Goal: Task Accomplishment & Management: Complete application form

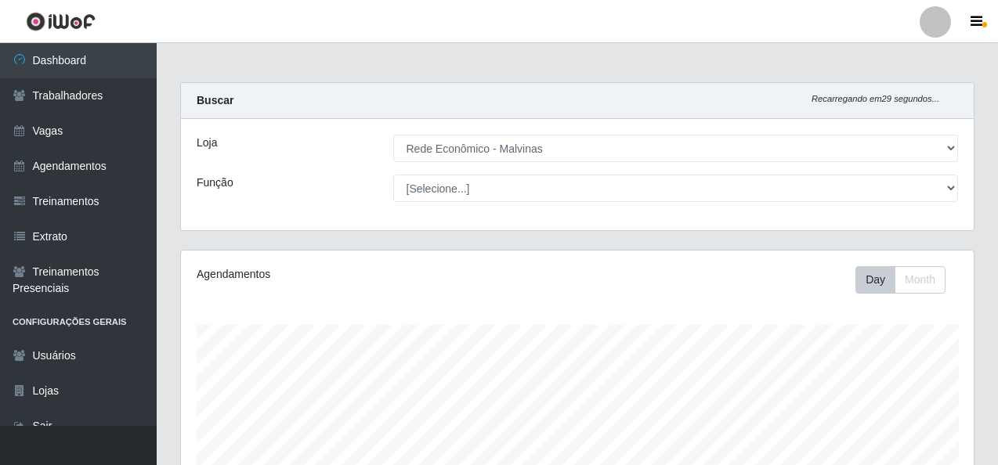
select select "194"
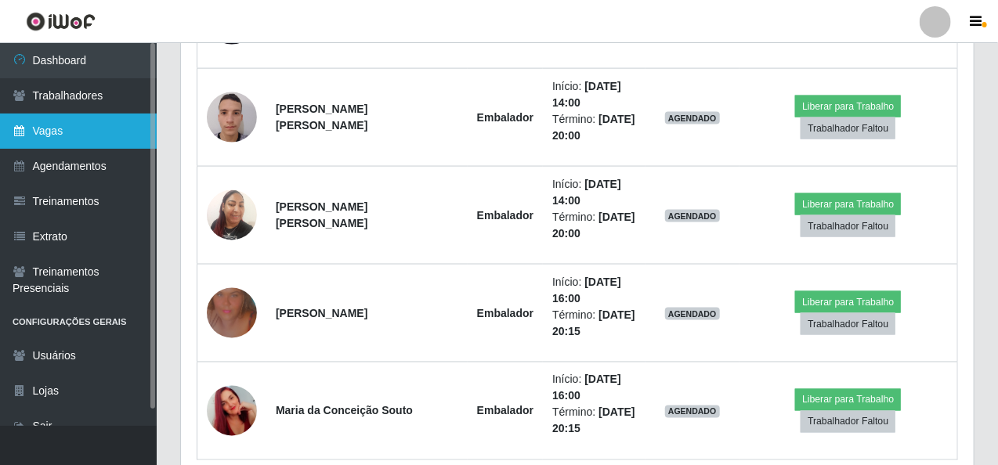
scroll to position [821, 0]
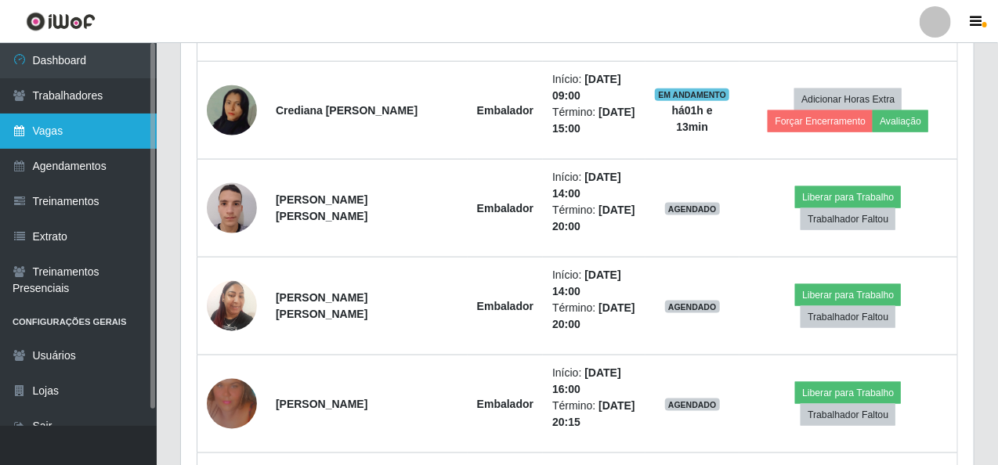
click at [71, 126] on link "Vagas" at bounding box center [78, 131] width 157 height 35
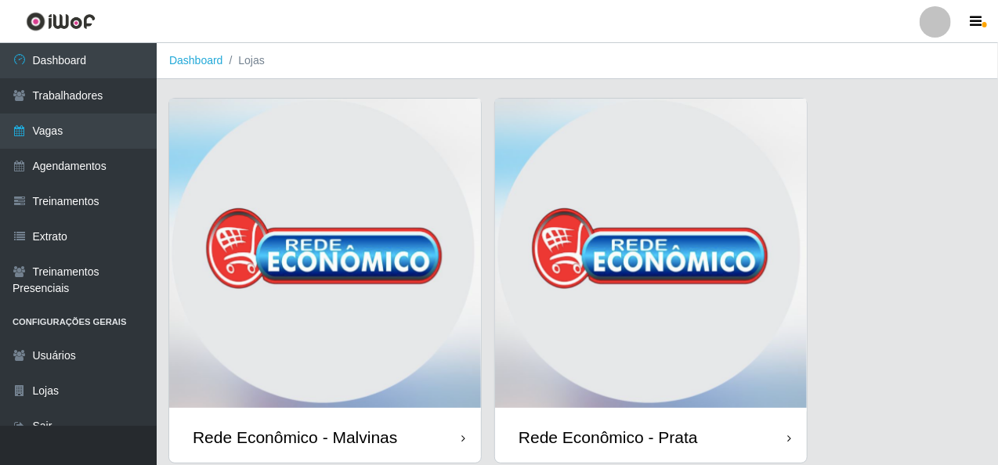
click at [317, 339] on img at bounding box center [325, 255] width 312 height 313
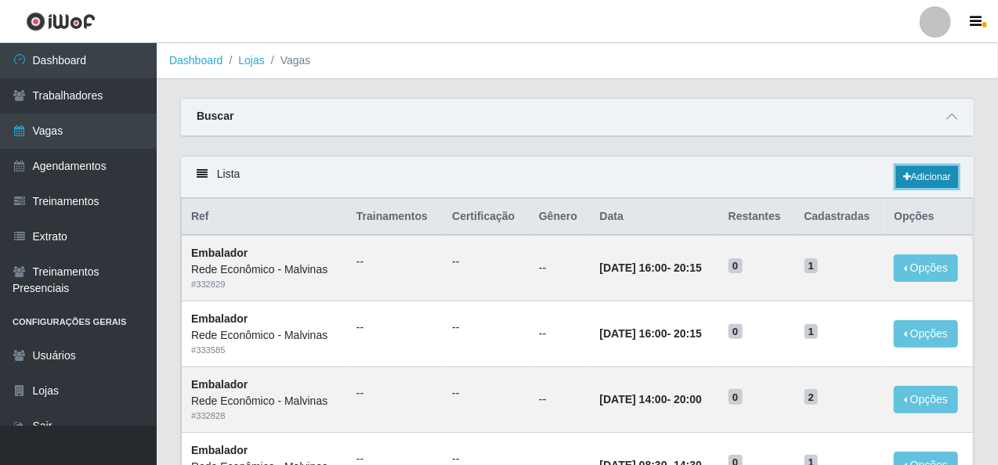
click at [929, 175] on link "Adicionar" at bounding box center [927, 177] width 62 height 22
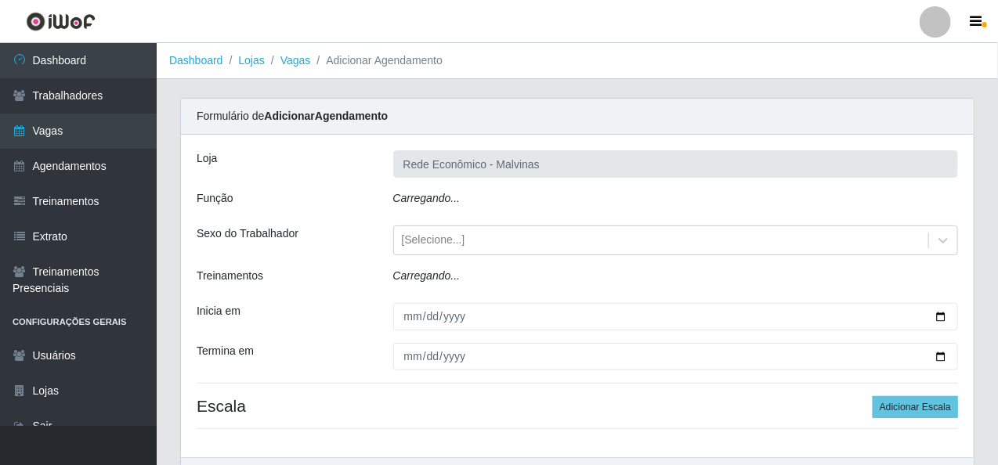
type input "Rede Econômico - Malvinas"
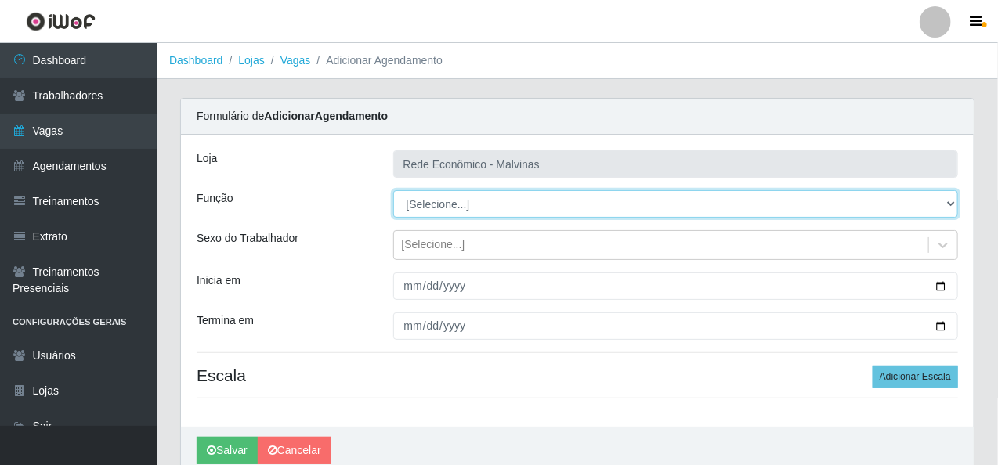
click at [429, 207] on select "[Selecione...] Embalador Embalador + Embalador ++ Operador de Caixa Operador de…" at bounding box center [676, 203] width 566 height 27
select select "1"
click at [393, 190] on select "[Selecione...] Embalador Embalador + Embalador ++ Operador de Caixa Operador de…" at bounding box center [676, 203] width 566 height 27
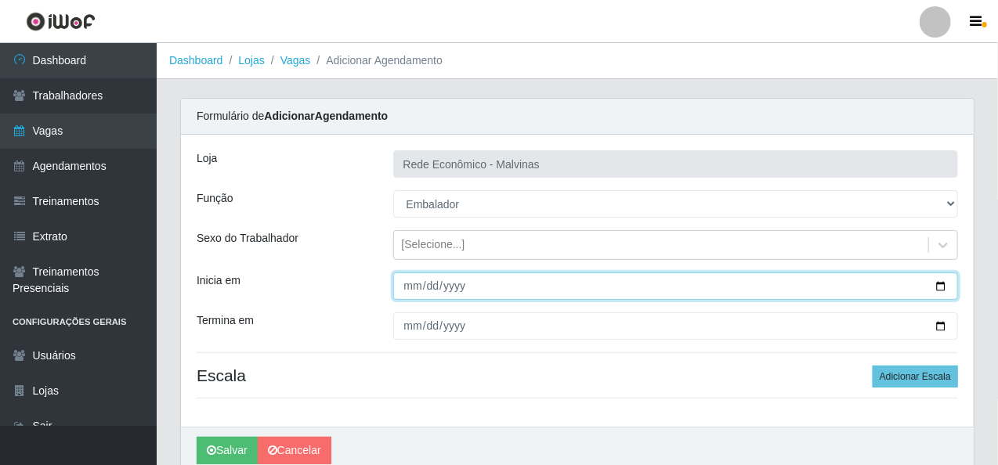
click at [411, 286] on input "Inicia em" at bounding box center [676, 286] width 566 height 27
type input "[DATE]"
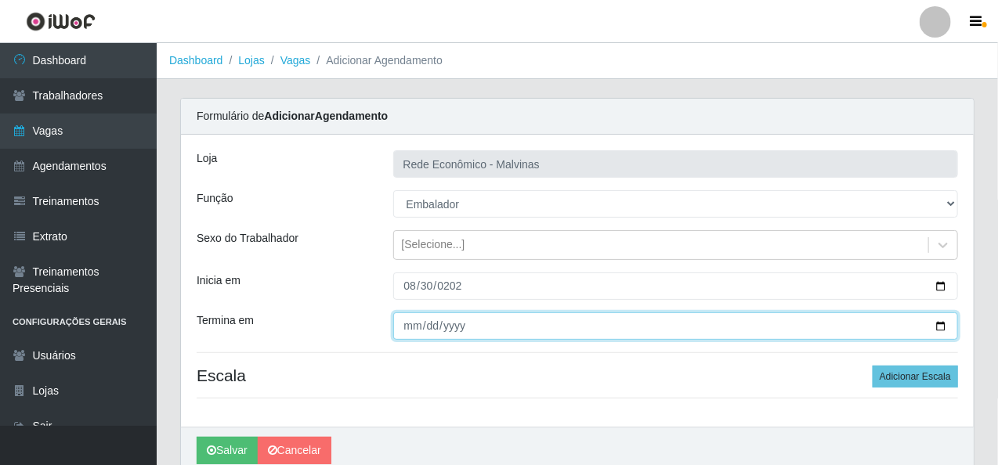
click at [411, 319] on input "Termina em" at bounding box center [676, 326] width 566 height 27
type input "[DATE]"
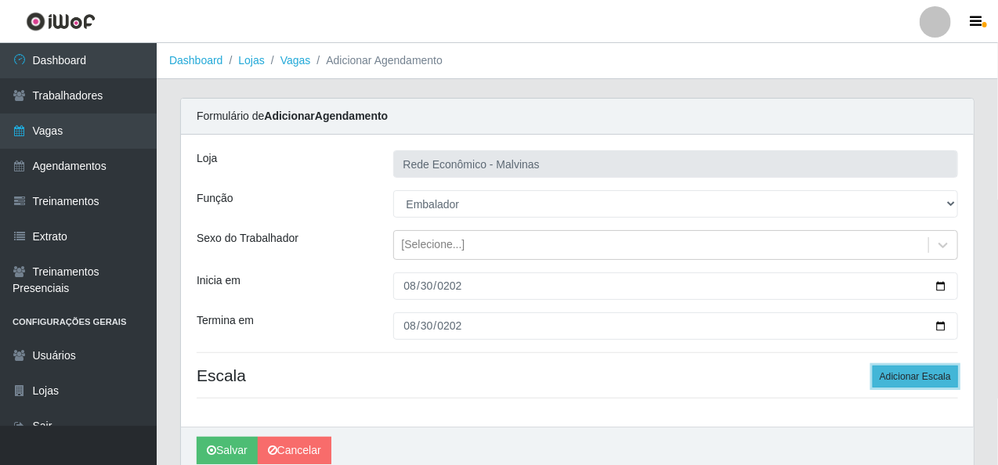
click at [924, 377] on button "Adicionar Escala" at bounding box center [915, 377] width 85 height 22
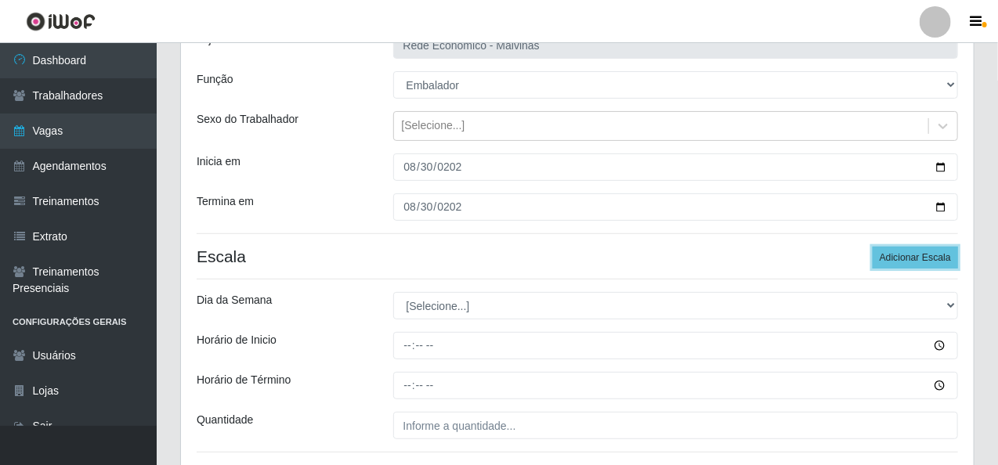
scroll to position [157, 0]
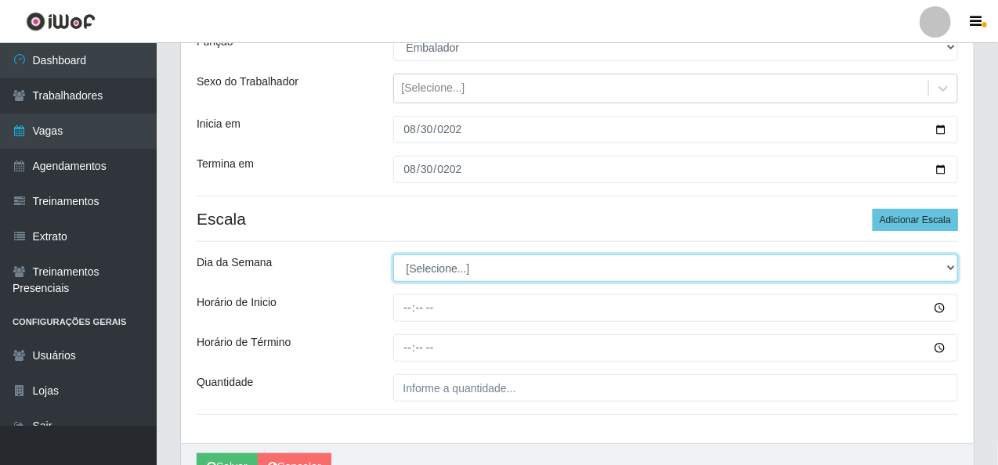
click at [436, 276] on select "[Selecione...] Segunda Terça Quarta Quinta Sexta Sábado Domingo" at bounding box center [676, 268] width 566 height 27
select select "6"
click at [393, 255] on select "[Selecione...] Segunda Terça Quarta Quinta Sexta Sábado Domingo" at bounding box center [676, 268] width 566 height 27
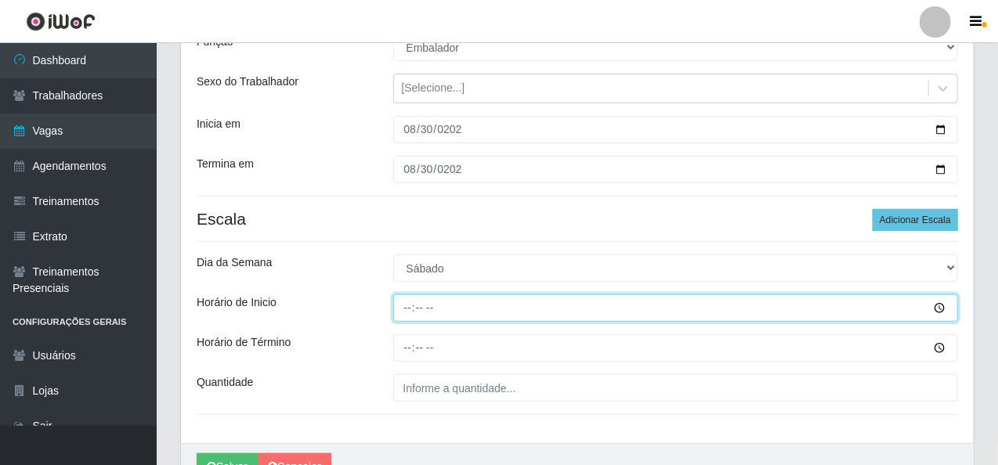
click at [418, 309] on input "Horário de Inicio" at bounding box center [676, 308] width 566 height 27
click at [407, 308] on input "Horário de Inicio" at bounding box center [676, 308] width 566 height 27
type input "07:30"
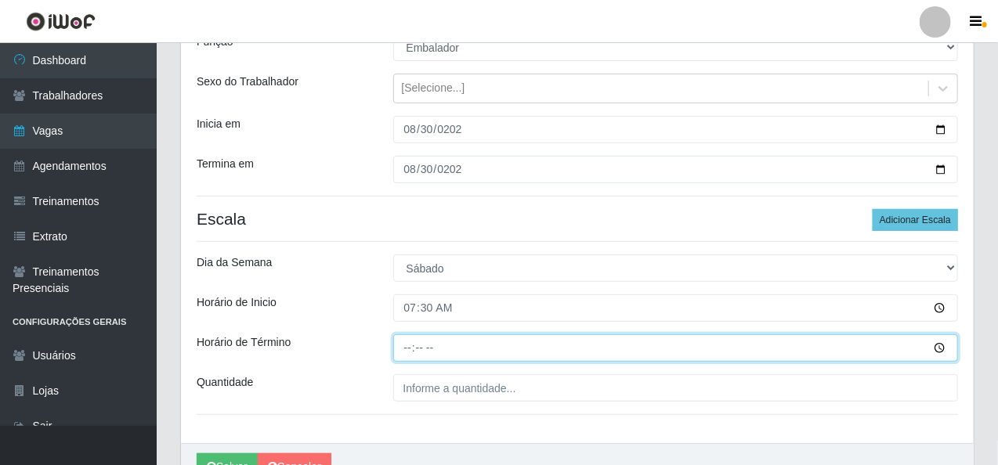
click at [400, 348] on input "Horário de Término" at bounding box center [676, 348] width 566 height 27
type input "13:30"
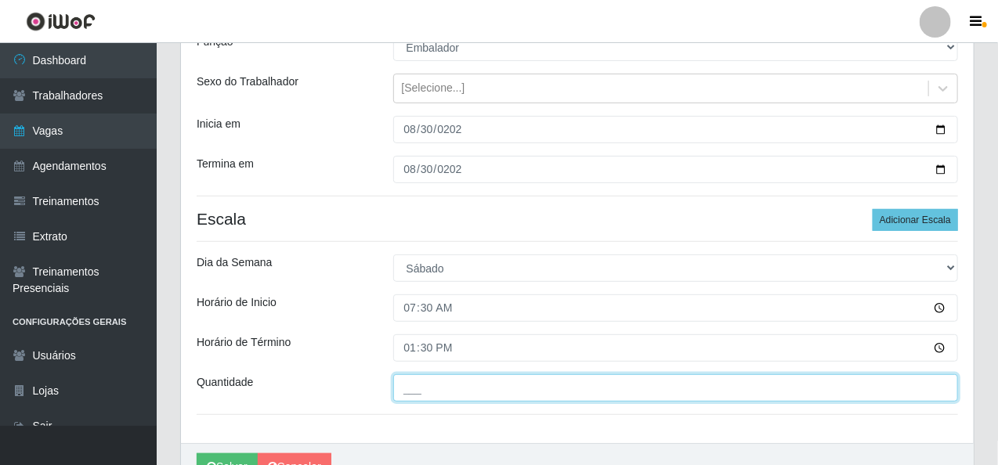
click at [417, 386] on input "___" at bounding box center [676, 388] width 566 height 27
type input "2__"
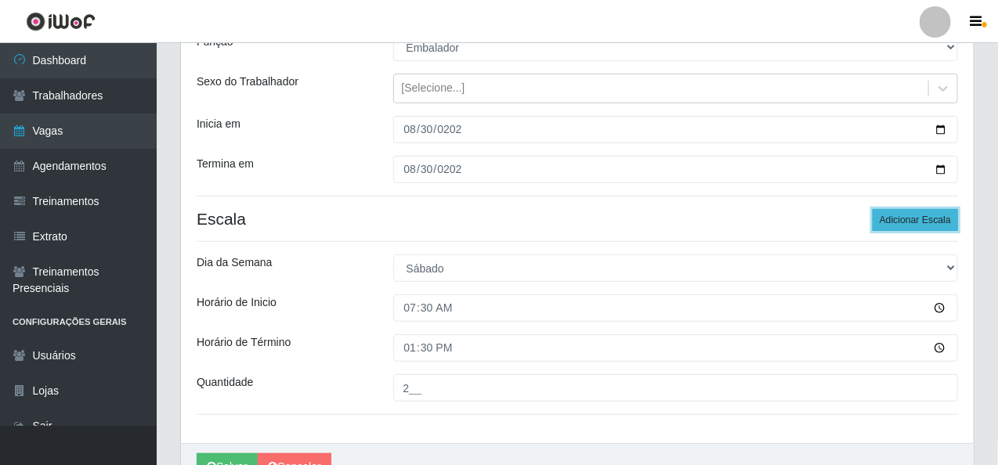
click at [907, 219] on button "Adicionar Escala" at bounding box center [915, 220] width 85 height 22
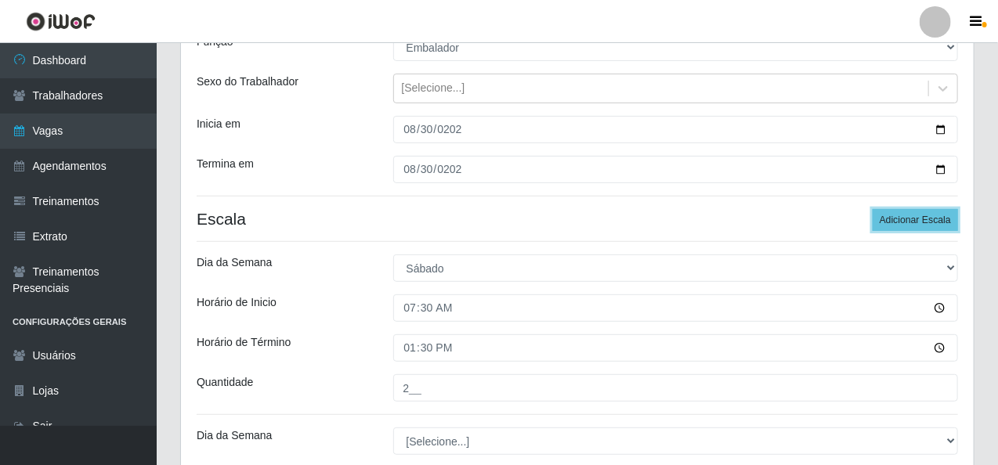
scroll to position [313, 0]
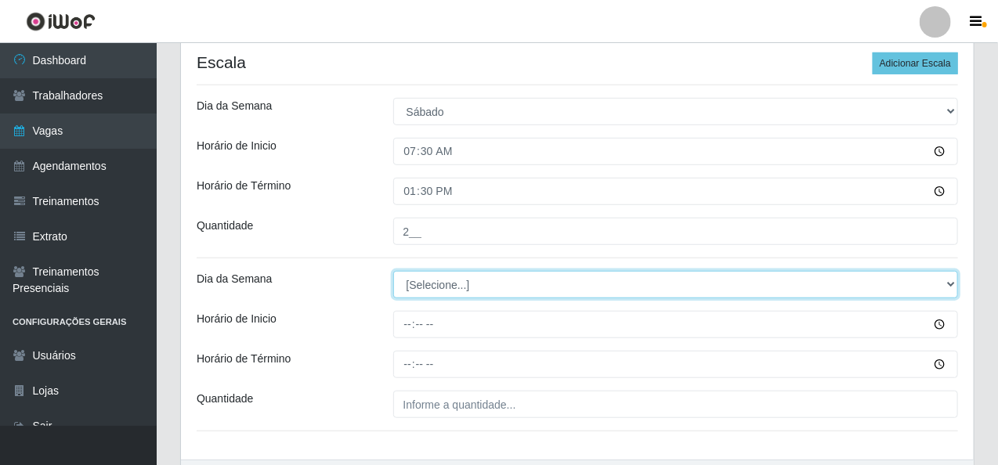
click at [438, 288] on select "[Selecione...] Segunda Terça Quarta Quinta Sexta Sábado Domingo" at bounding box center [676, 284] width 566 height 27
select select "6"
click at [393, 271] on select "[Selecione...] Segunda Terça Quarta Quinta Sexta Sábado Domingo" at bounding box center [676, 284] width 566 height 27
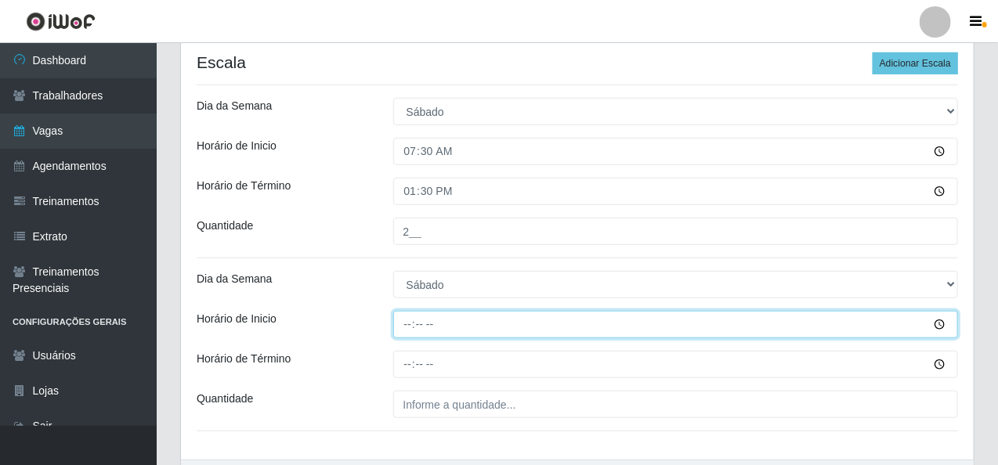
click at [406, 318] on input "Horário de Inicio" at bounding box center [676, 324] width 566 height 27
type input "08:00"
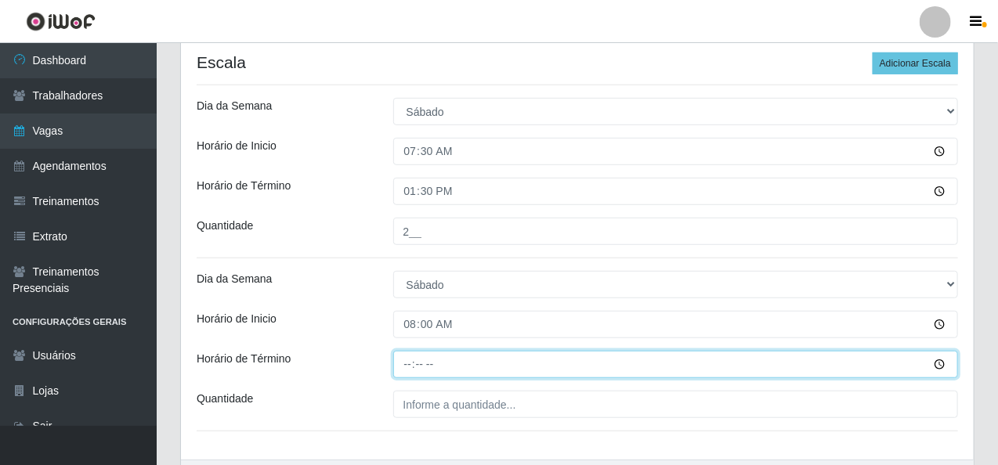
click at [402, 370] on input "Horário de Término" at bounding box center [676, 364] width 566 height 27
type input "14:00"
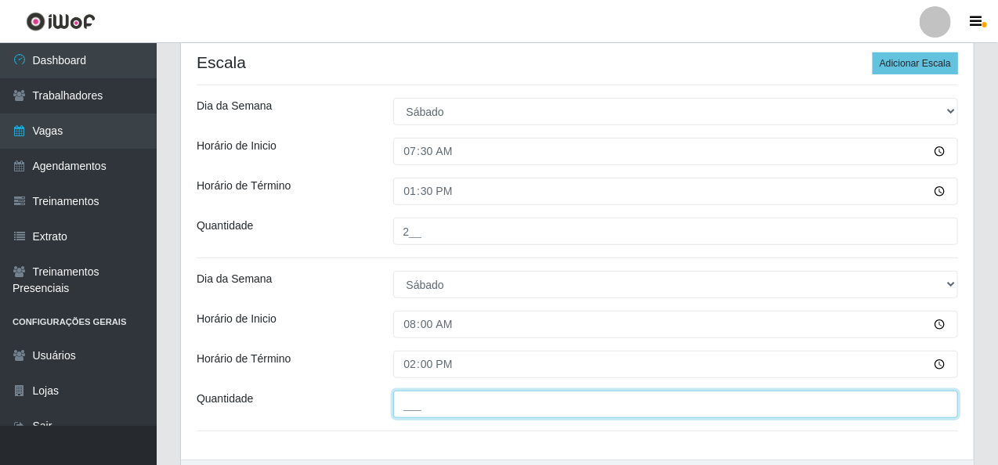
click at [410, 410] on input "___" at bounding box center [676, 404] width 566 height 27
type input "1__"
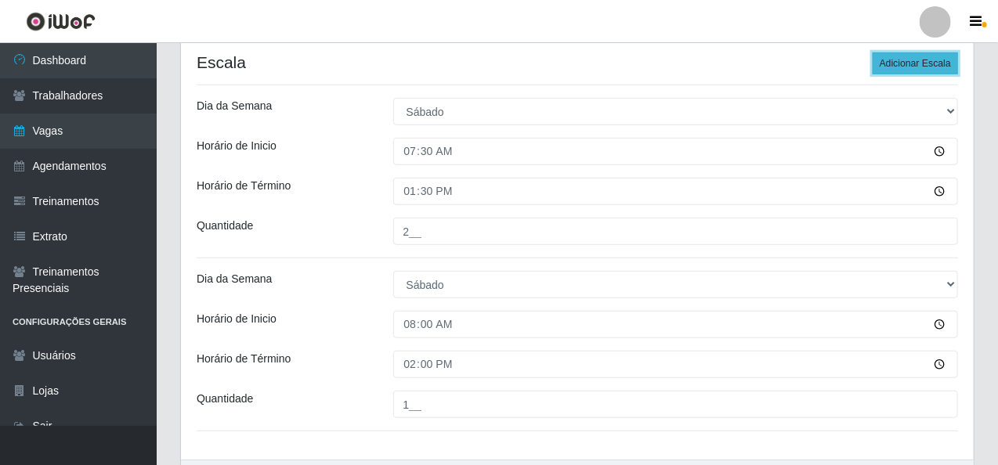
click at [923, 64] on button "Adicionar Escala" at bounding box center [915, 63] width 85 height 22
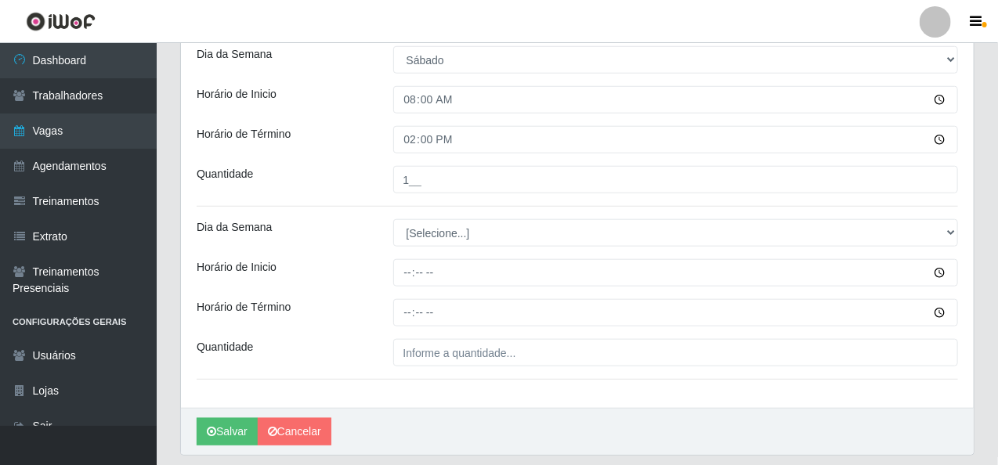
scroll to position [548, 0]
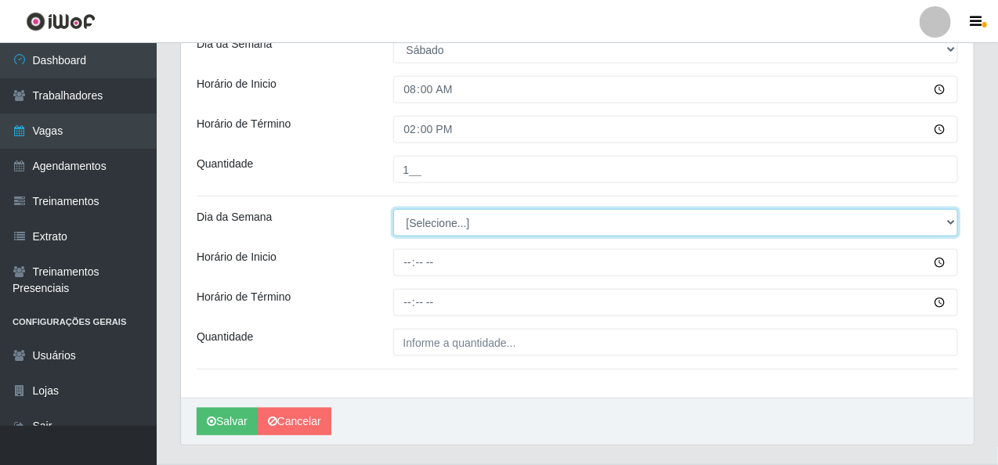
click at [457, 226] on select "[Selecione...] Segunda Terça Quarta Quinta Sexta Sábado Domingo" at bounding box center [676, 222] width 566 height 27
select select "6"
click at [393, 209] on select "[Selecione...] Segunda Terça Quarta Quinta Sexta Sábado Domingo" at bounding box center [676, 222] width 566 height 27
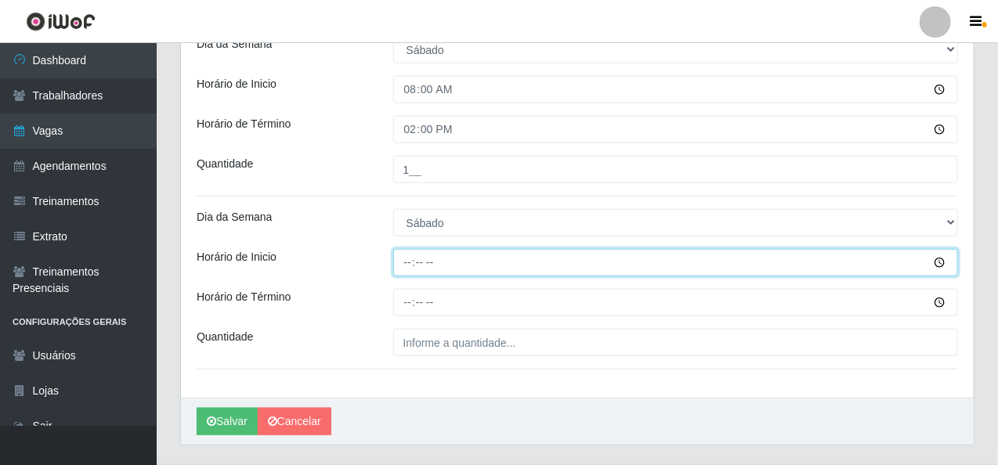
click at [403, 265] on input "Horário de Inicio" at bounding box center [676, 262] width 566 height 27
type input "09:00"
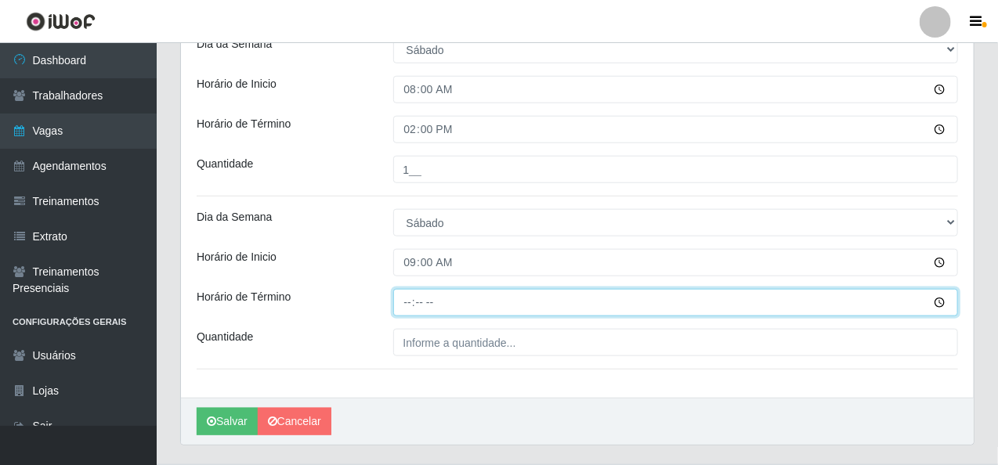
click at [400, 308] on input "Horário de Término" at bounding box center [676, 302] width 566 height 27
type input "15:00"
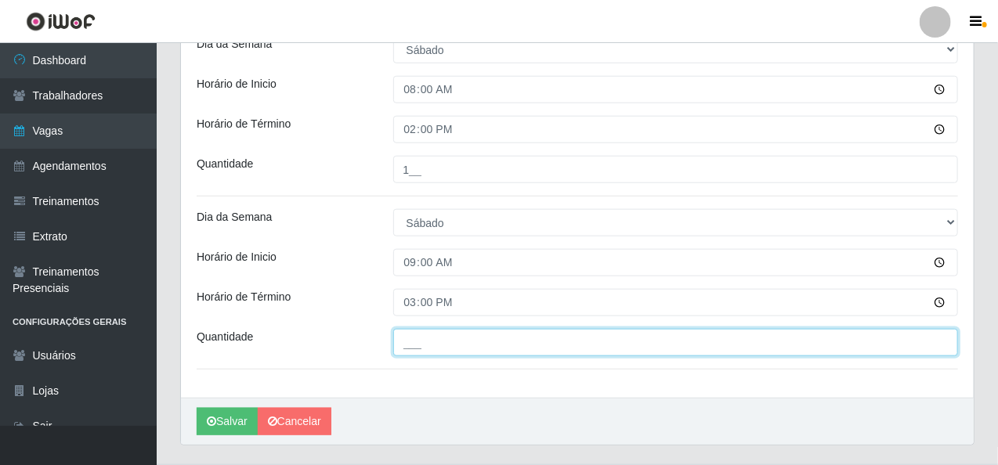
click at [411, 342] on input "___" at bounding box center [676, 342] width 566 height 27
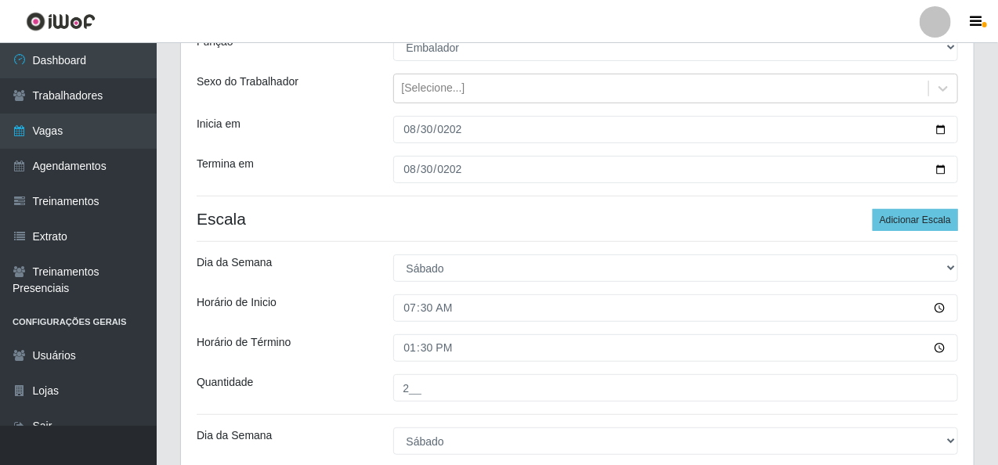
scroll to position [78, 0]
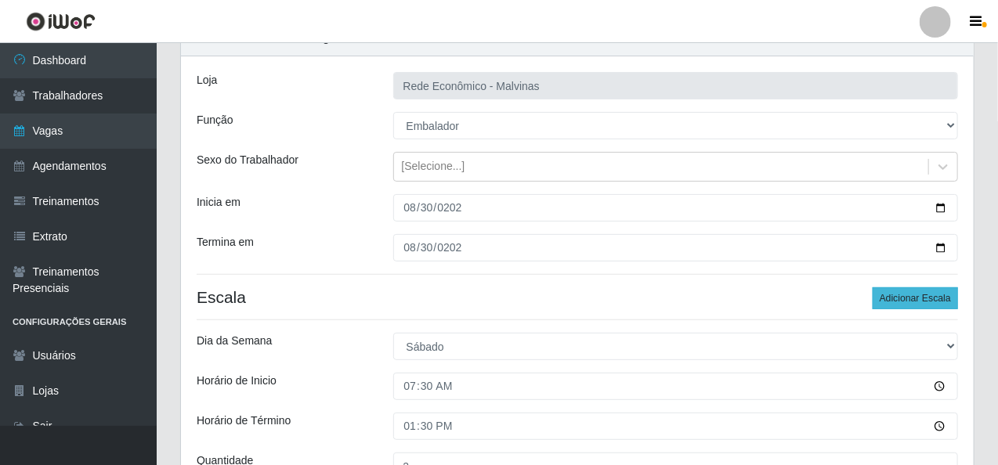
type input "1__"
click at [906, 295] on button "Adicionar Escala" at bounding box center [915, 299] width 85 height 22
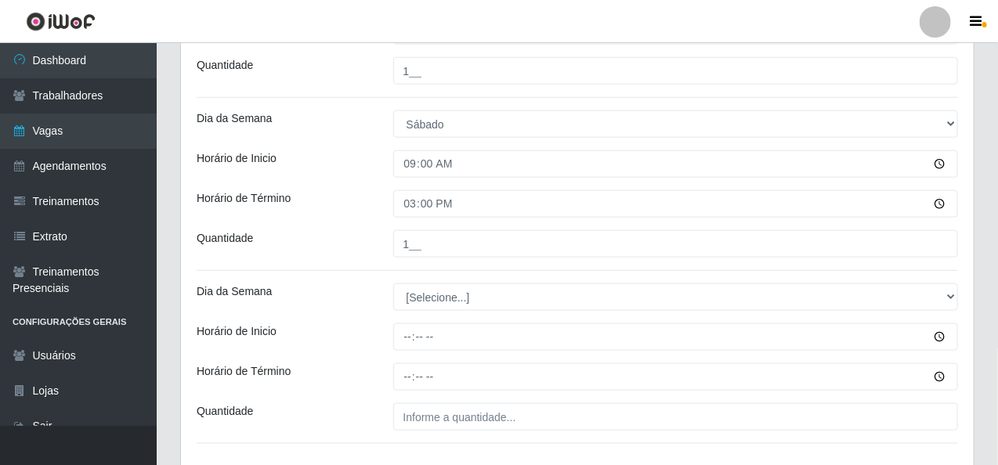
scroll to position [705, 0]
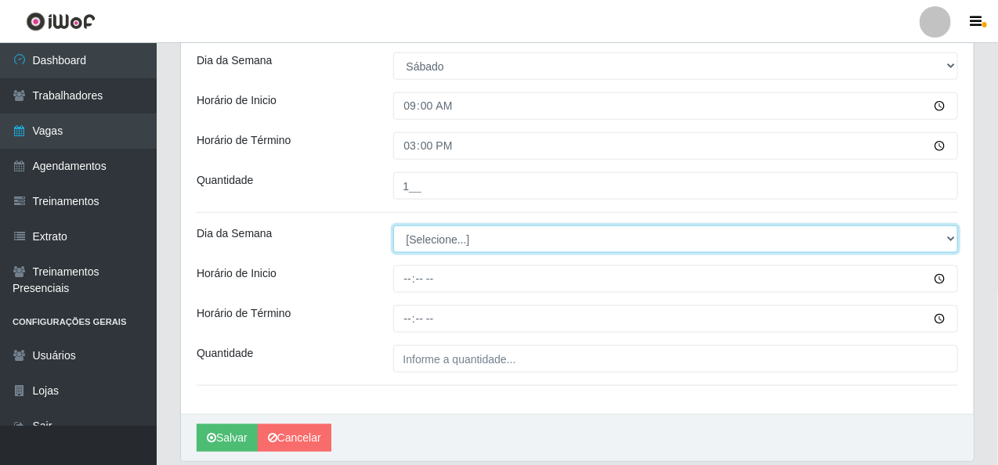
click at [430, 244] on select "[Selecione...] Segunda Terça Quarta Quinta Sexta Sábado Domingo" at bounding box center [676, 239] width 566 height 27
select select "6"
click at [393, 226] on select "[Selecione...] Segunda Terça Quarta Quinta Sexta Sábado Domingo" at bounding box center [676, 239] width 566 height 27
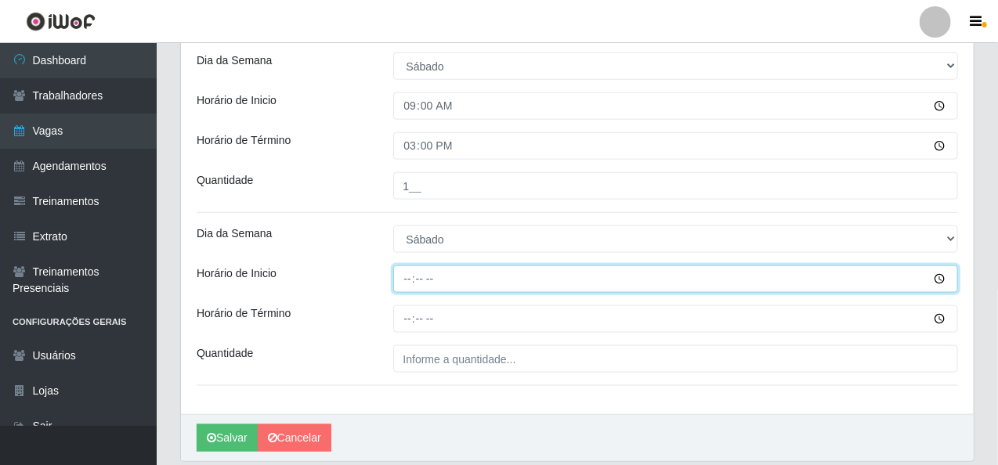
click at [404, 275] on input "Horário de Inicio" at bounding box center [676, 279] width 566 height 27
type input "14:00"
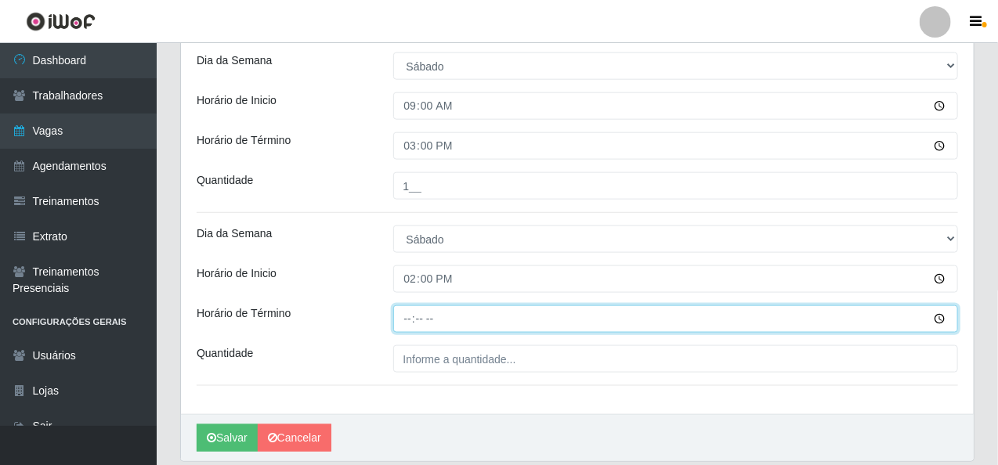
click at [403, 321] on input "Horário de Término" at bounding box center [676, 319] width 566 height 27
type input "20:00"
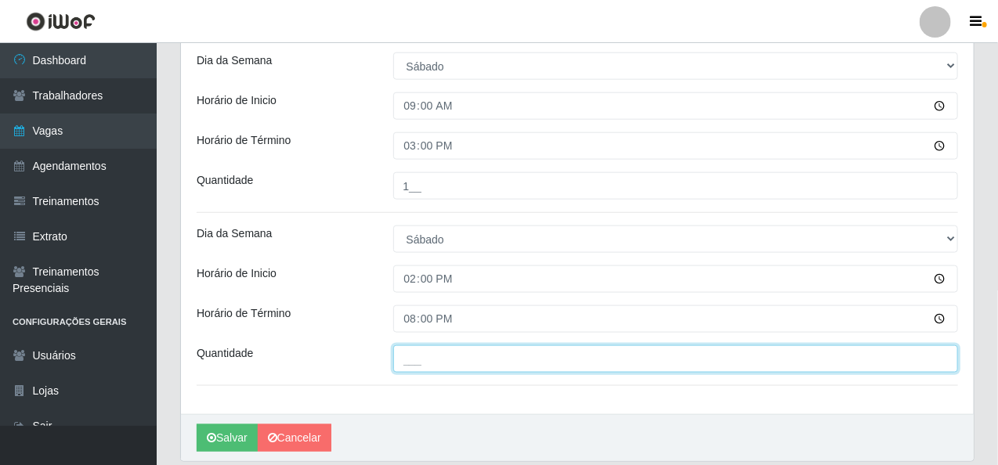
click at [409, 361] on input "___" at bounding box center [676, 359] width 566 height 27
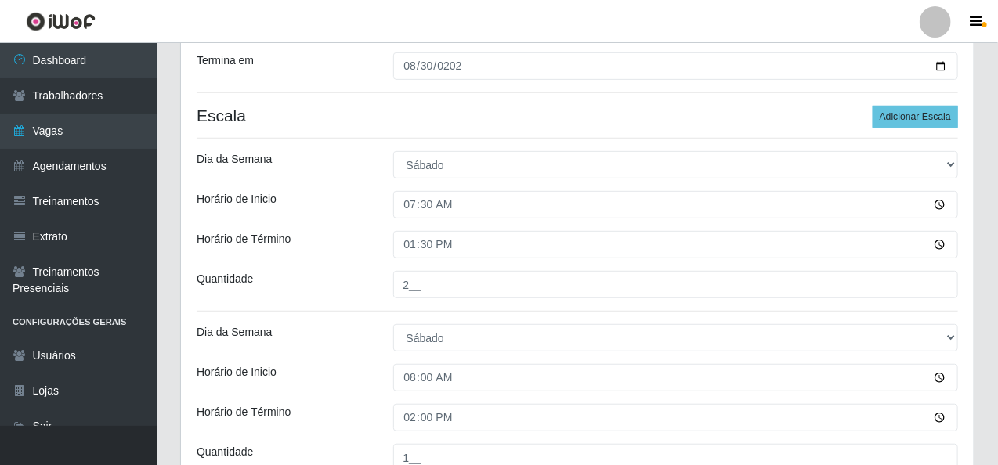
scroll to position [157, 0]
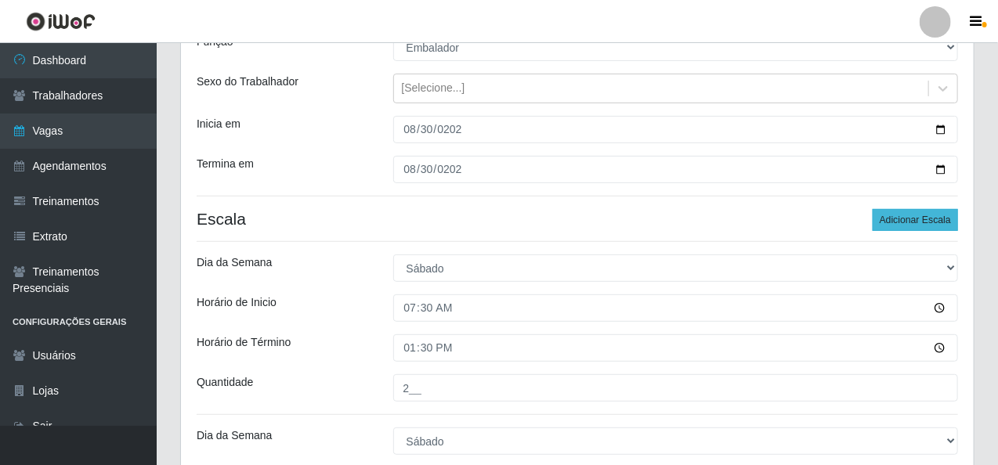
type input "2__"
click at [890, 214] on button "Adicionar Escala" at bounding box center [915, 220] width 85 height 22
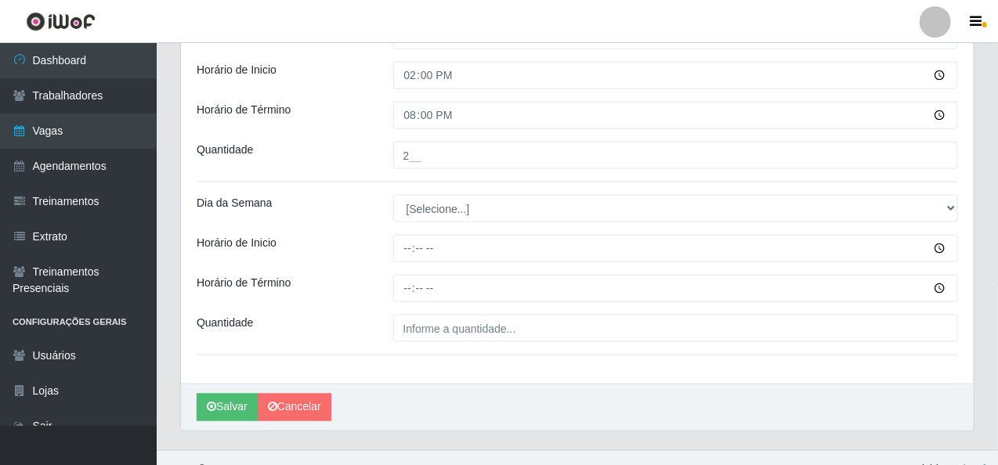
scroll to position [931, 0]
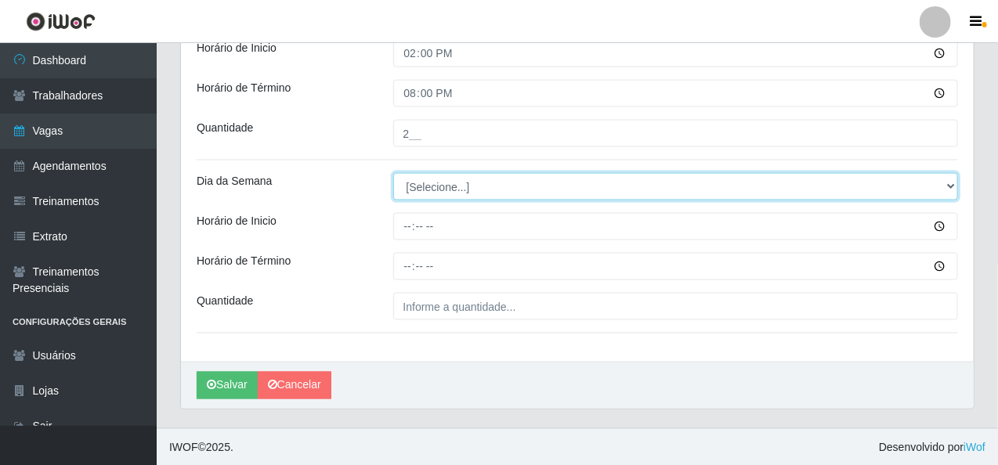
click at [467, 183] on select "[Selecione...] Segunda Terça Quarta Quinta Sexta Sábado Domingo" at bounding box center [676, 186] width 566 height 27
select select "6"
click at [393, 173] on select "[Selecione...] Segunda Terça Quarta Quinta Sexta Sábado Domingo" at bounding box center [676, 186] width 566 height 27
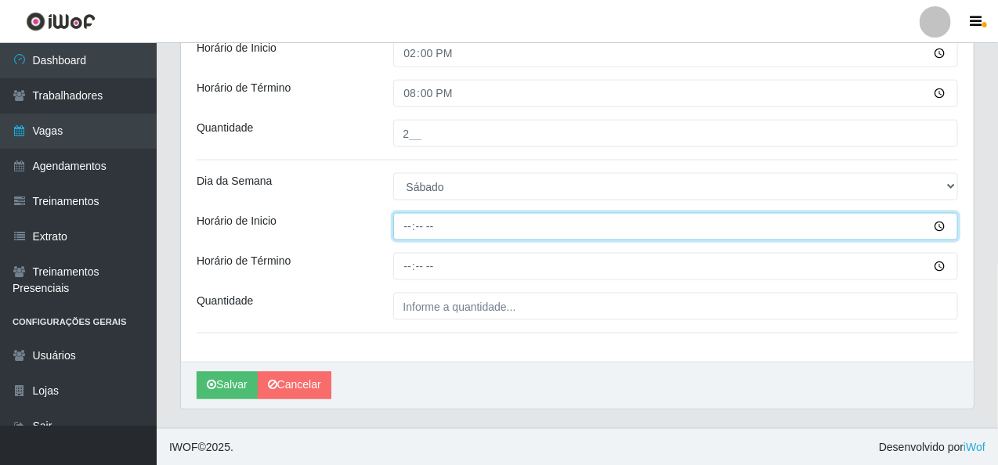
click at [403, 226] on input "Horário de Inicio" at bounding box center [676, 226] width 566 height 27
type input "15:00"
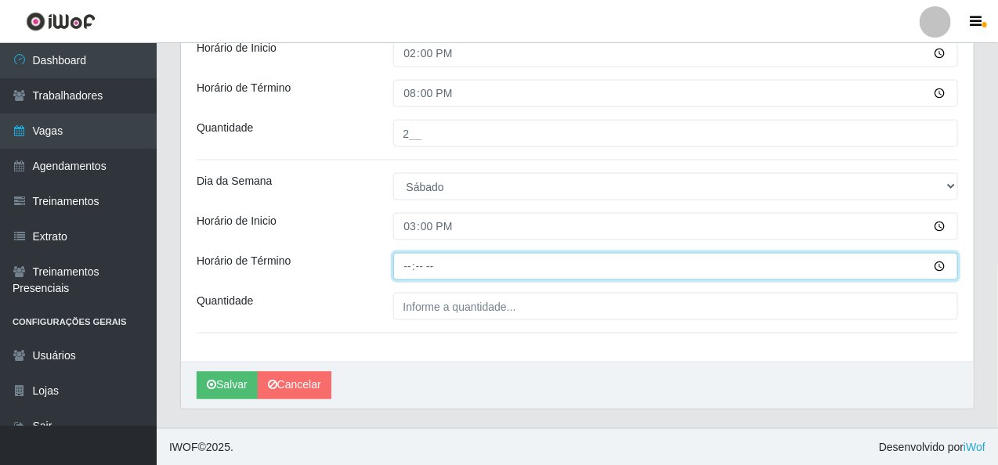
click at [407, 266] on input "Horário de Término" at bounding box center [676, 266] width 566 height 27
type input "20:10"
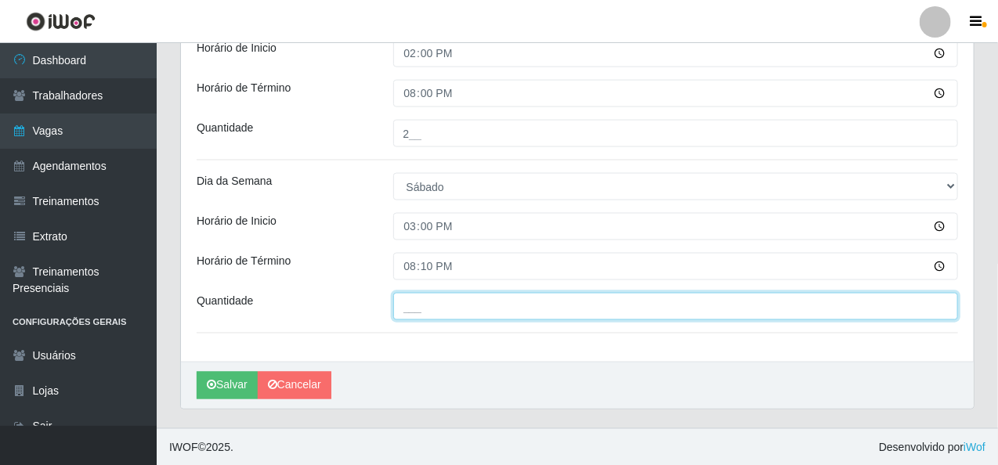
click at [403, 303] on input "___" at bounding box center [676, 306] width 566 height 27
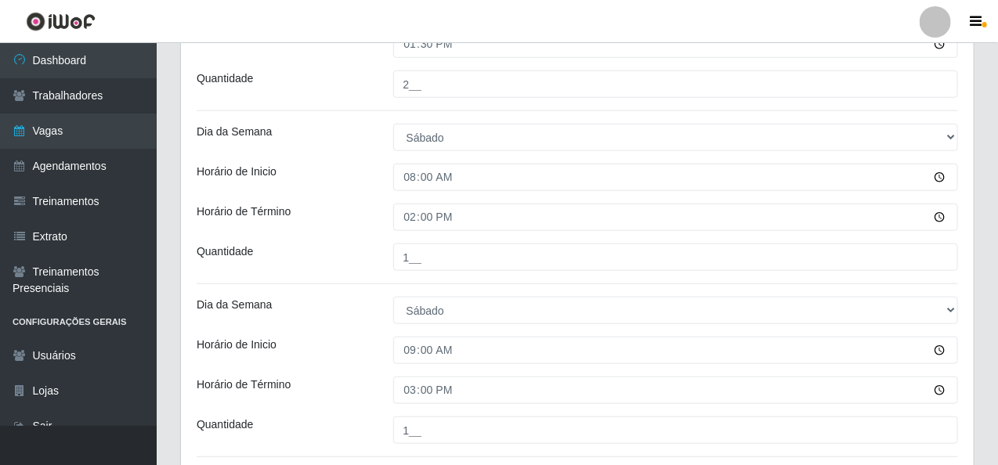
scroll to position [226, 0]
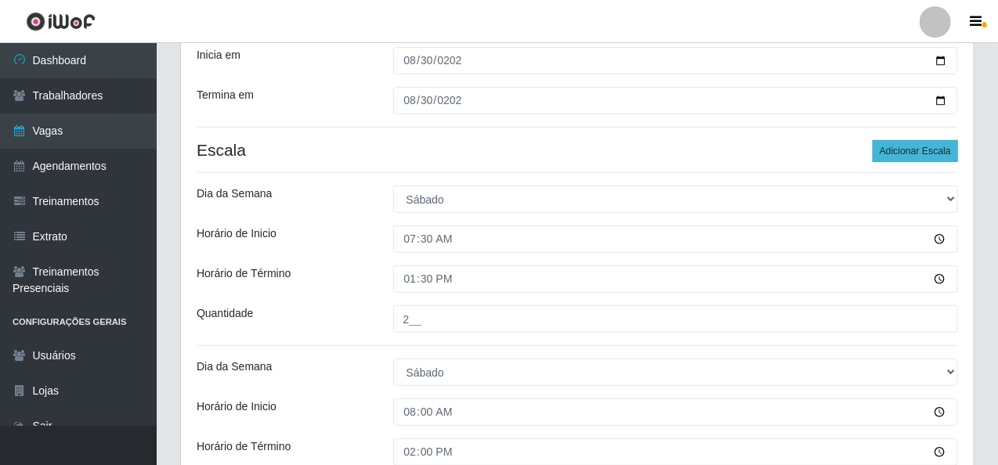
type input "1__"
click at [922, 145] on button "Adicionar Escala" at bounding box center [915, 151] width 85 height 22
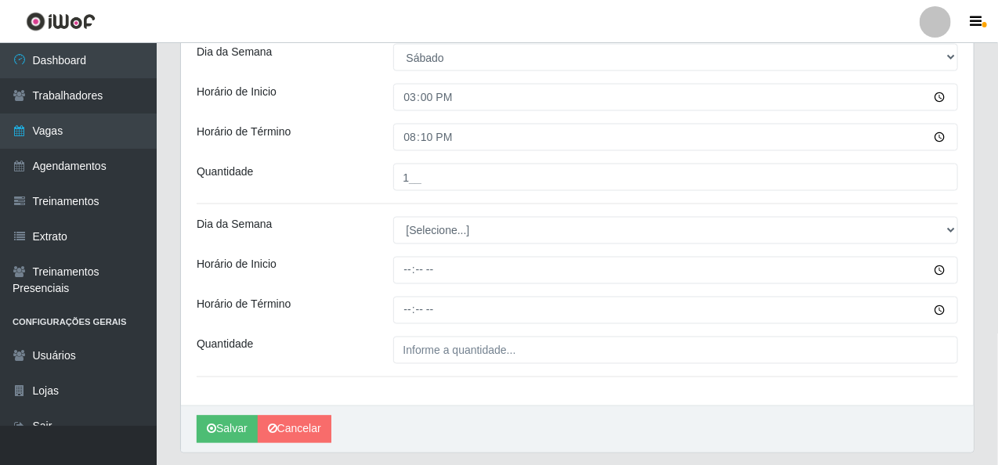
scroll to position [1087, 0]
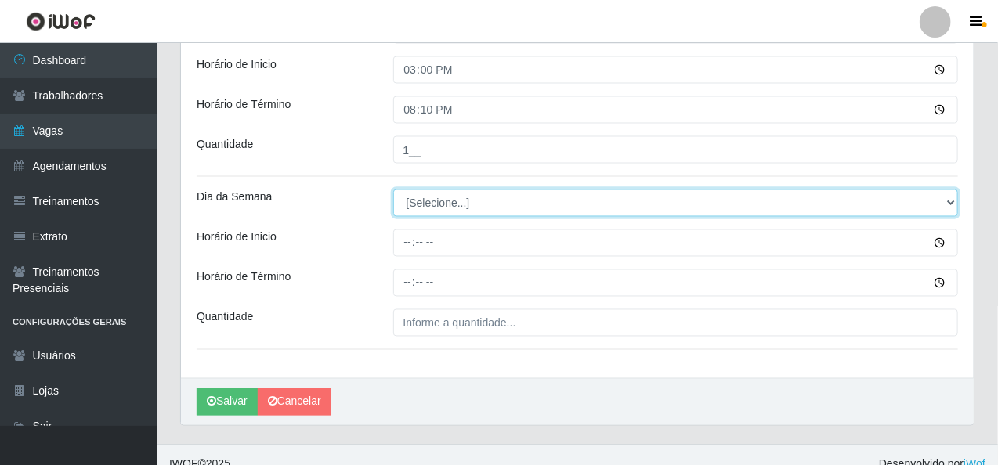
click at [433, 208] on select "[Selecione...] Segunda Terça Quarta Quinta Sexta Sábado Domingo" at bounding box center [676, 203] width 566 height 27
select select "6"
click at [393, 190] on select "[Selecione...] Segunda Terça Quarta Quinta Sexta Sábado Domingo" at bounding box center [676, 203] width 566 height 27
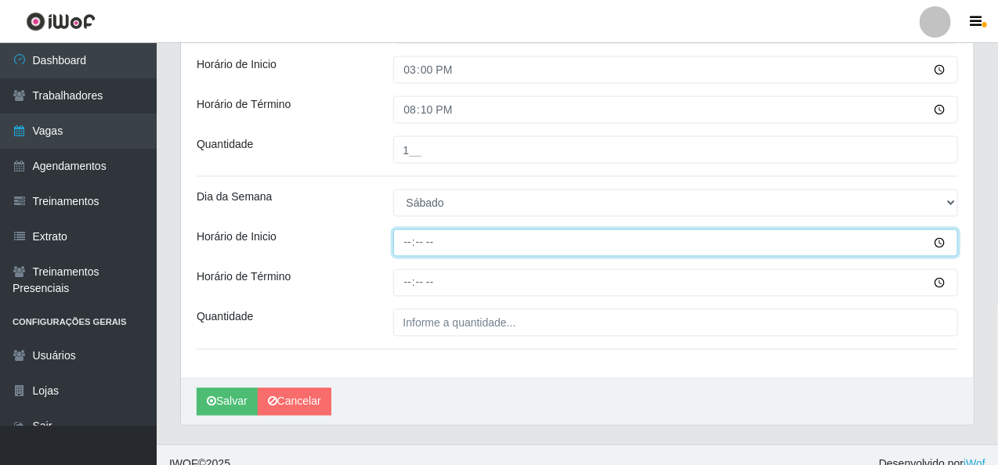
click at [417, 243] on input "Horário de Inicio" at bounding box center [676, 243] width 566 height 27
click at [403, 245] on input "Horário de Inicio" at bounding box center [676, 243] width 566 height 27
type input "16:00"
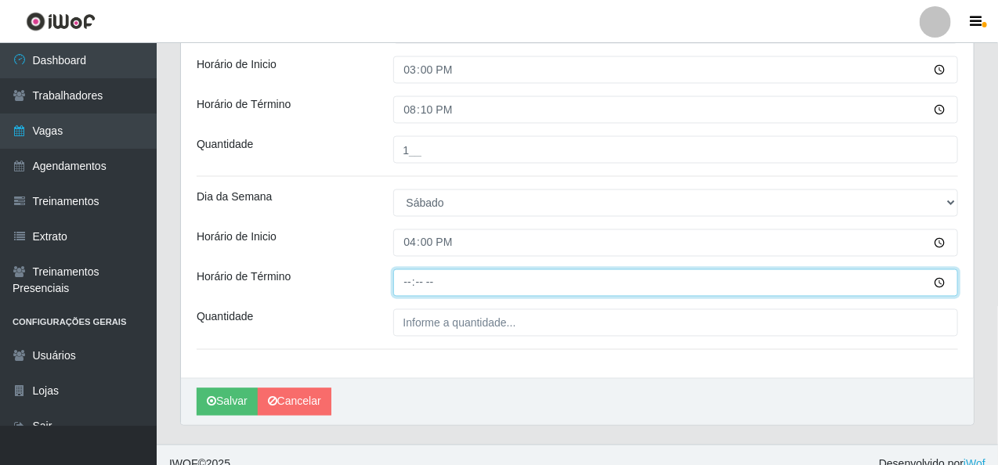
click at [408, 281] on input "Horário de Término" at bounding box center [676, 283] width 566 height 27
type input "20:15"
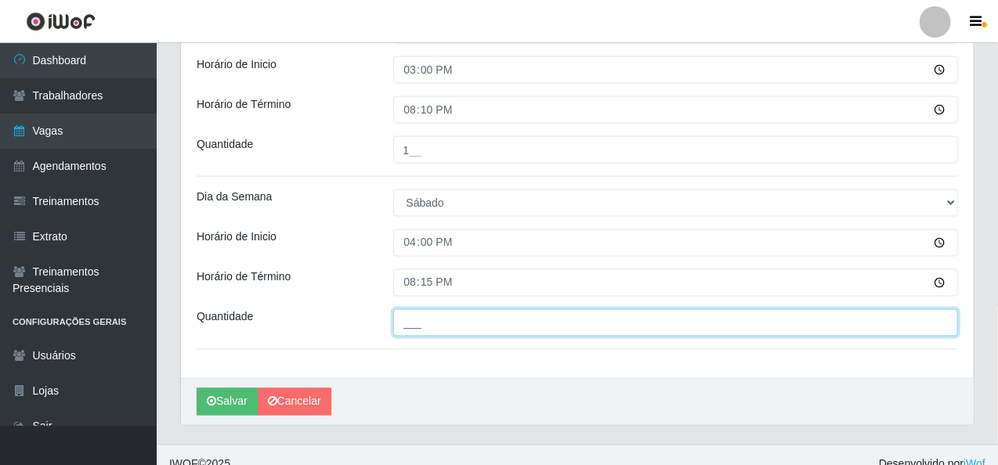
click at [411, 324] on input "___" at bounding box center [676, 322] width 566 height 27
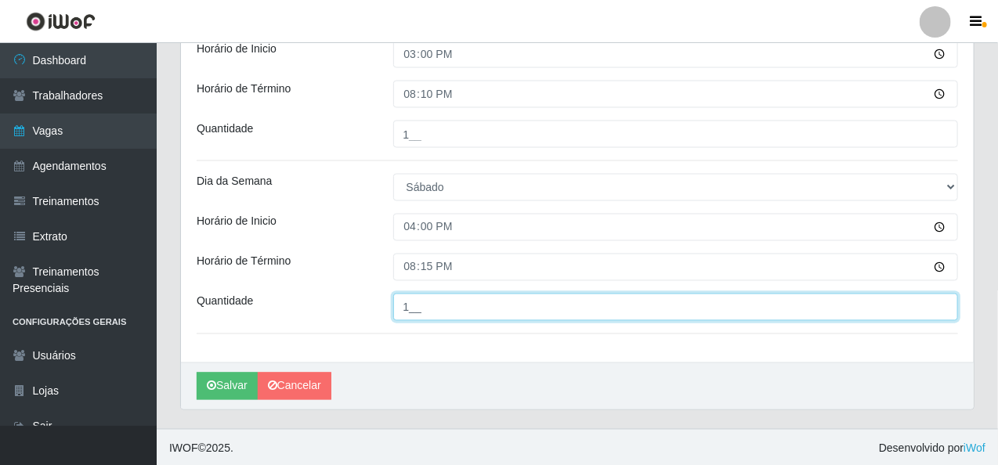
scroll to position [1104, 0]
type input "1__"
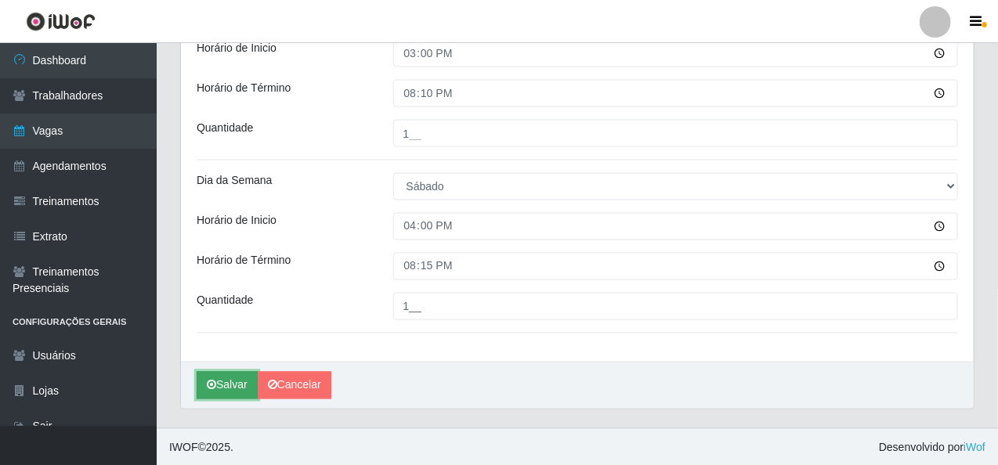
click at [237, 379] on button "Salvar" at bounding box center [227, 385] width 61 height 27
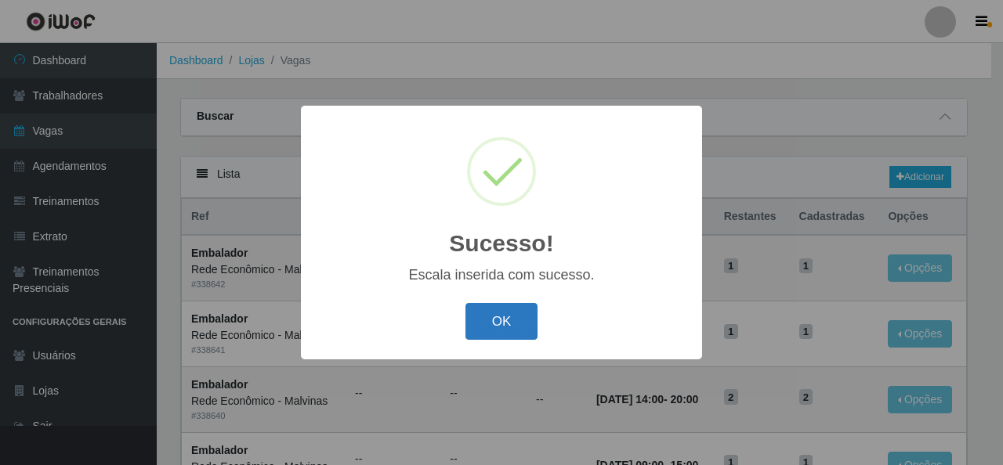
click at [504, 319] on button "OK" at bounding box center [501, 321] width 73 height 37
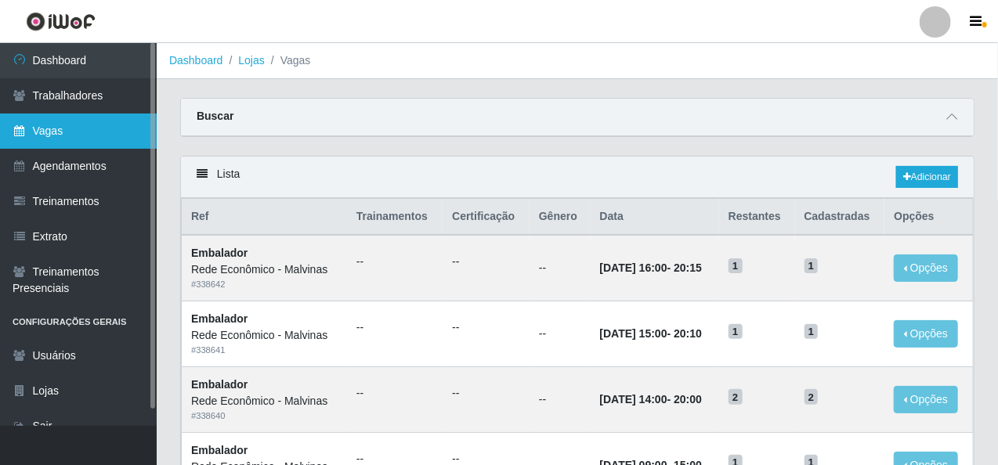
click at [54, 127] on link "Vagas" at bounding box center [78, 131] width 157 height 35
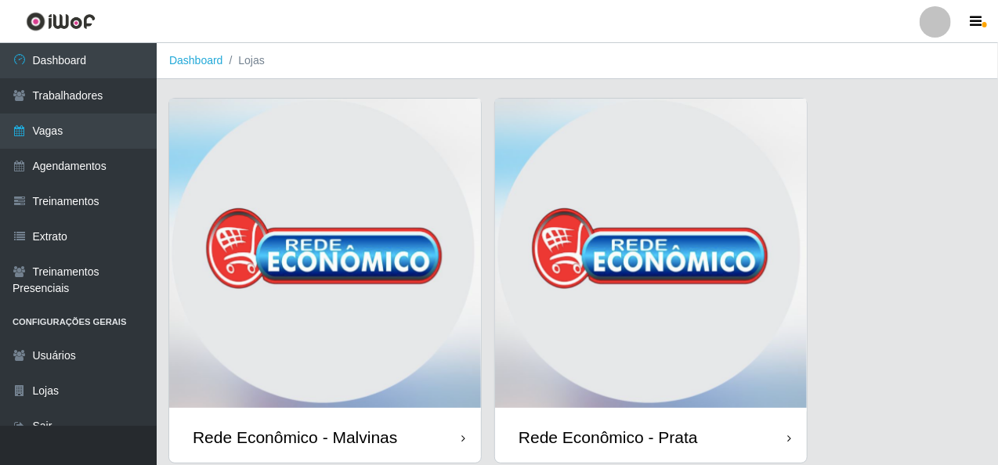
click at [317, 259] on img at bounding box center [325, 255] width 312 height 313
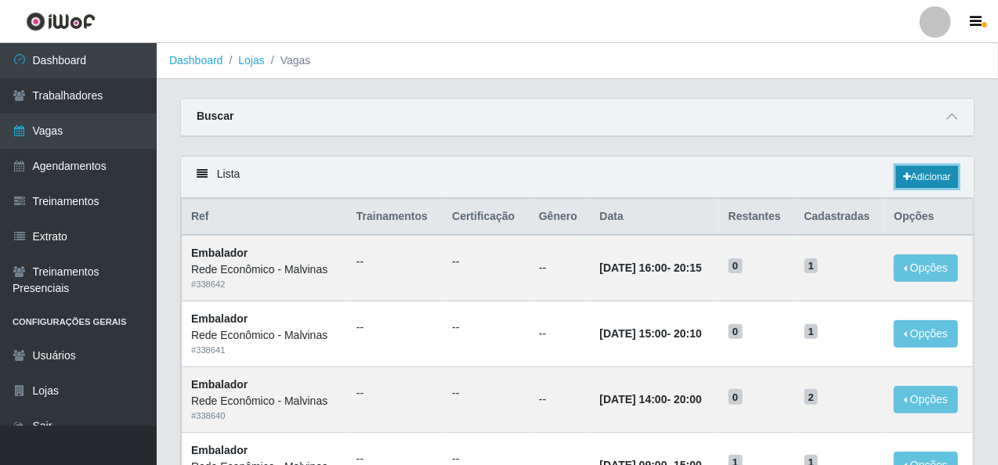
click at [931, 174] on link "Adicionar" at bounding box center [927, 177] width 62 height 22
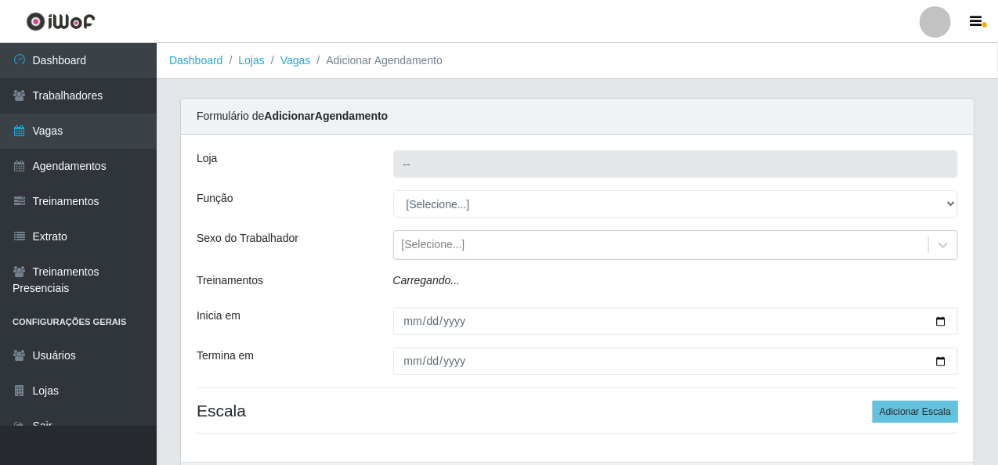
type input "Rede Econômico - Malvinas"
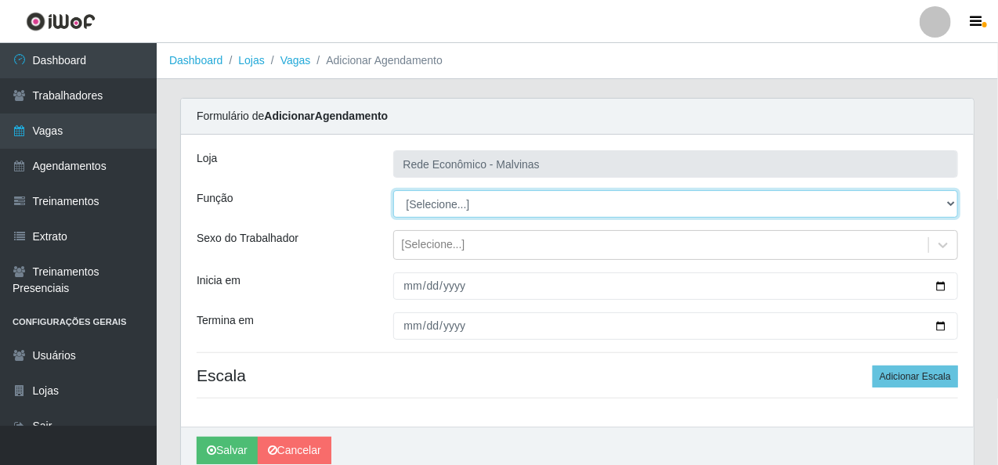
click at [440, 206] on select "[Selecione...] Embalador Embalador + Embalador ++ Operador de Caixa Operador de…" at bounding box center [676, 203] width 566 height 27
select select "1"
click at [393, 190] on select "[Selecione...] Embalador Embalador + Embalador ++ Operador de Caixa Operador de…" at bounding box center [676, 203] width 566 height 27
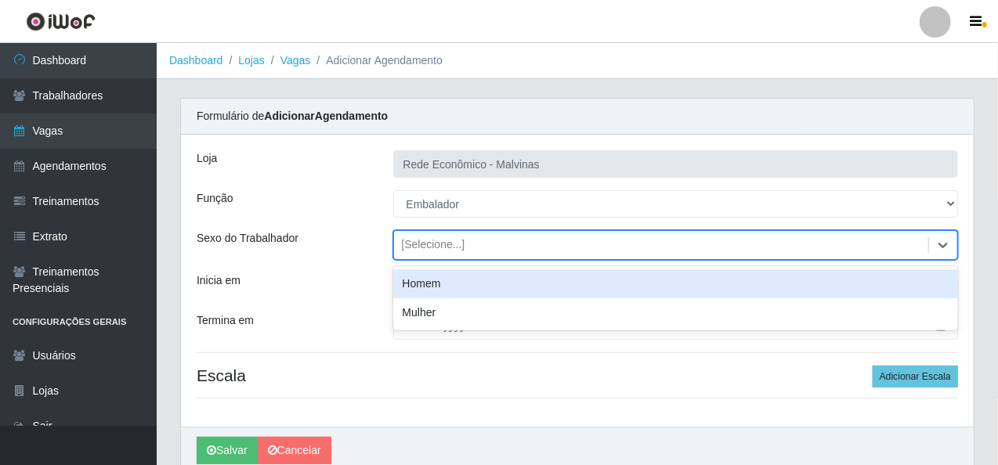
click at [440, 248] on div "[Selecione...]" at bounding box center [433, 245] width 63 height 16
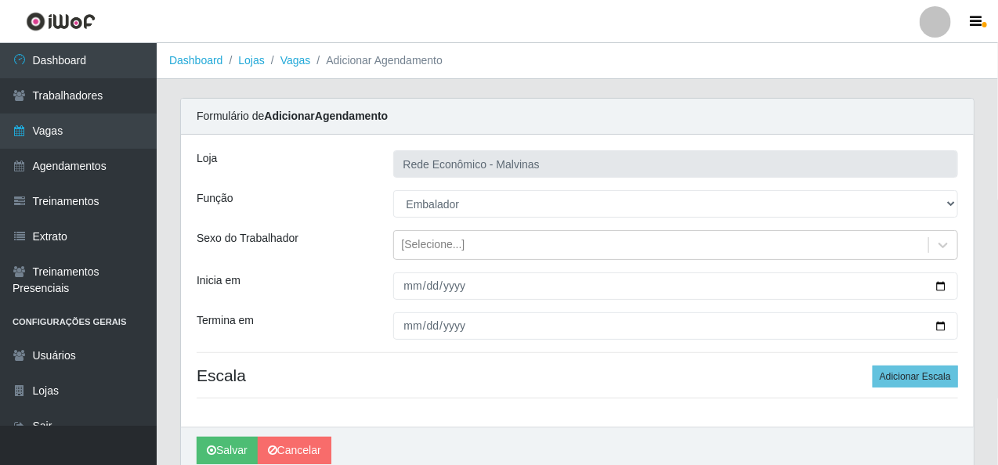
click at [315, 238] on div "Sexo do Trabalhador" at bounding box center [283, 245] width 197 height 30
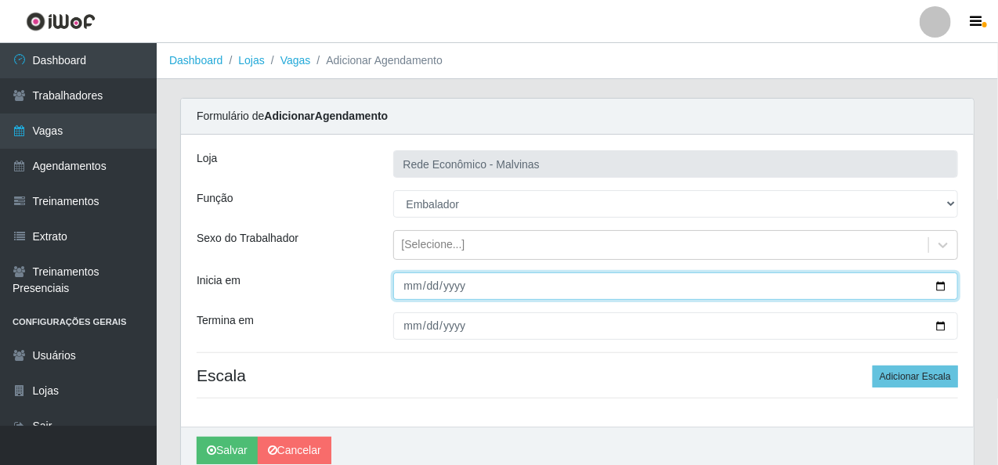
click at [408, 288] on input "Inicia em" at bounding box center [676, 286] width 566 height 27
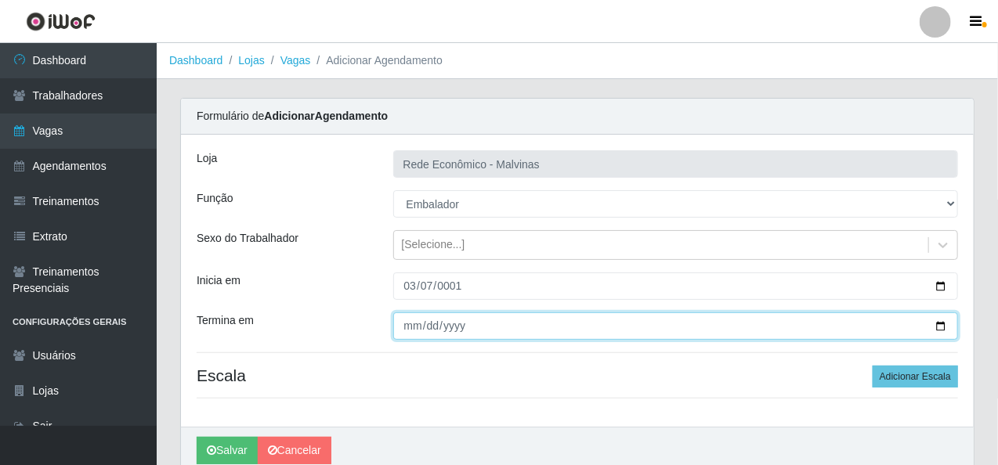
click at [403, 327] on input "Termina em" at bounding box center [676, 326] width 566 height 27
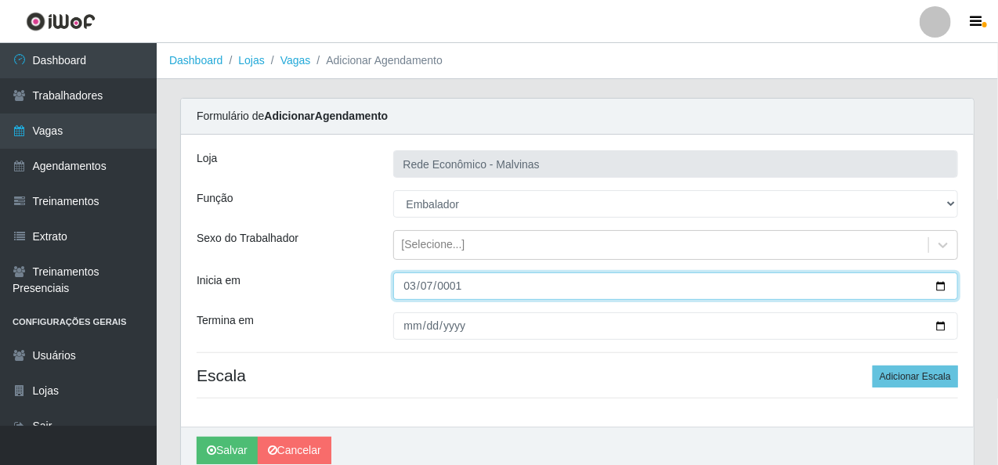
click at [403, 288] on input "0001-03-07" at bounding box center [676, 286] width 566 height 27
type input "0001-03-31"
type input "[DATE]"
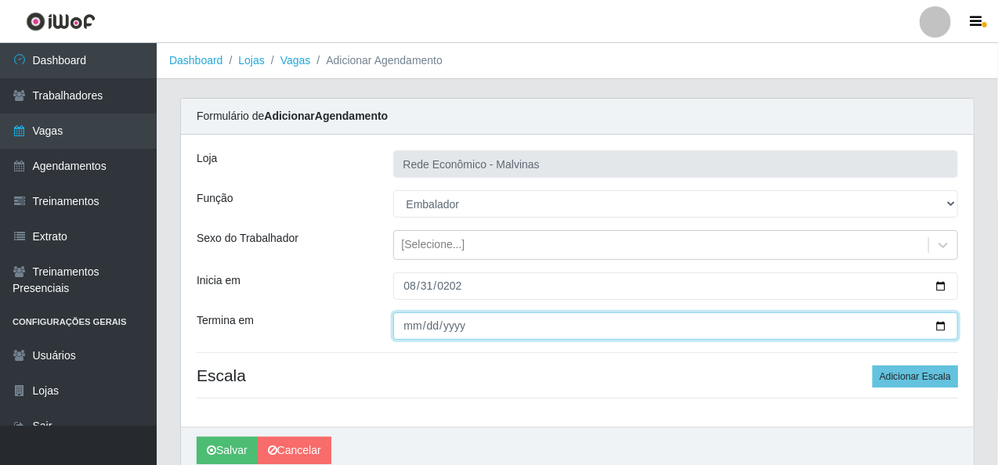
click at [409, 325] on input "Termina em" at bounding box center [676, 326] width 566 height 27
type input "[DATE]"
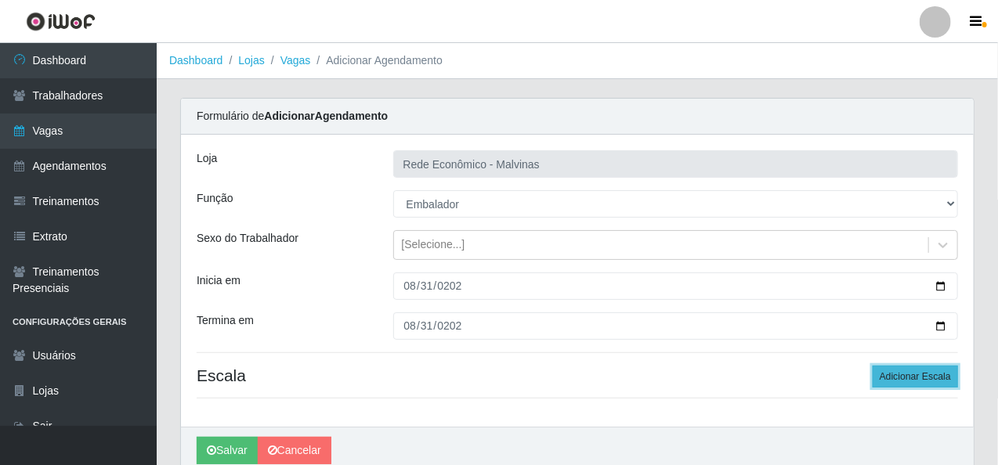
click at [918, 378] on button "Adicionar Escala" at bounding box center [915, 377] width 85 height 22
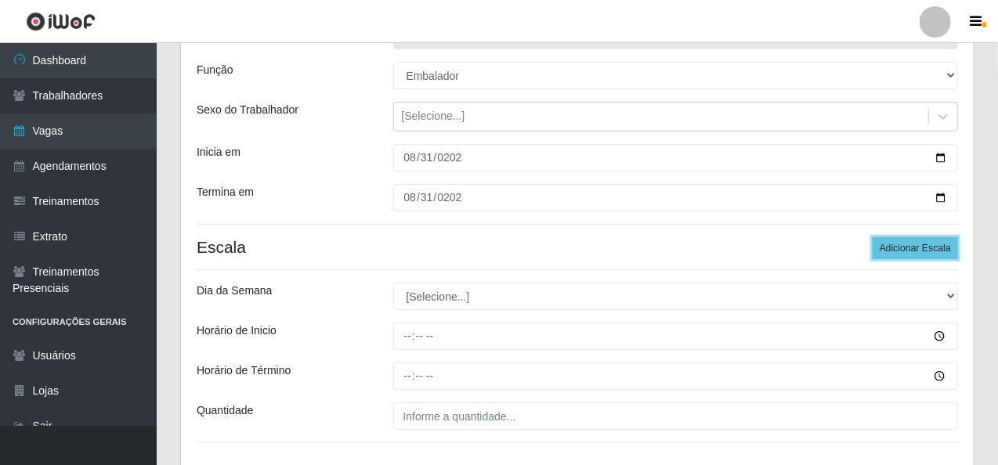
scroll to position [157, 0]
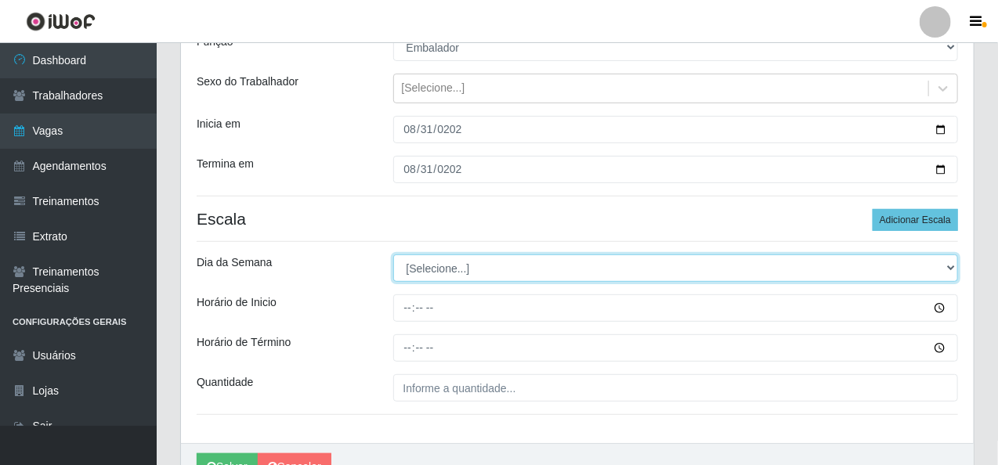
click at [454, 273] on select "[Selecione...] Segunda Terça Quarta Quinta Sexta Sábado Domingo" at bounding box center [676, 268] width 566 height 27
select select "0"
click at [393, 255] on select "[Selecione...] Segunda Terça Quarta Quinta Sexta Sábado Domingo" at bounding box center [676, 268] width 566 height 27
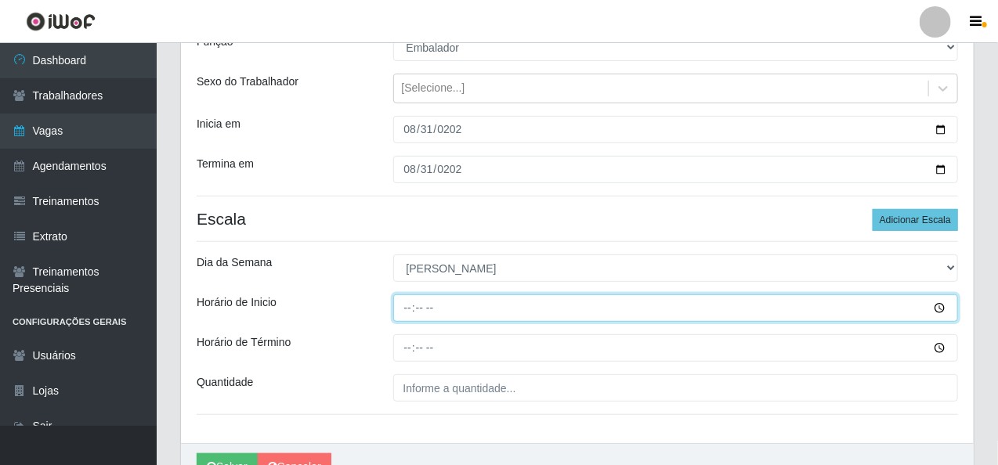
click at [411, 304] on input "Horário de Inicio" at bounding box center [676, 308] width 566 height 27
type input "07:30"
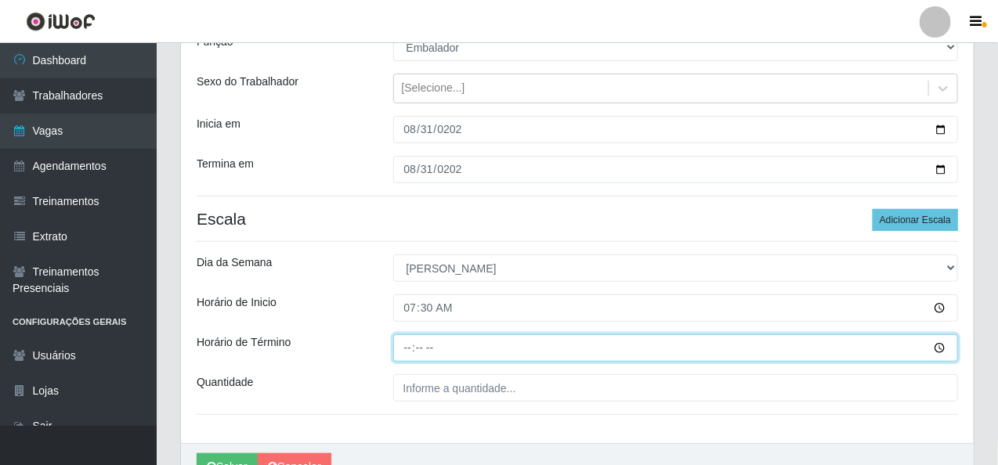
click at [400, 345] on input "Horário de Término" at bounding box center [676, 348] width 566 height 27
type input "12:30"
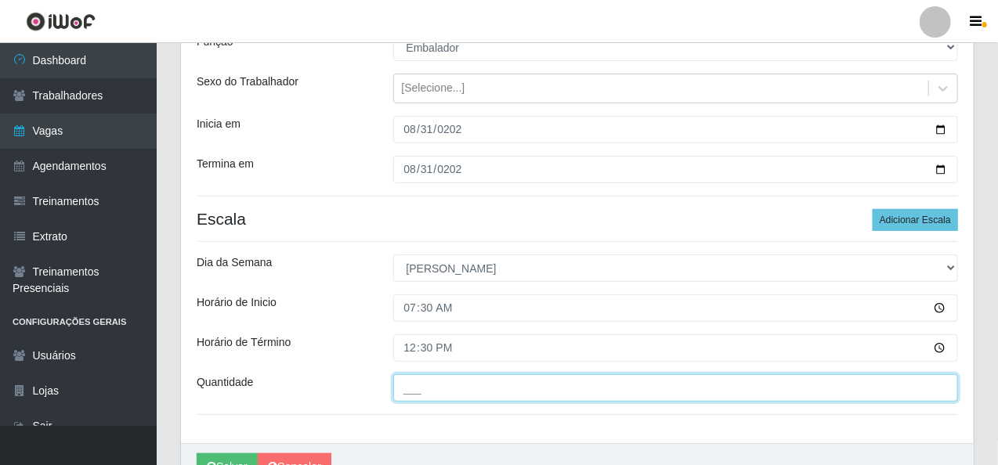
click at [400, 389] on input "___" at bounding box center [676, 388] width 566 height 27
type input "2__"
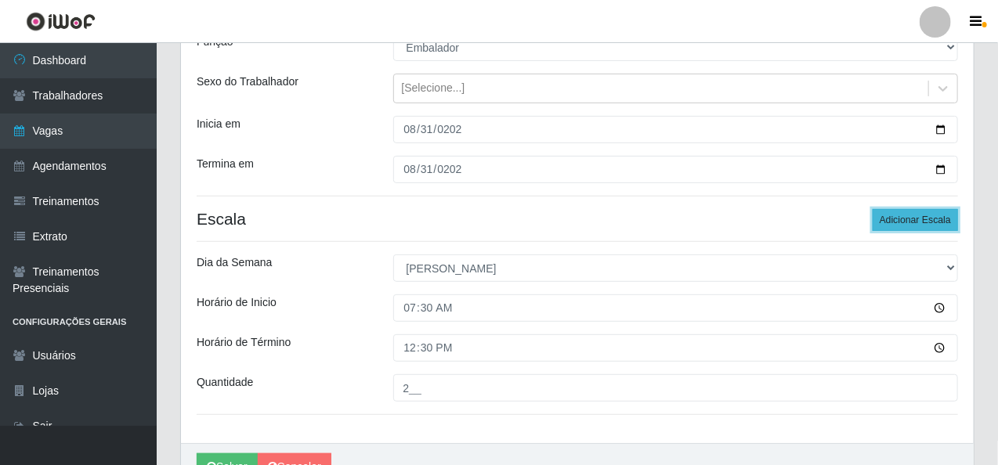
click at [890, 220] on button "Adicionar Escala" at bounding box center [915, 220] width 85 height 22
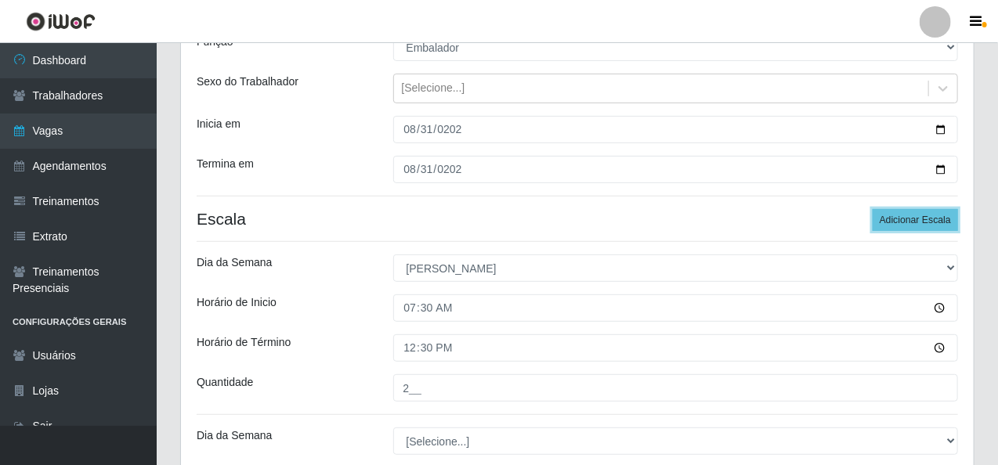
scroll to position [235, 0]
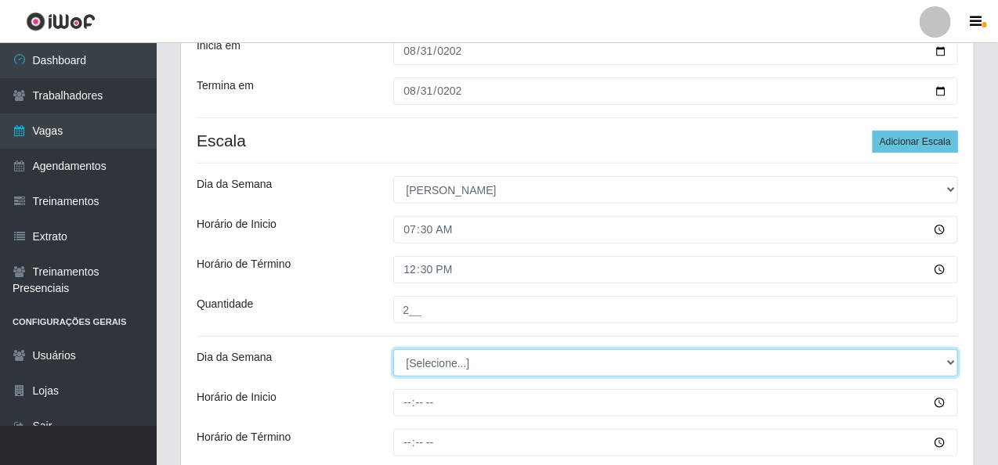
click at [439, 364] on select "[Selecione...] Segunda Terça Quarta Quinta Sexta Sábado Domingo" at bounding box center [676, 362] width 566 height 27
select select "0"
click at [393, 349] on select "[Selecione...] Segunda Terça Quarta Quinta Sexta Sábado Domingo" at bounding box center [676, 362] width 566 height 27
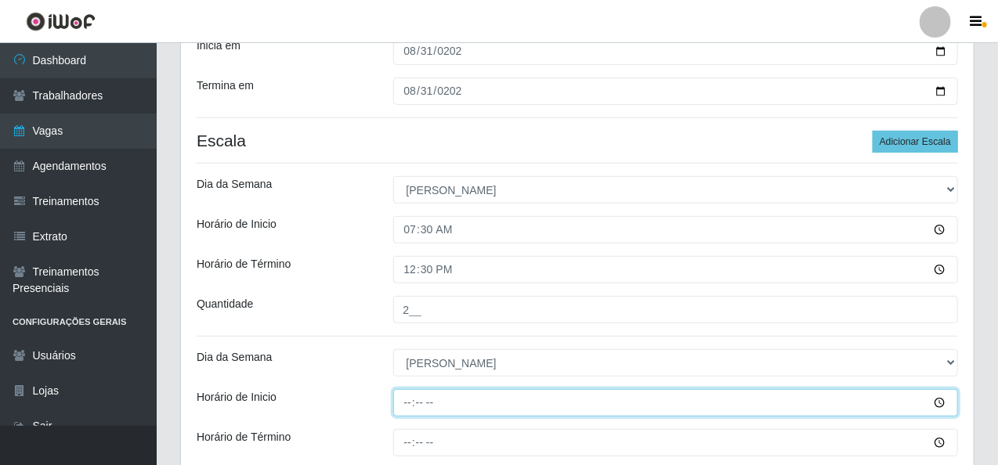
click at [403, 400] on input "Horário de Inicio" at bounding box center [676, 402] width 566 height 27
type input "08:00"
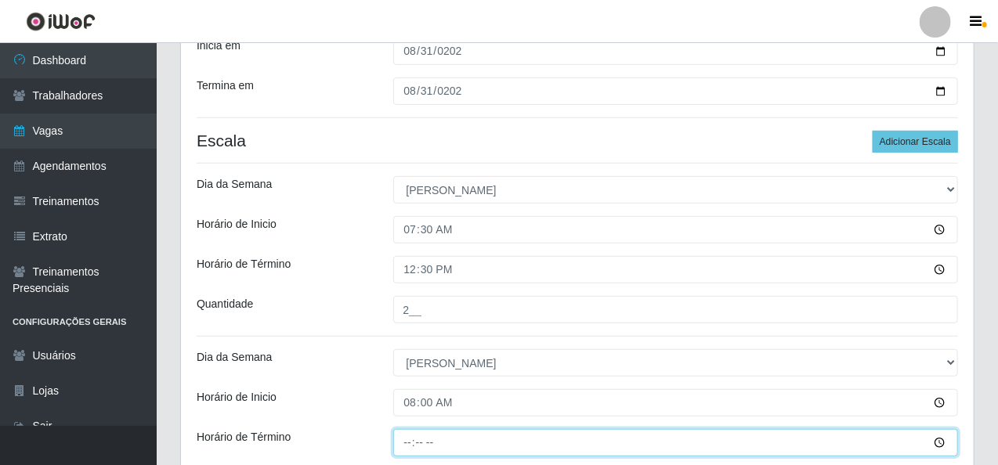
click at [404, 449] on input "Horário de Término" at bounding box center [676, 442] width 566 height 27
type input "13:00"
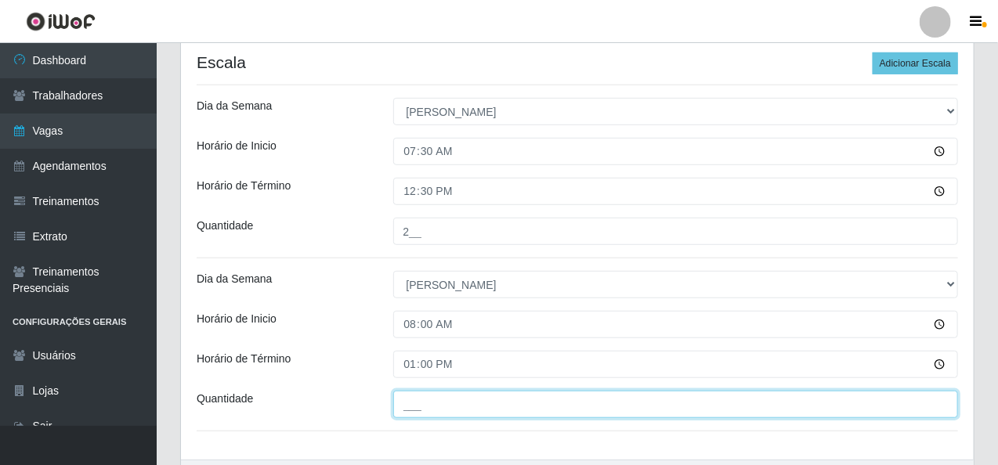
click at [405, 405] on input "___" at bounding box center [676, 404] width 566 height 27
type input "2__"
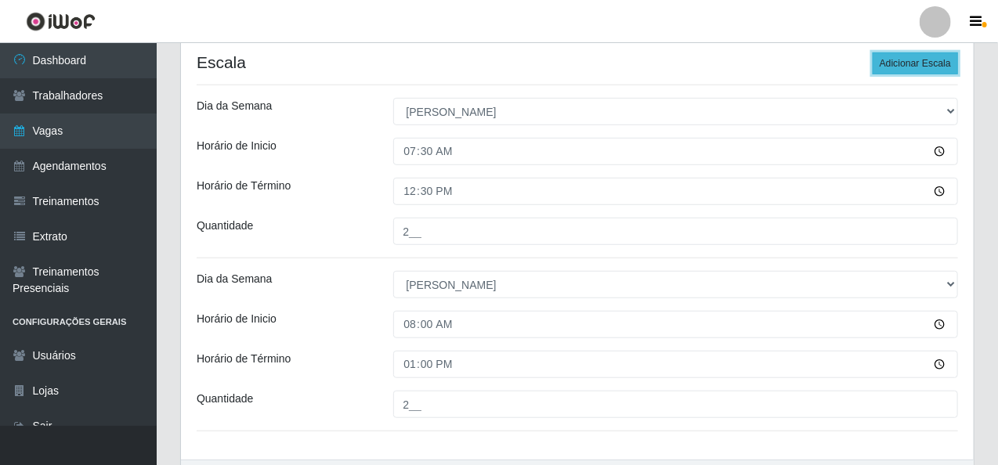
click at [892, 61] on button "Adicionar Escala" at bounding box center [915, 63] width 85 height 22
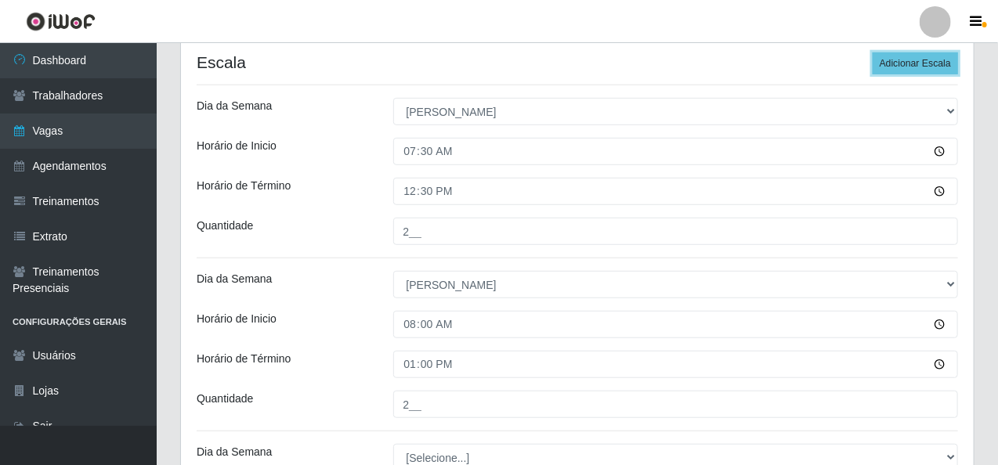
scroll to position [392, 0]
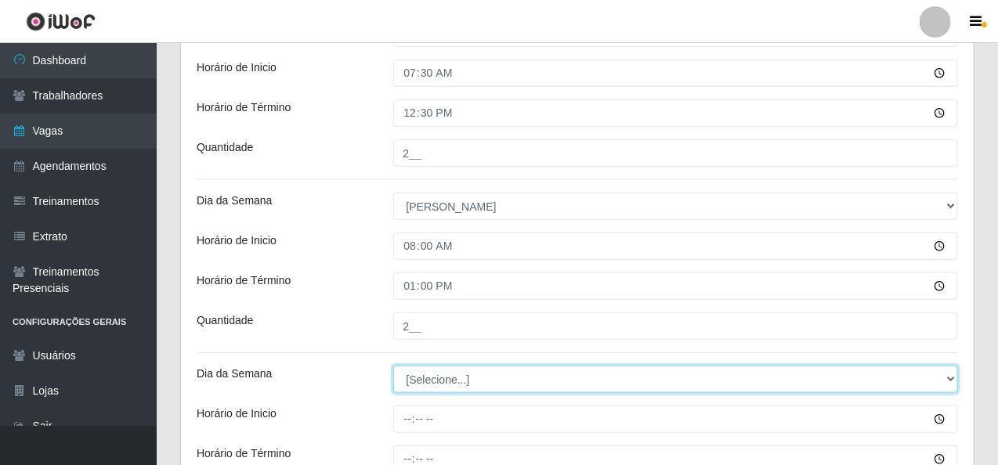
click at [413, 378] on select "[Selecione...] Segunda Terça Quarta Quinta Sexta Sábado Domingo" at bounding box center [676, 379] width 566 height 27
select select "0"
click at [393, 366] on select "[Selecione...] Segunda Terça Quarta Quinta Sexta Sábado Domingo" at bounding box center [676, 379] width 566 height 27
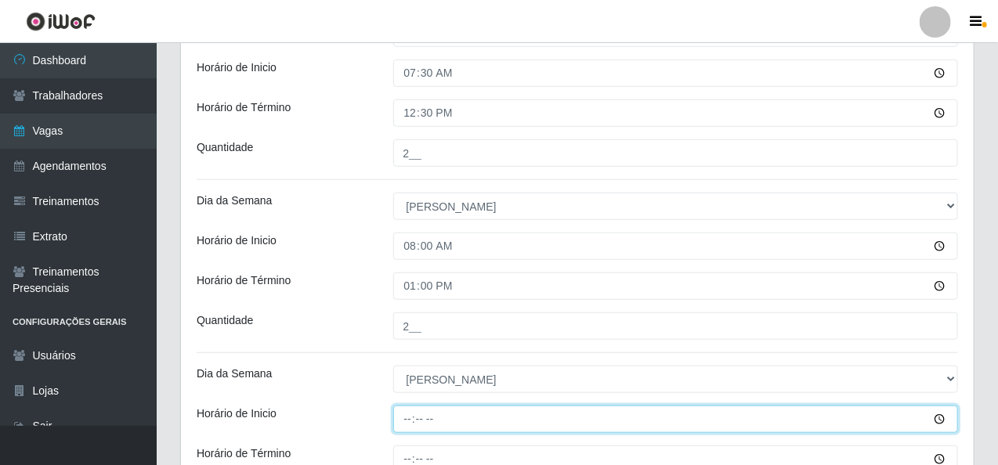
click at [405, 425] on input "Horário de Inicio" at bounding box center [676, 419] width 566 height 27
type input "09:00"
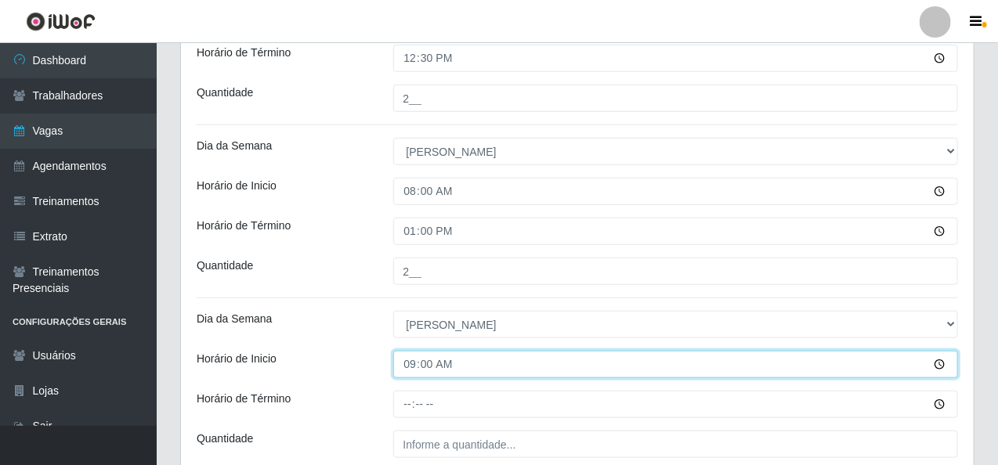
scroll to position [470, 0]
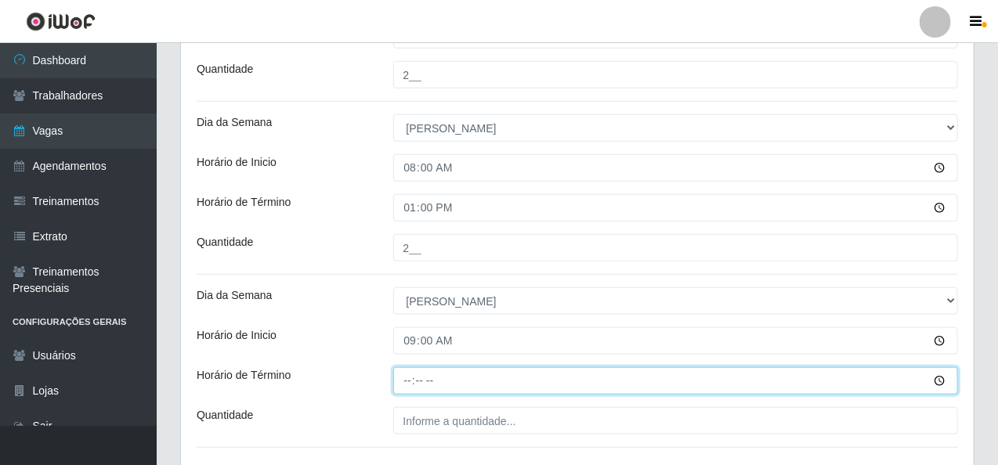
click at [405, 376] on input "Horário de Término" at bounding box center [676, 380] width 566 height 27
type input "13:10"
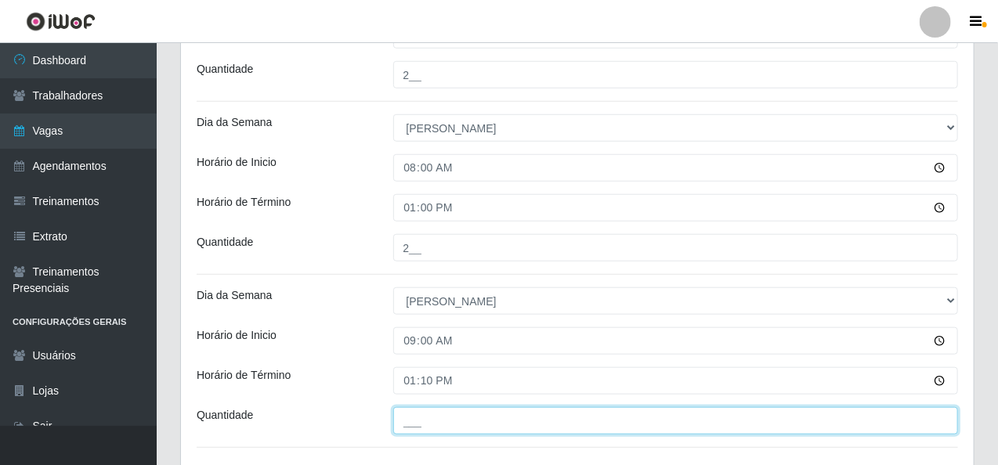
click at [412, 422] on input "___" at bounding box center [676, 420] width 566 height 27
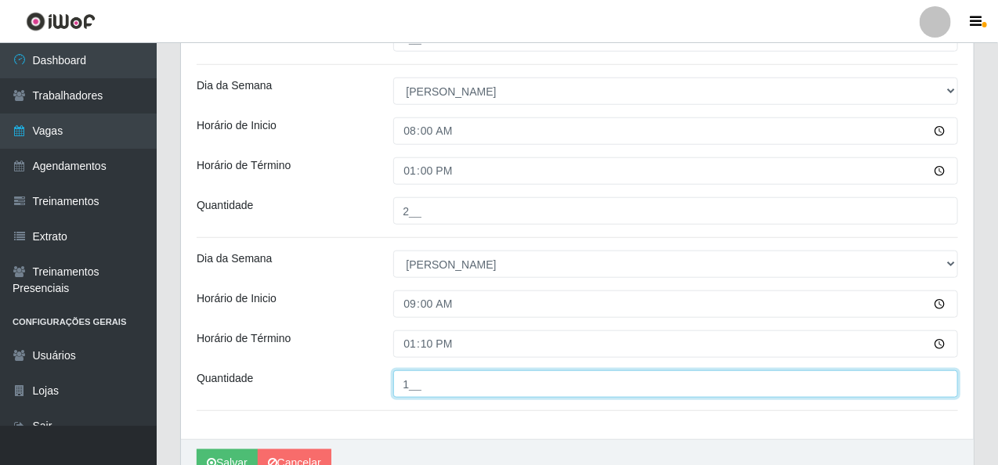
scroll to position [585, 0]
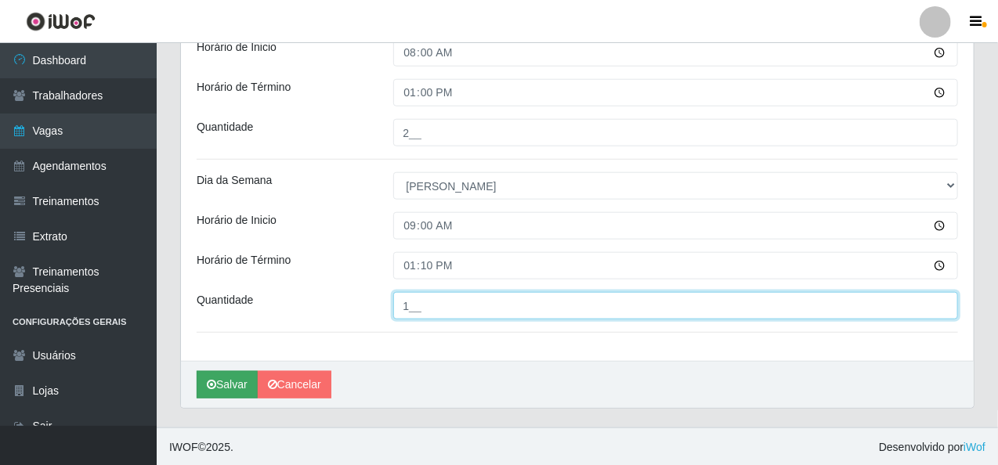
type input "1__"
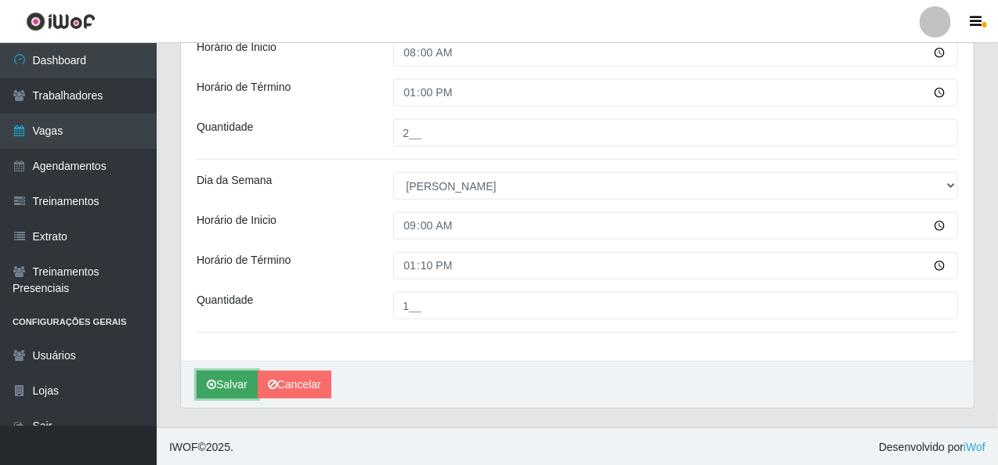
click at [235, 386] on button "Salvar" at bounding box center [227, 384] width 61 height 27
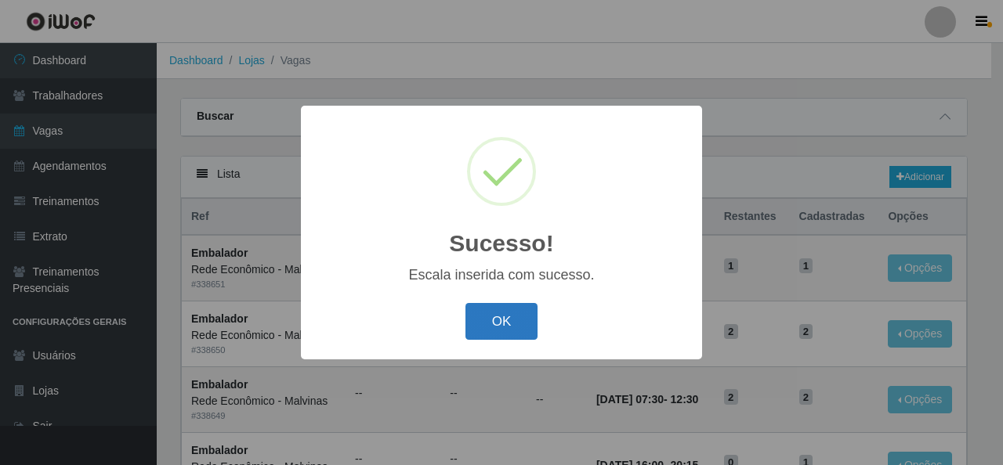
click at [512, 330] on button "OK" at bounding box center [501, 321] width 73 height 37
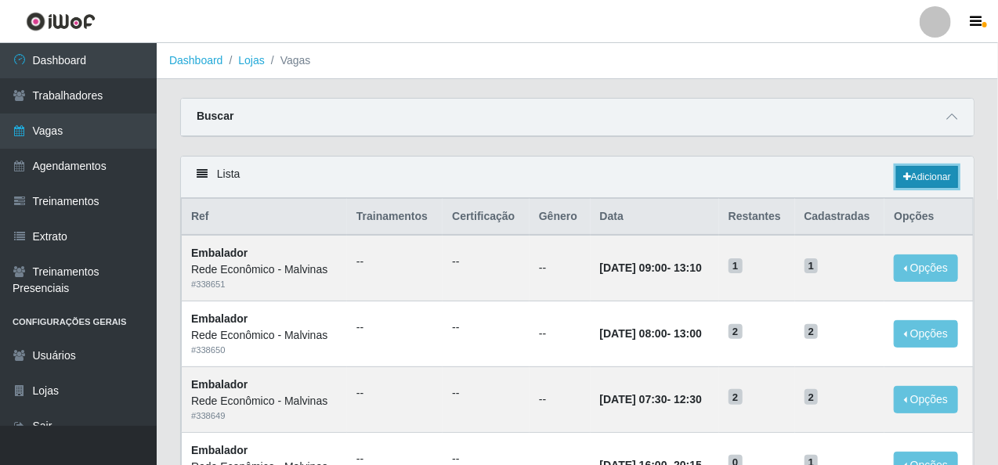
click at [938, 172] on link "Adicionar" at bounding box center [927, 177] width 62 height 22
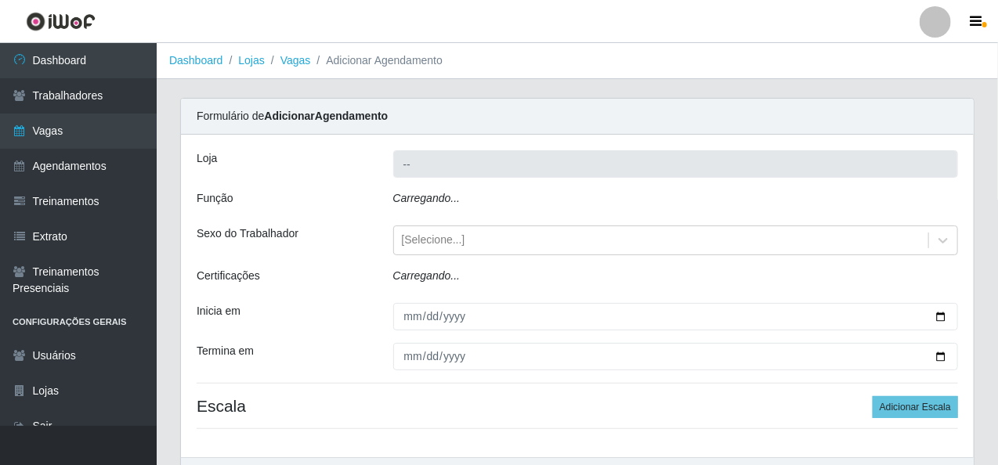
type input "Rede Econômico - Malvinas"
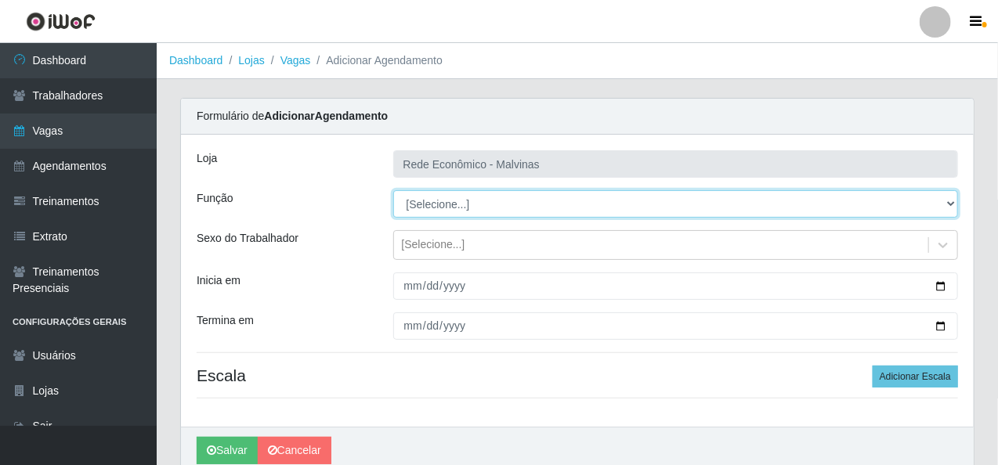
click at [436, 210] on select "[Selecione...] Embalador Embalador + Embalador ++ Operador de Caixa Operador de…" at bounding box center [676, 203] width 566 height 27
select select "1"
click at [393, 190] on select "[Selecione...] Embalador Embalador + Embalador ++ Operador de Caixa Operador de…" at bounding box center [676, 203] width 566 height 27
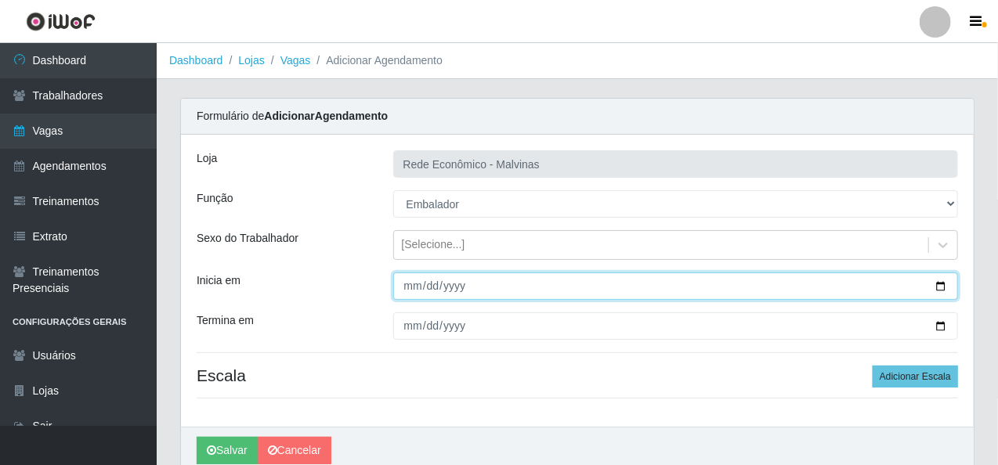
click at [409, 289] on input "Inicia em" at bounding box center [676, 286] width 566 height 27
type input "[DATE]"
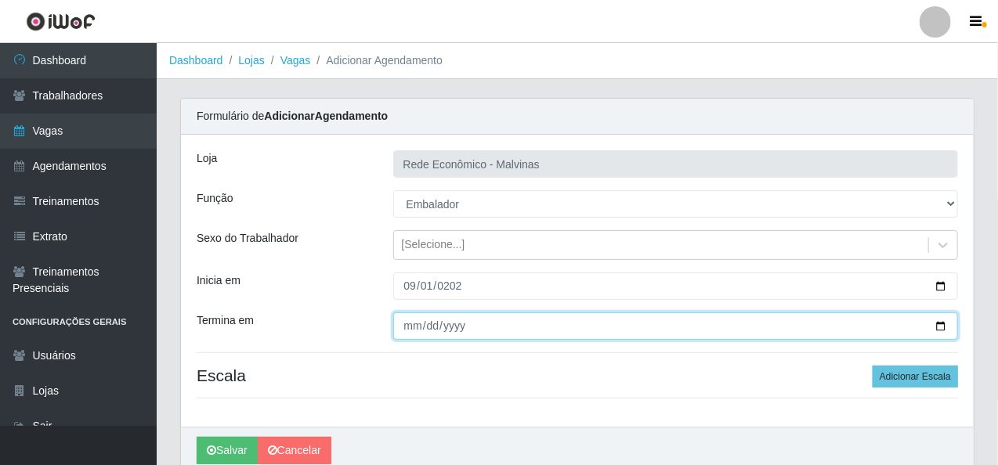
click at [411, 328] on input "Termina em" at bounding box center [676, 326] width 566 height 27
type input "[DATE]"
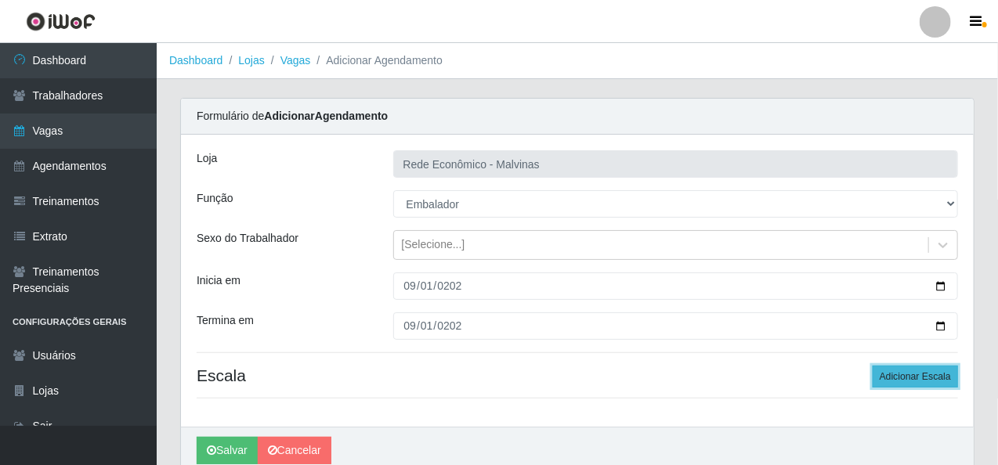
click at [931, 371] on button "Adicionar Escala" at bounding box center [915, 377] width 85 height 22
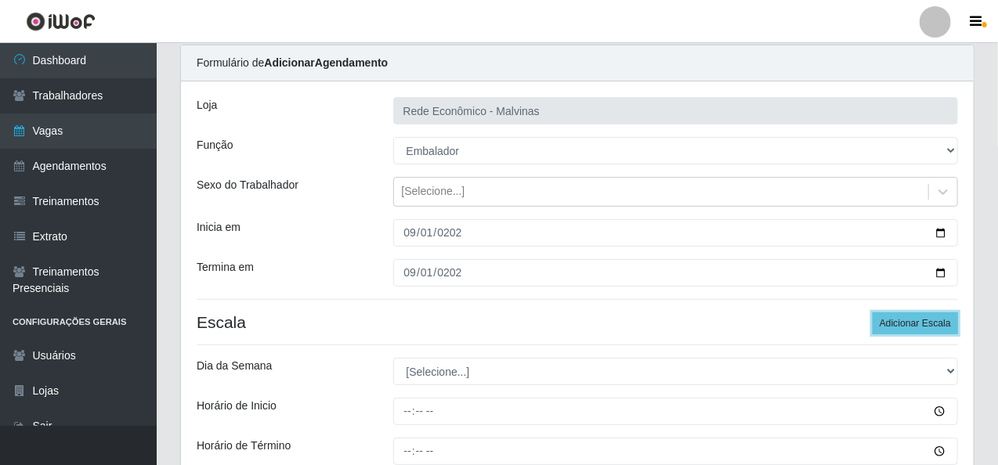
scroll to position [78, 0]
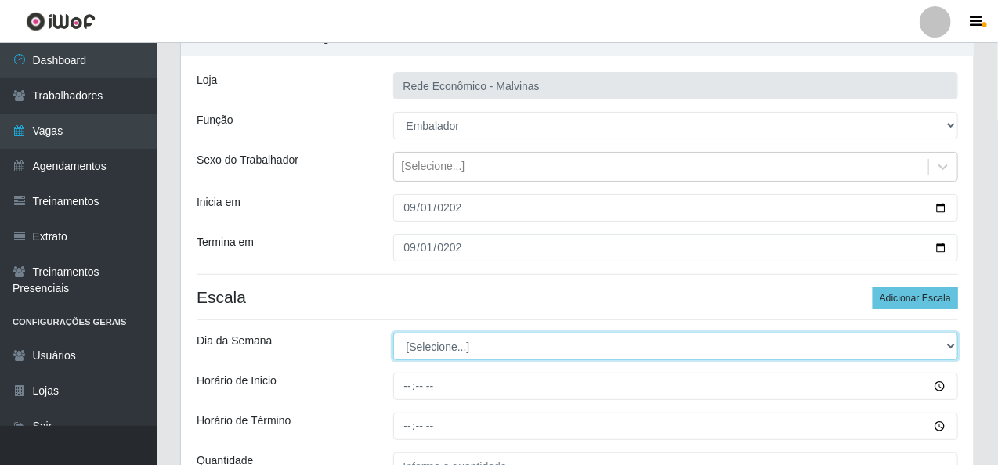
click at [423, 351] on select "[Selecione...] Segunda Terça Quarta Quinta Sexta Sábado Domingo" at bounding box center [676, 346] width 566 height 27
select select "1"
click at [393, 333] on select "[Selecione...] Segunda Terça Quarta Quinta Sexta Sábado Domingo" at bounding box center [676, 346] width 566 height 27
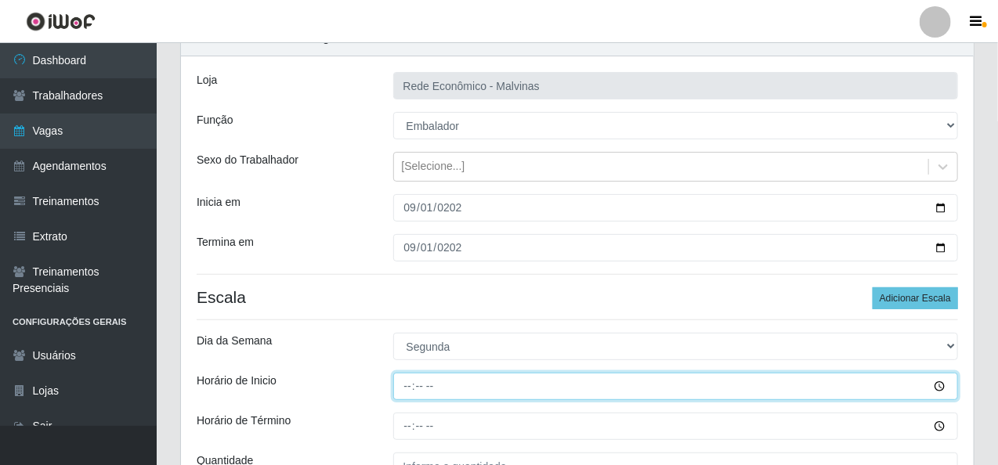
click at [404, 388] on input "Horário de Inicio" at bounding box center [676, 386] width 566 height 27
type input "07:30"
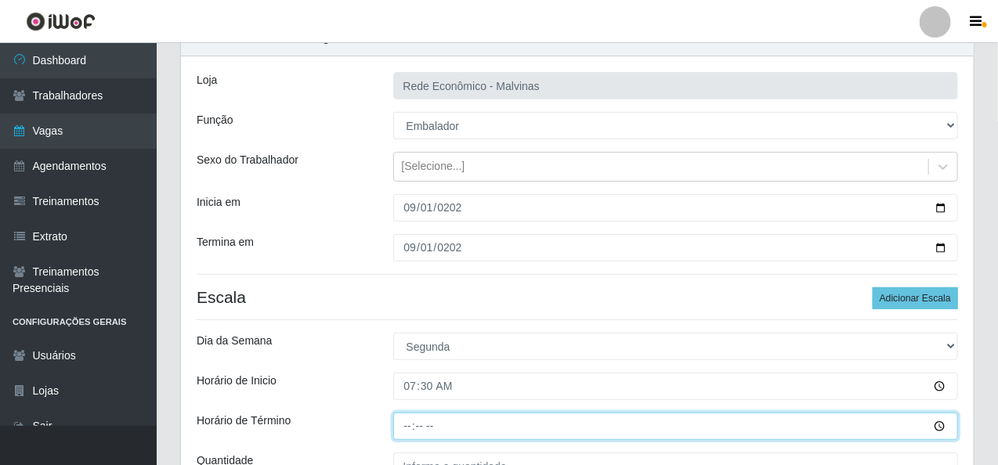
click at [400, 430] on input "Horário de Término" at bounding box center [676, 426] width 566 height 27
type input "13:30"
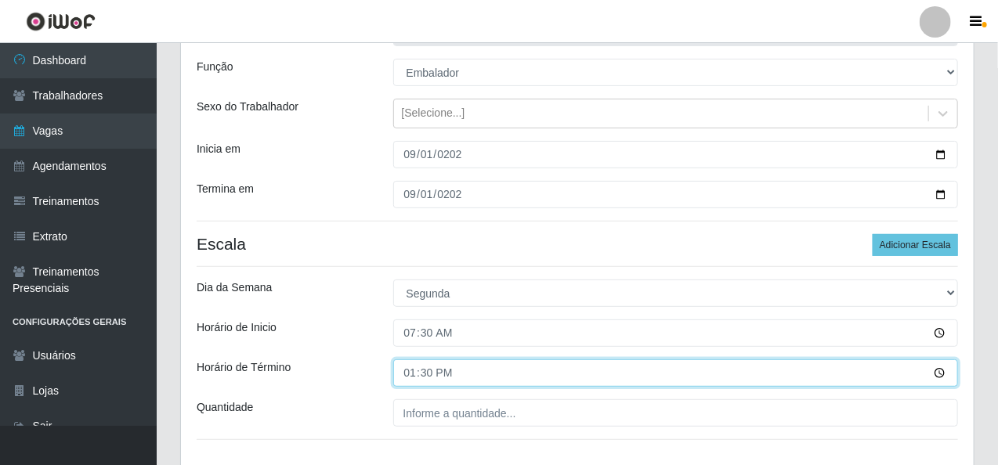
scroll to position [157, 0]
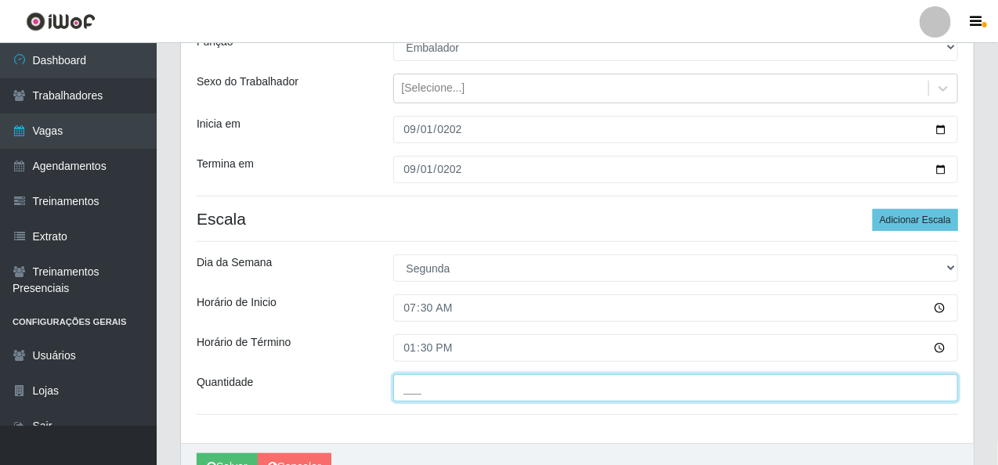
click at [414, 393] on input "___" at bounding box center [676, 388] width 566 height 27
type input "2__"
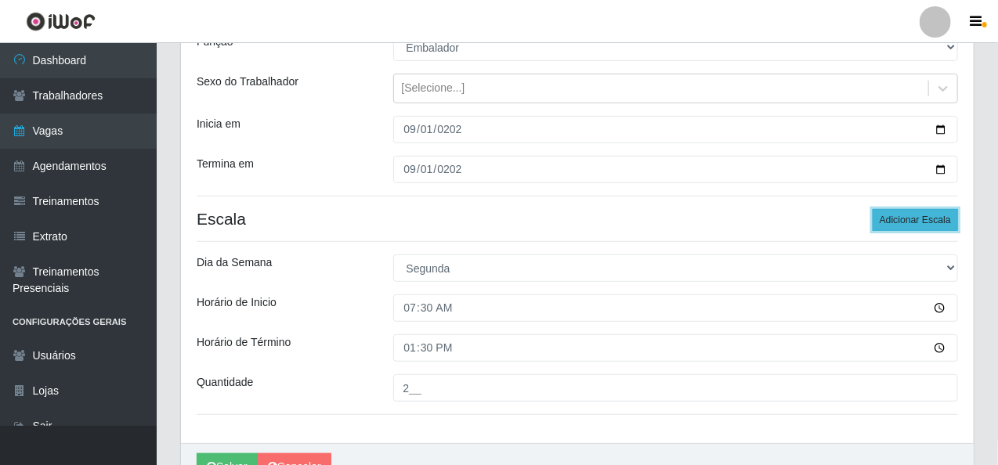
click at [928, 220] on button "Adicionar Escala" at bounding box center [915, 220] width 85 height 22
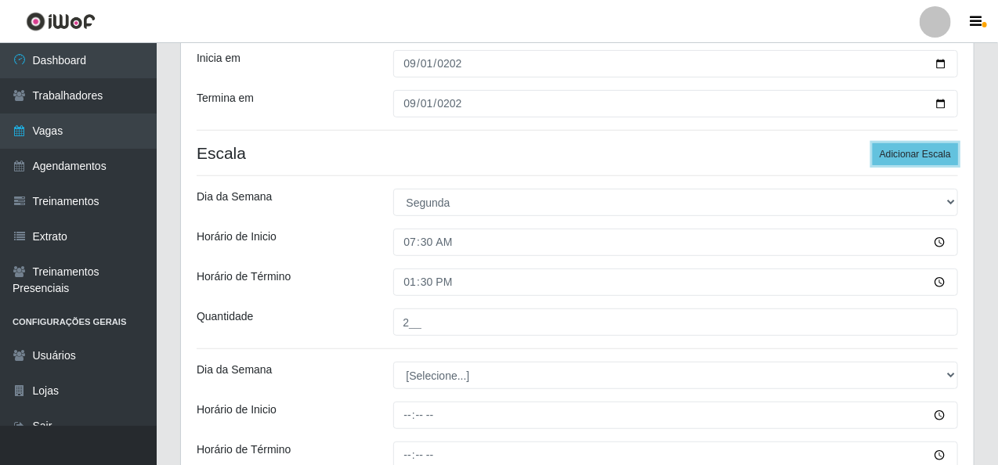
scroll to position [313, 0]
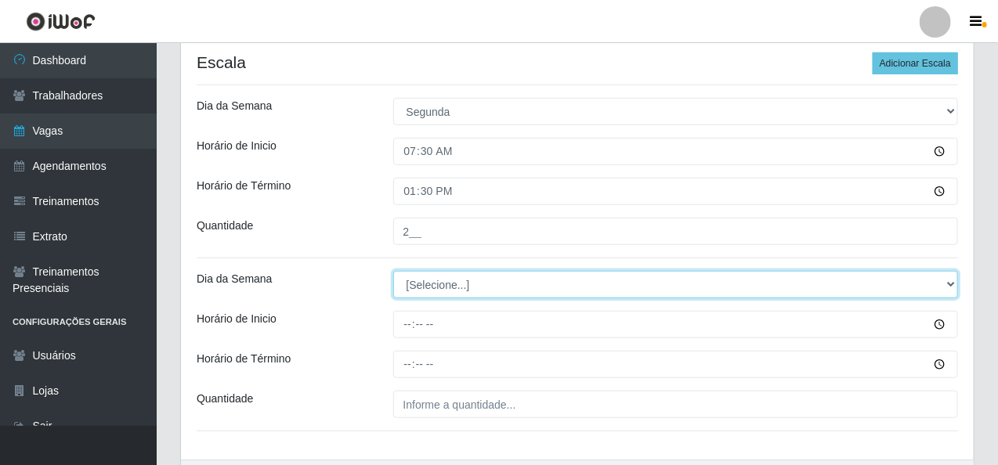
click at [423, 283] on select "[Selecione...] Segunda Terça Quarta Quinta Sexta Sábado Domingo" at bounding box center [676, 284] width 566 height 27
select select "1"
click at [393, 271] on select "[Selecione...] Segunda Terça Quarta Quinta Sexta Sábado Domingo" at bounding box center [676, 284] width 566 height 27
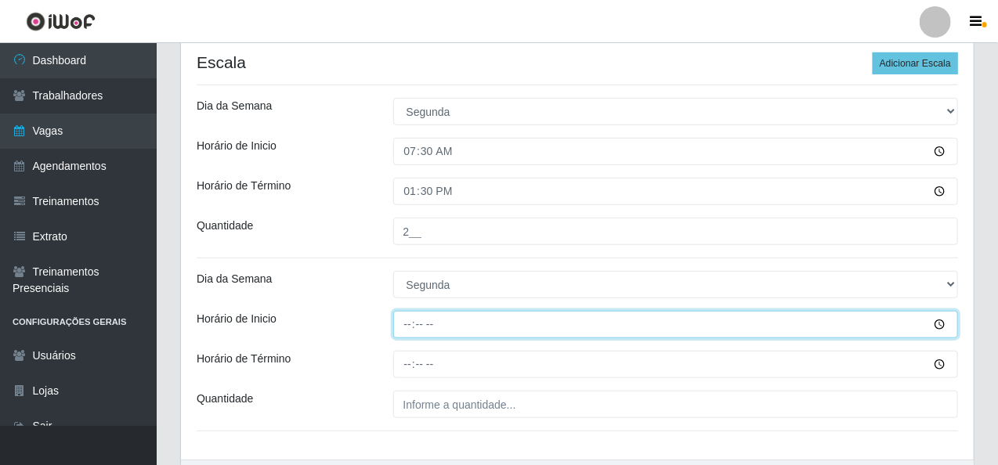
click at [407, 323] on input "Horário de Inicio" at bounding box center [676, 324] width 566 height 27
type input "09:00"
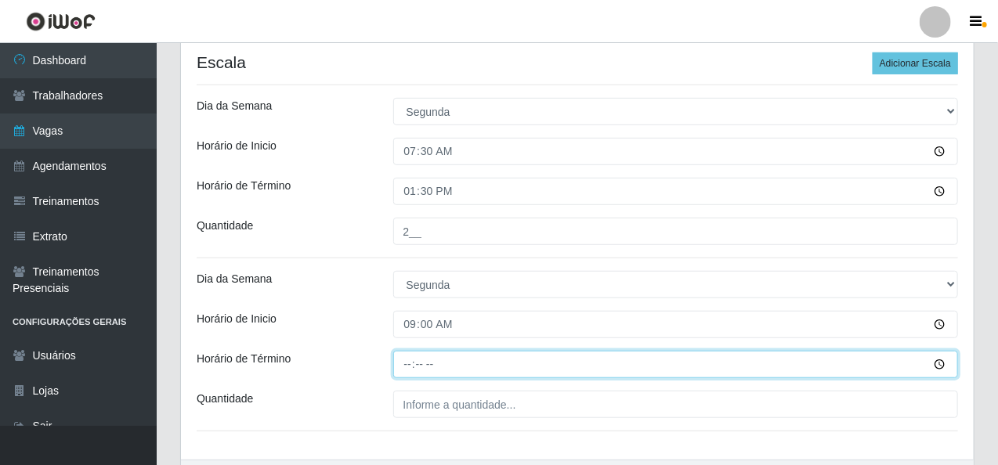
click at [410, 364] on input "Horário de Término" at bounding box center [676, 364] width 566 height 27
type input "15:00"
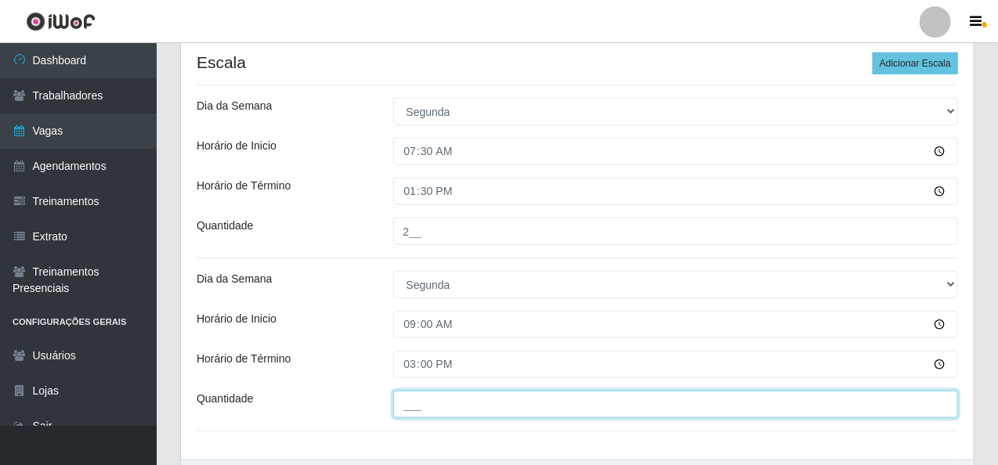
click at [409, 403] on input "___" at bounding box center [676, 404] width 566 height 27
type input "1__"
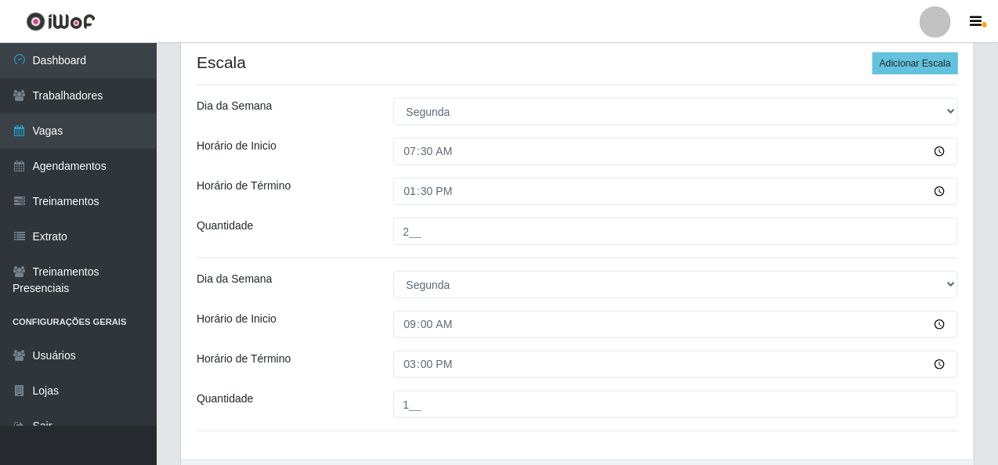
click at [921, 49] on div "Loja Rede Econômico - Malvinas Função [Selecione...] Embalador Embalador + Emba…" at bounding box center [577, 140] width 793 height 639
click at [917, 70] on button "Adicionar Escala" at bounding box center [915, 63] width 85 height 22
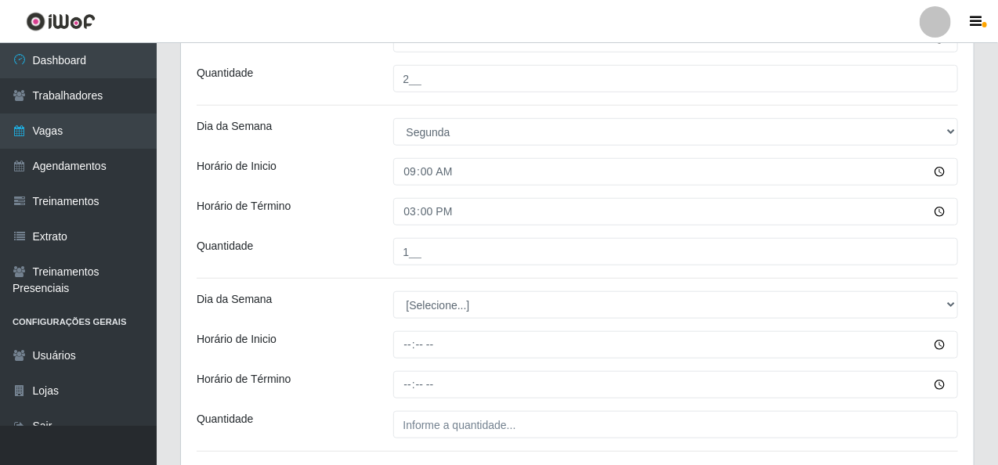
scroll to position [470, 0]
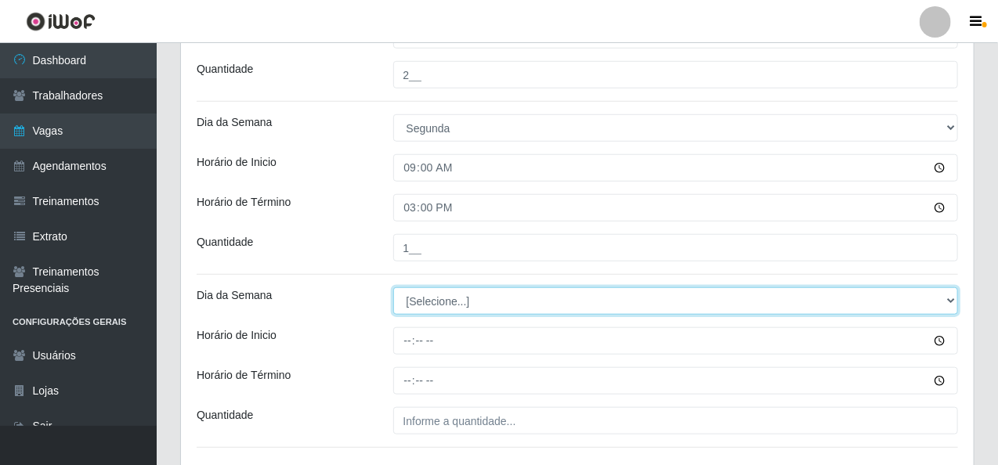
click at [441, 307] on select "[Selecione...] Segunda Terça Quarta Quinta Sexta Sábado Domingo" at bounding box center [676, 301] width 566 height 27
select select "1"
click at [393, 288] on select "[Selecione...] Segunda Terça Quarta Quinta Sexta Sábado Domingo" at bounding box center [676, 301] width 566 height 27
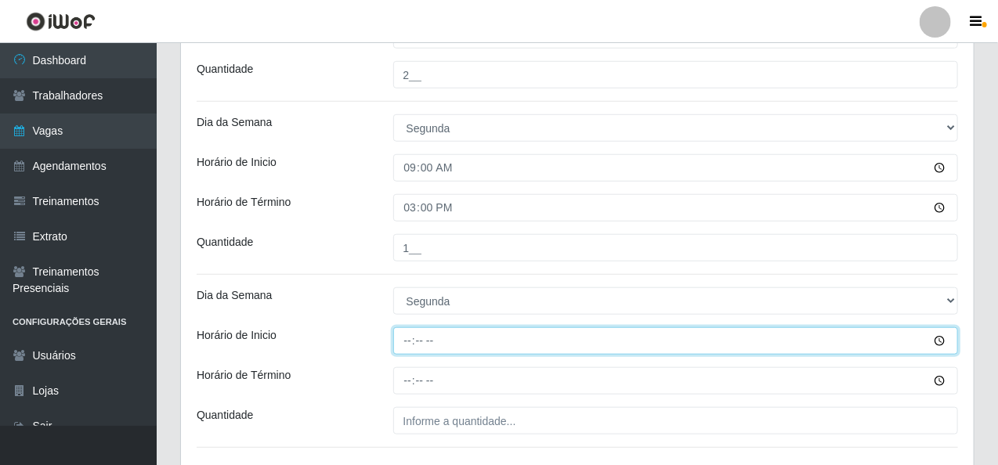
click at [398, 335] on input "Horário de Inicio" at bounding box center [676, 340] width 566 height 27
type input "14:00"
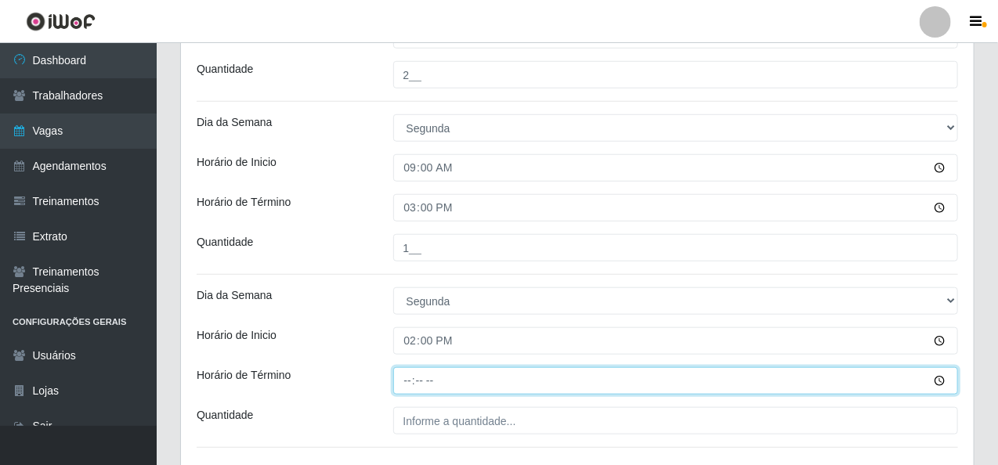
click at [400, 383] on input "Horário de Término" at bounding box center [676, 380] width 566 height 27
type input "20:00"
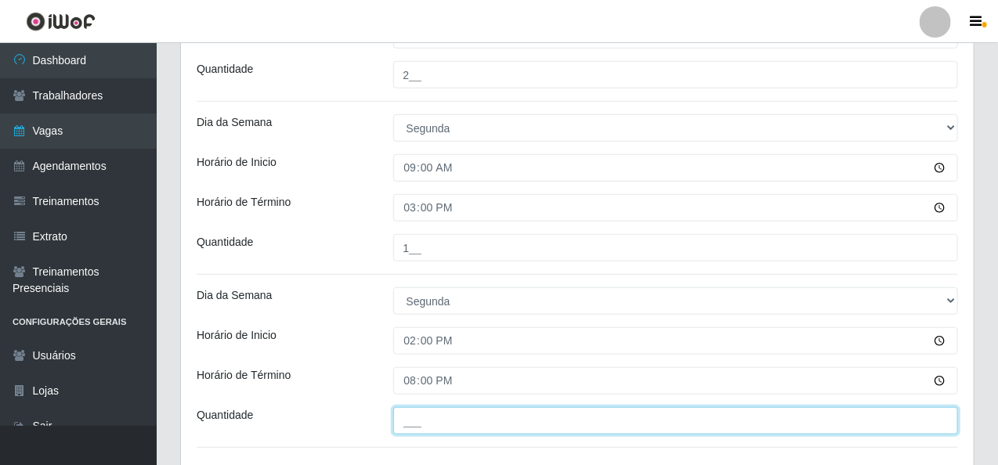
click at [400, 425] on input "___" at bounding box center [676, 420] width 566 height 27
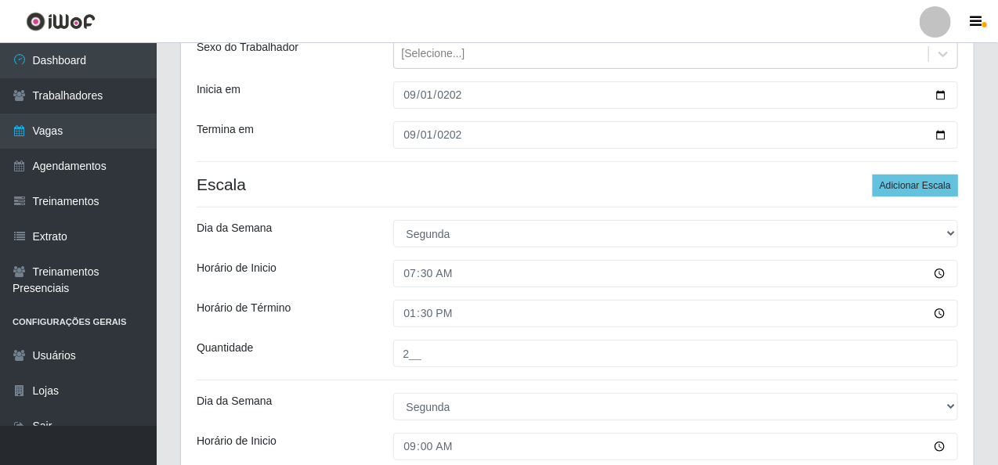
scroll to position [157, 0]
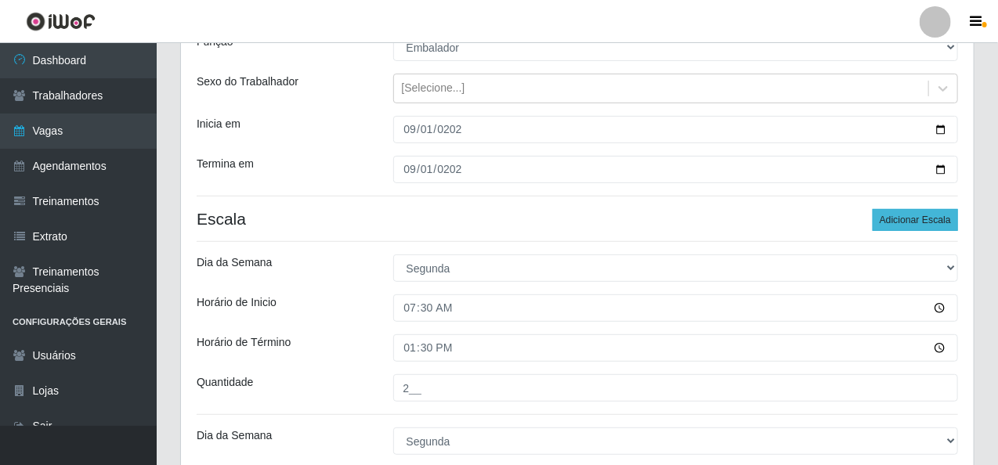
type input "2__"
click at [937, 216] on button "Adicionar Escala" at bounding box center [915, 220] width 85 height 22
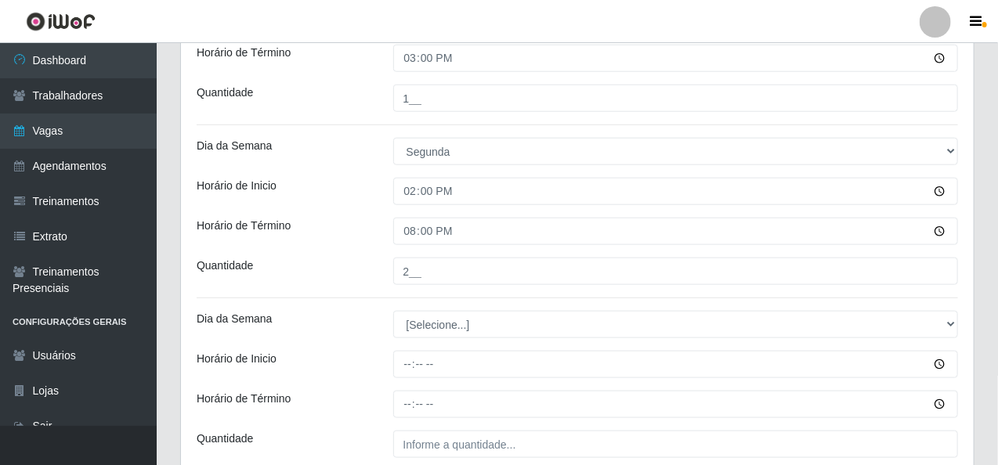
scroll to position [705, 0]
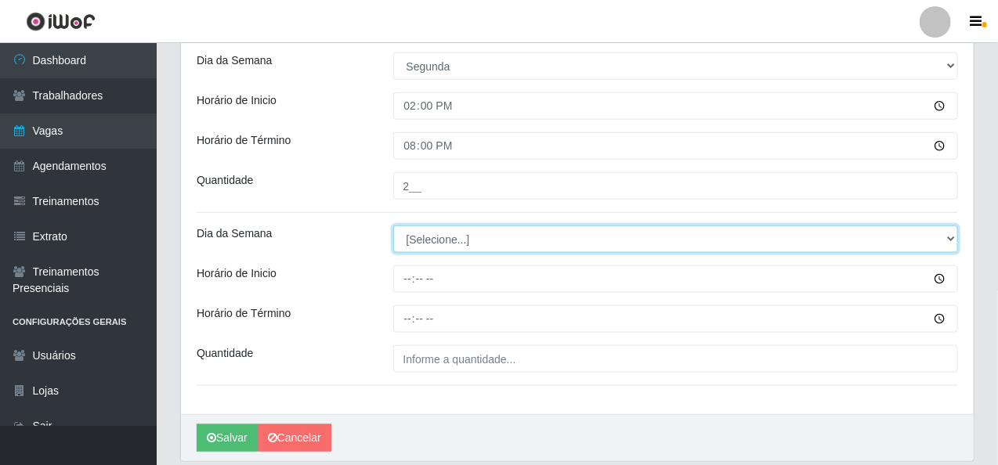
click at [436, 241] on select "[Selecione...] Segunda Terça Quarta Quinta Sexta Sábado Domingo" at bounding box center [676, 239] width 566 height 27
select select "1"
click at [393, 226] on select "[Selecione...] Segunda Terça Quarta Quinta Sexta Sábado Domingo" at bounding box center [676, 239] width 566 height 27
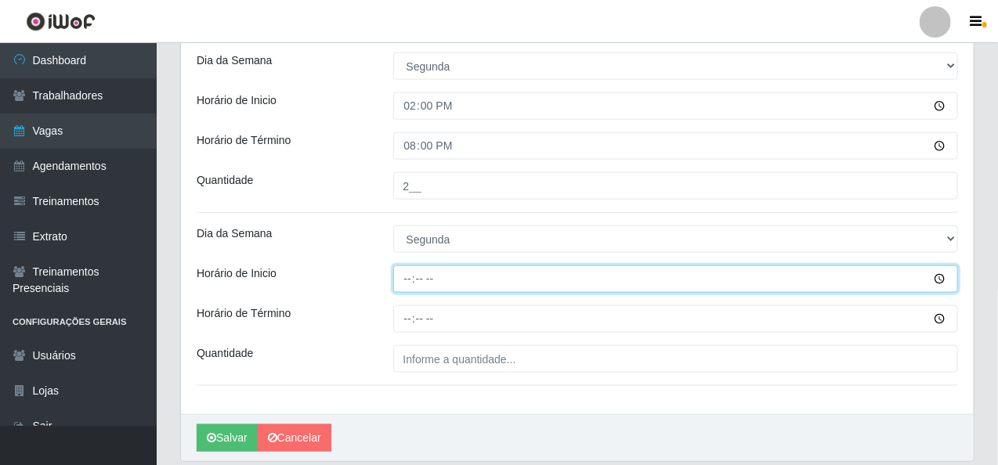
click at [398, 280] on input "Horário de Inicio" at bounding box center [676, 279] width 566 height 27
type input "16:00"
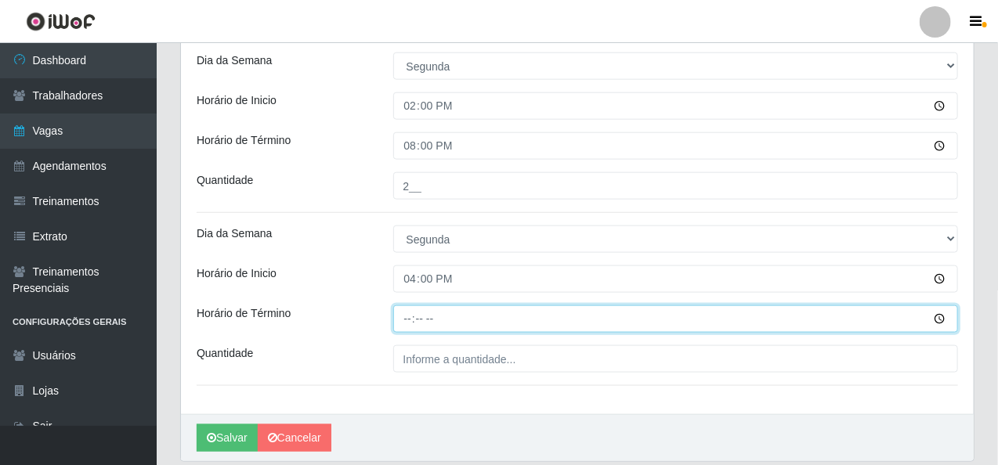
click at [410, 318] on input "Horário de Término" at bounding box center [676, 319] width 566 height 27
type input "20:15"
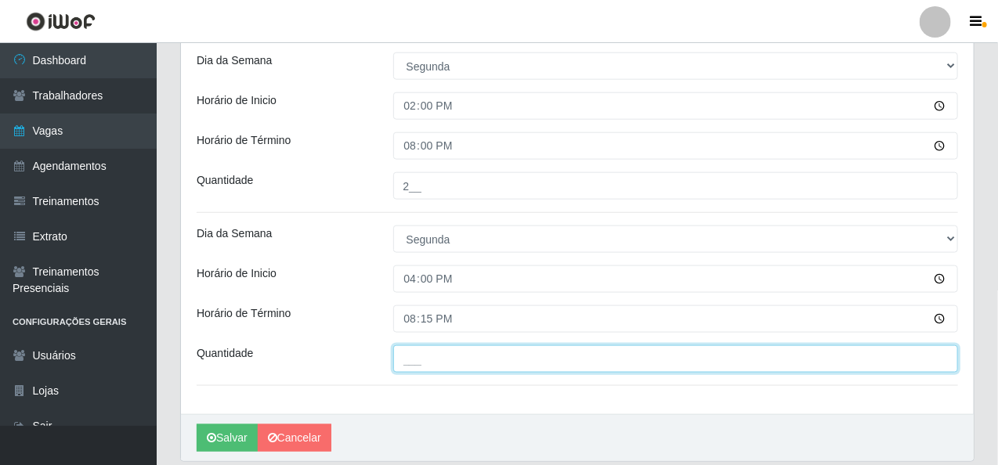
click at [410, 359] on input "___" at bounding box center [676, 359] width 566 height 27
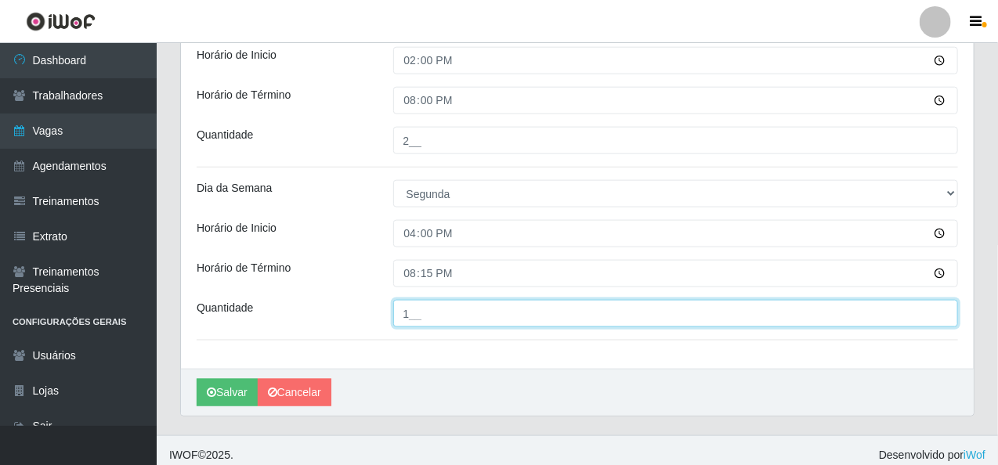
scroll to position [758, 0]
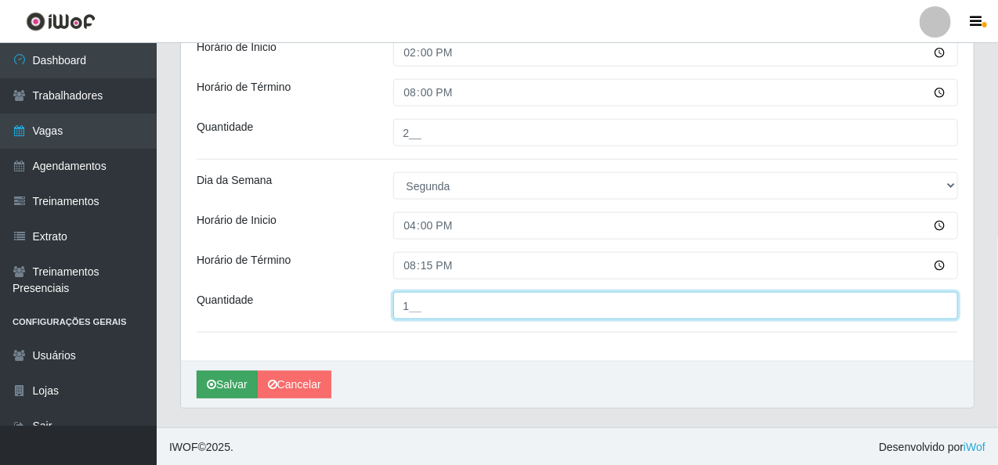
type input "1__"
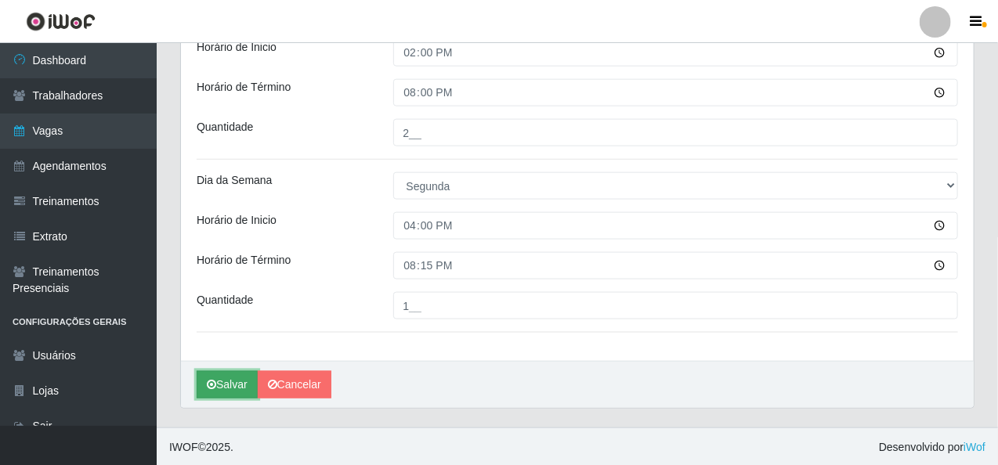
click at [231, 382] on button "Salvar" at bounding box center [227, 384] width 61 height 27
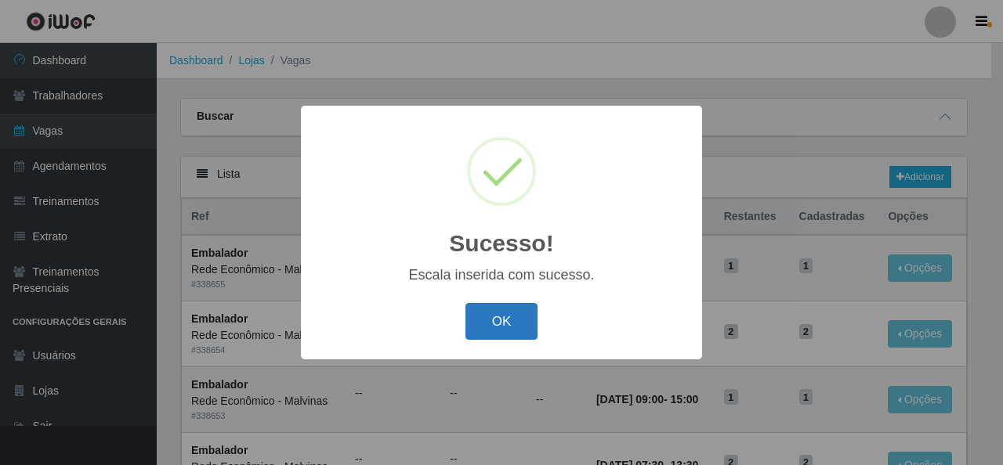
click at [503, 327] on button "OK" at bounding box center [501, 321] width 73 height 37
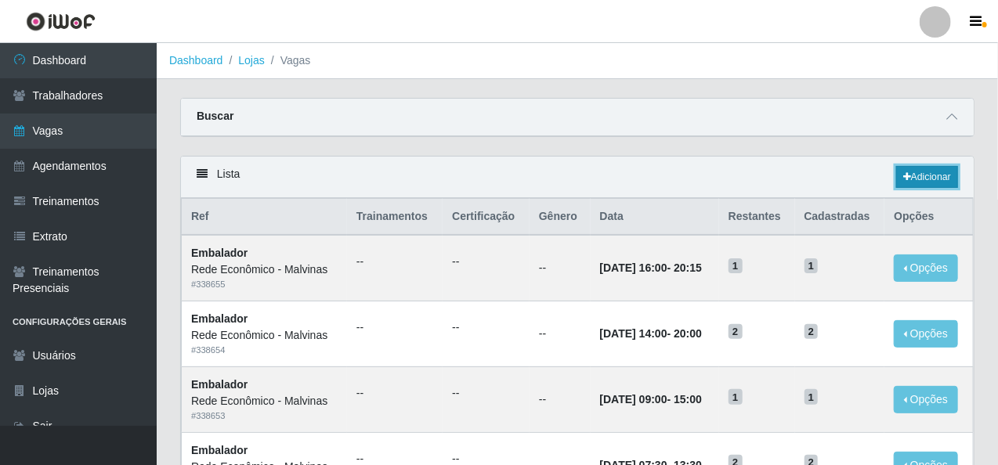
click at [925, 176] on link "Adicionar" at bounding box center [927, 177] width 62 height 22
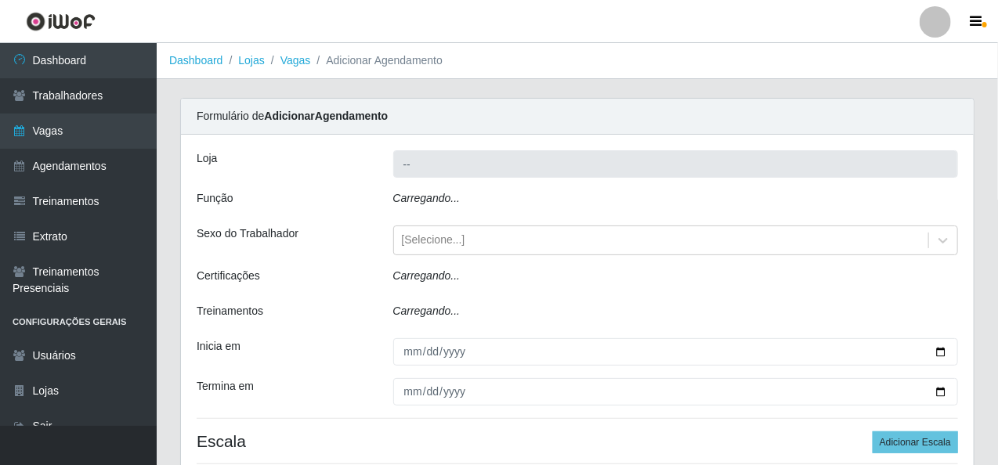
type input "Rede Econômico - Malvinas"
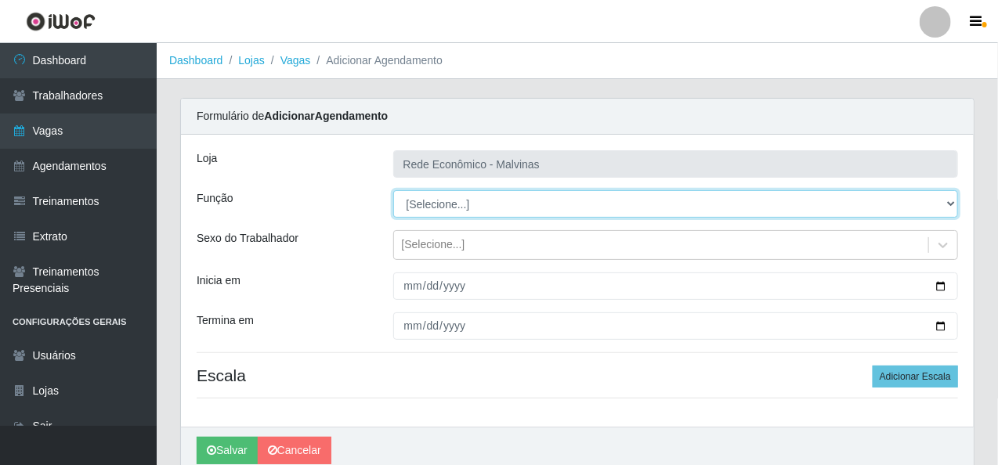
click at [454, 206] on select "[Selecione...] Embalador Embalador + Embalador ++ Operador de Caixa Operador de…" at bounding box center [676, 203] width 566 height 27
select select "1"
click at [393, 190] on select "[Selecione...] Embalador Embalador + Embalador ++ Operador de Caixa Operador de…" at bounding box center [676, 203] width 566 height 27
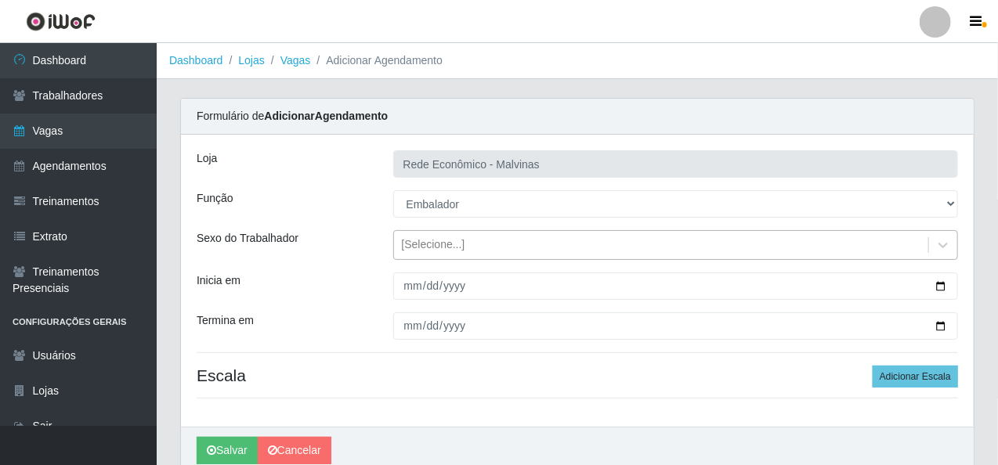
click at [421, 249] on div "[Selecione...]" at bounding box center [433, 245] width 63 height 16
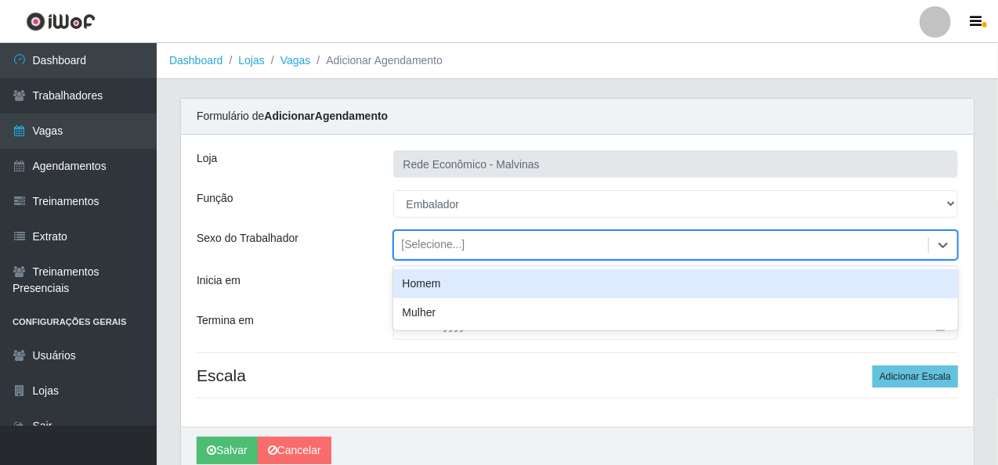
click at [325, 320] on div "Termina em" at bounding box center [283, 326] width 197 height 27
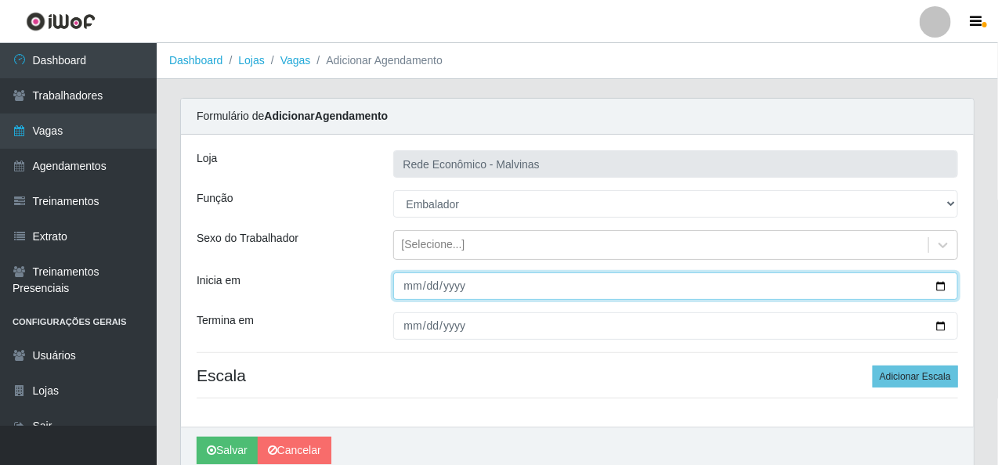
click at [414, 294] on input "Inicia em" at bounding box center [676, 286] width 566 height 27
type input "[DATE]"
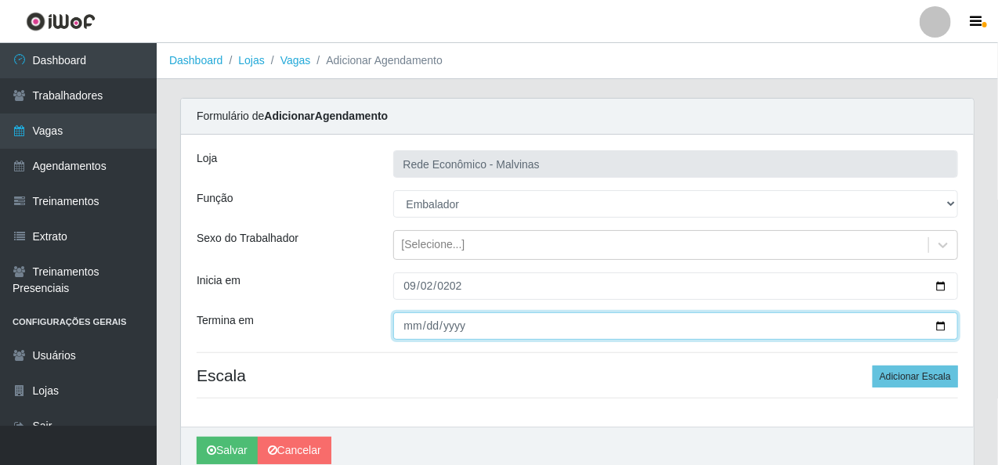
click at [414, 333] on input "Termina em" at bounding box center [676, 326] width 566 height 27
type input "[DATE]"
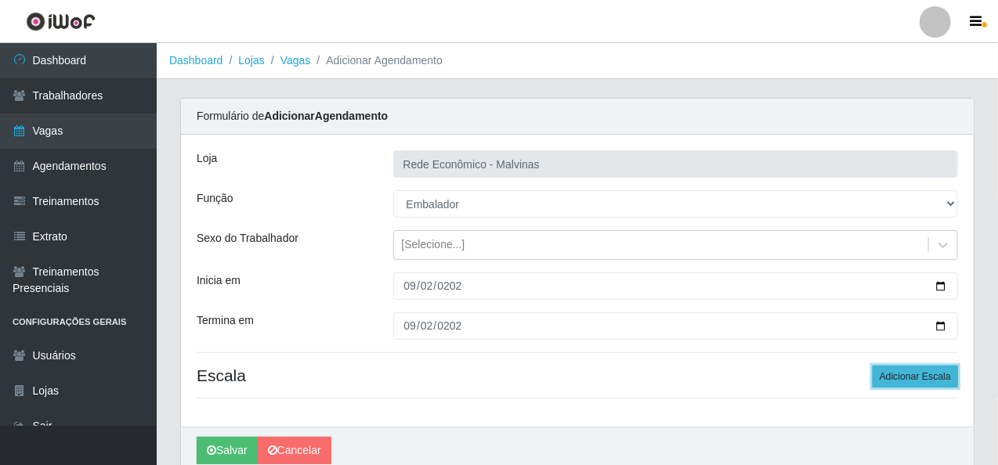
click at [944, 373] on button "Adicionar Escala" at bounding box center [915, 377] width 85 height 22
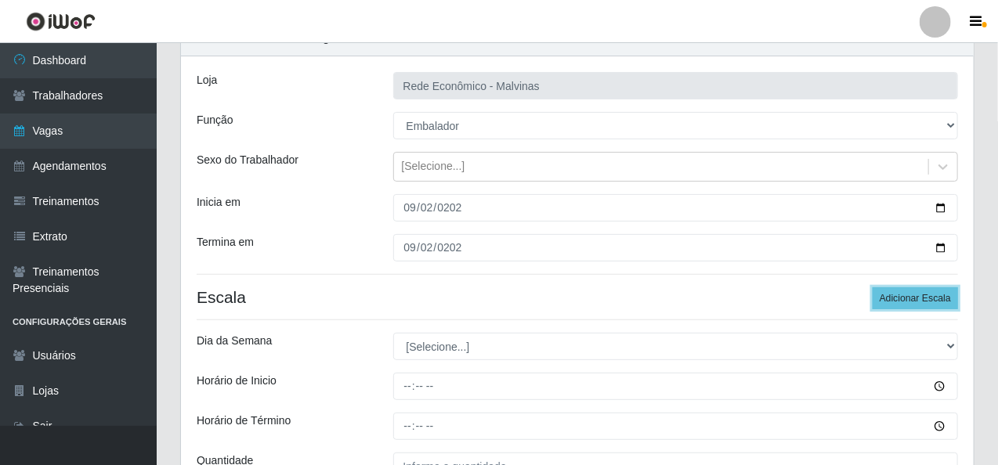
scroll to position [157, 0]
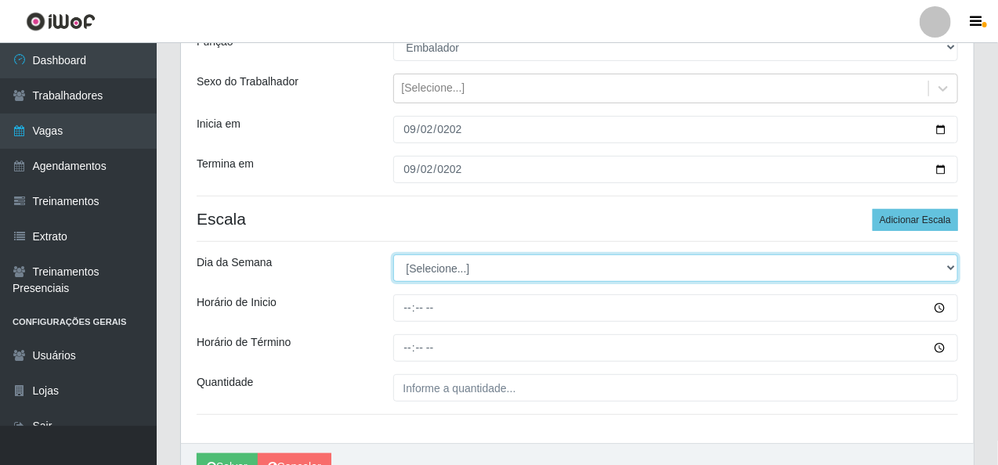
click at [450, 264] on select "[Selecione...] Segunda Terça Quarta Quinta Sexta Sábado Domingo" at bounding box center [676, 268] width 566 height 27
select select "2"
click at [393, 255] on select "[Selecione...] Segunda Terça Quarta Quinta Sexta Sábado Domingo" at bounding box center [676, 268] width 566 height 27
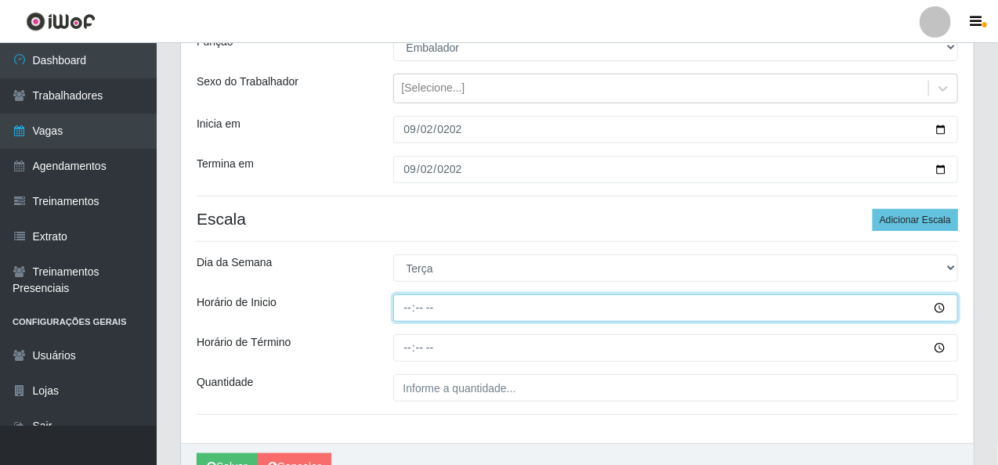
click at [414, 312] on input "Horário de Inicio" at bounding box center [676, 308] width 566 height 27
type input "07:30"
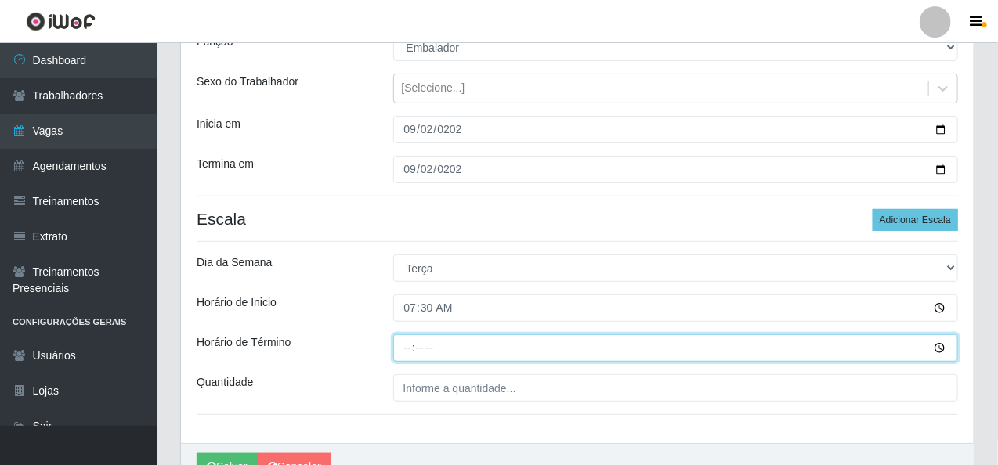
click at [403, 351] on input "Horário de Término" at bounding box center [676, 348] width 566 height 27
type input "13:30"
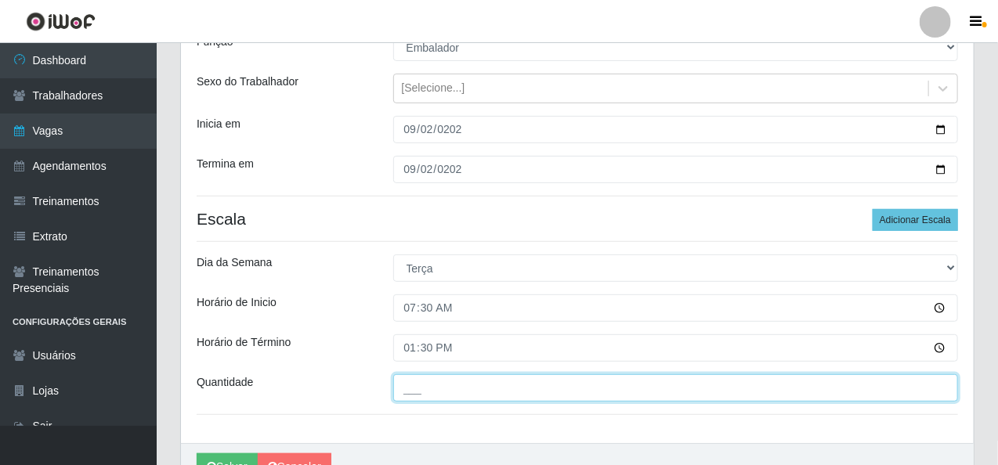
click at [403, 392] on input "___" at bounding box center [676, 388] width 566 height 27
type input "2__"
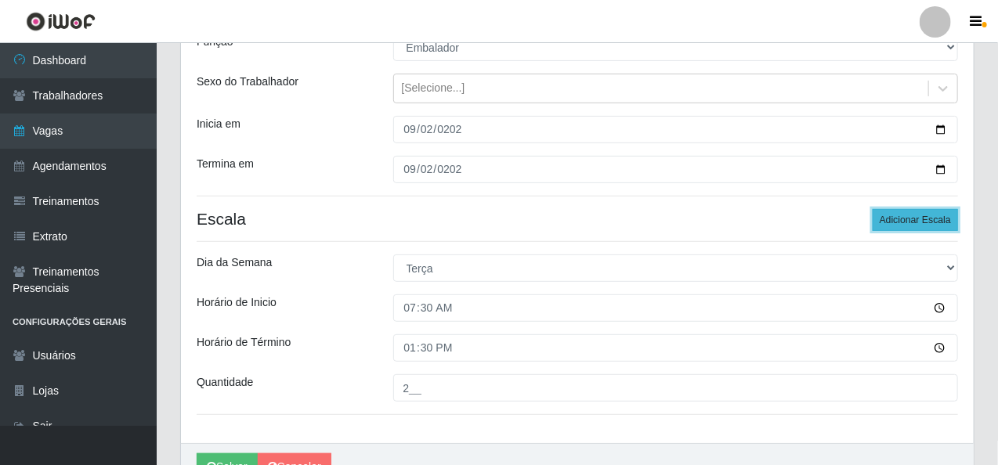
click at [902, 219] on button "Adicionar Escala" at bounding box center [915, 220] width 85 height 22
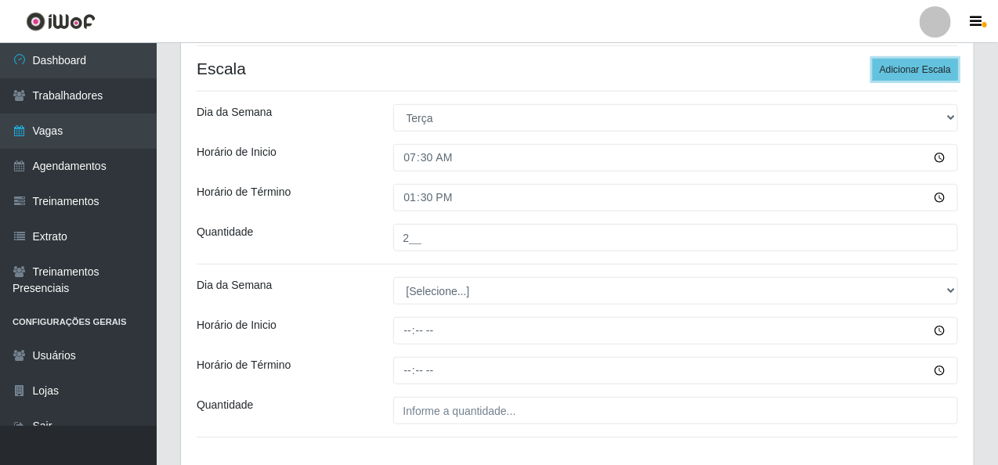
scroll to position [313, 0]
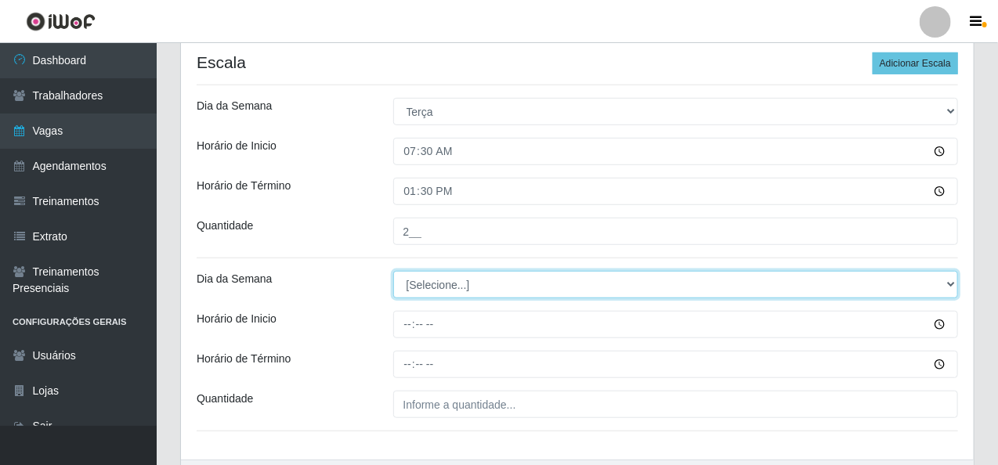
click at [425, 287] on select "[Selecione...] Segunda Terça Quarta Quinta Sexta Sábado Domingo" at bounding box center [676, 284] width 566 height 27
select select "2"
click at [393, 271] on select "[Selecione...] Segunda Terça Quarta Quinta Sexta Sábado Domingo" at bounding box center [676, 284] width 566 height 27
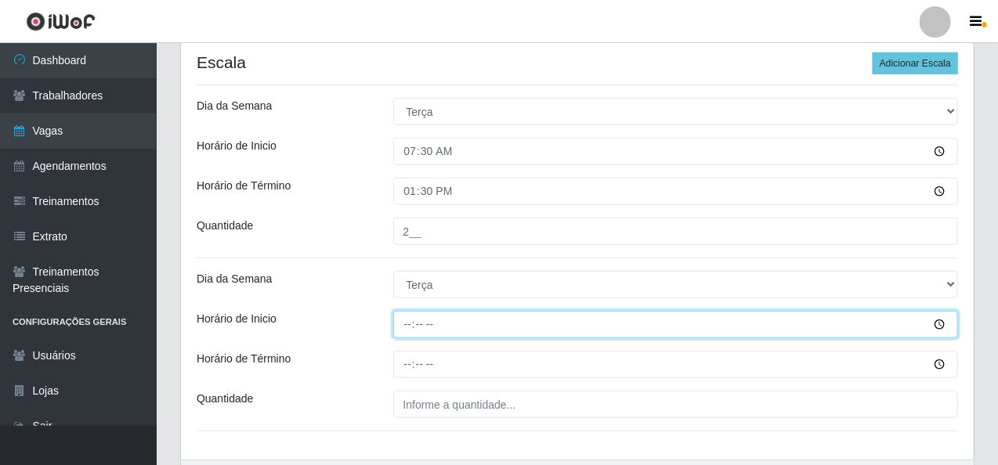
click at [408, 326] on input "Horário de Inicio" at bounding box center [676, 324] width 566 height 27
type input "08:00"
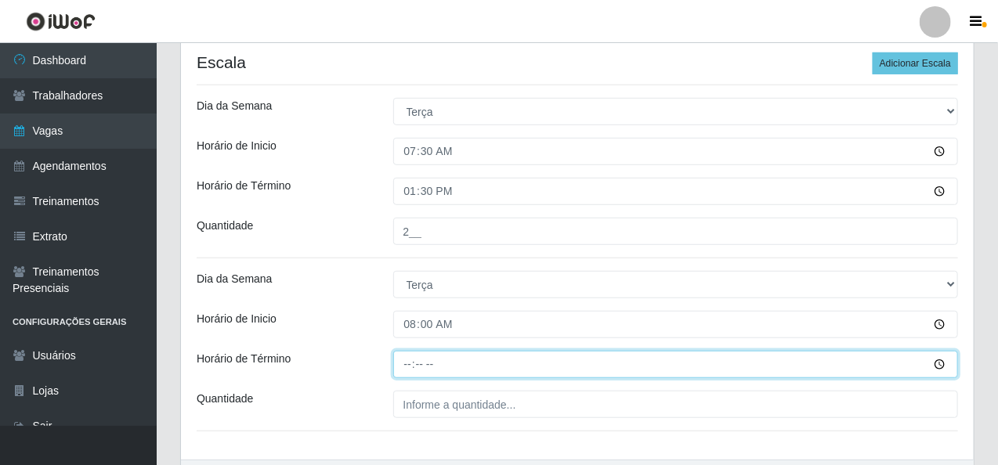
click at [404, 362] on input "Horário de Término" at bounding box center [676, 364] width 566 height 27
type input "14:00"
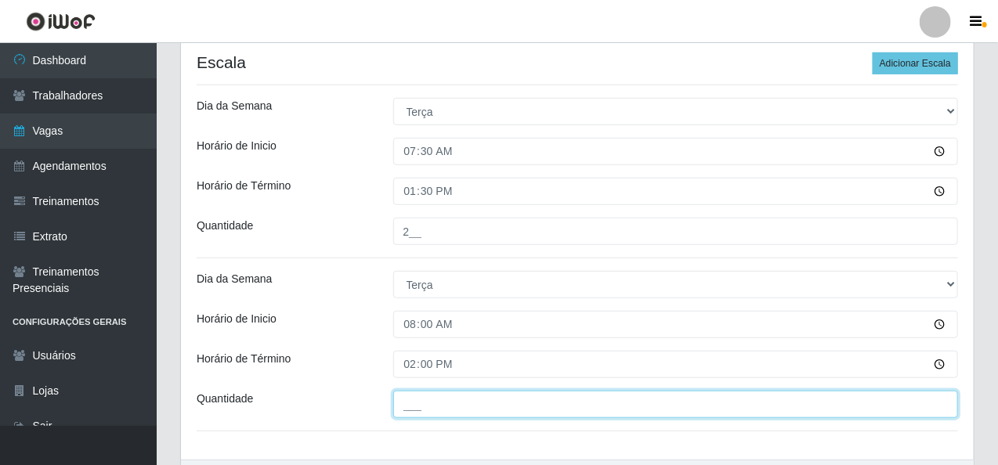
click at [404, 410] on input "___" at bounding box center [676, 404] width 566 height 27
type input "1__"
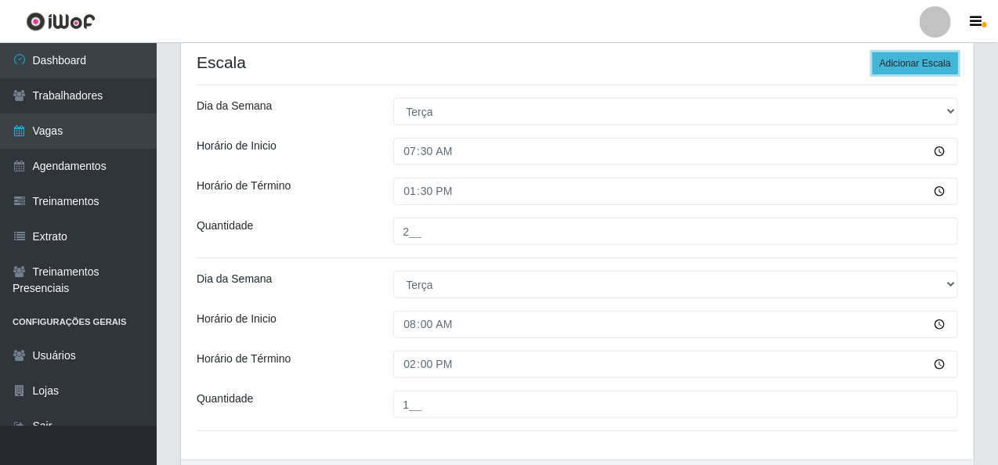
click at [937, 56] on button "Adicionar Escala" at bounding box center [915, 63] width 85 height 22
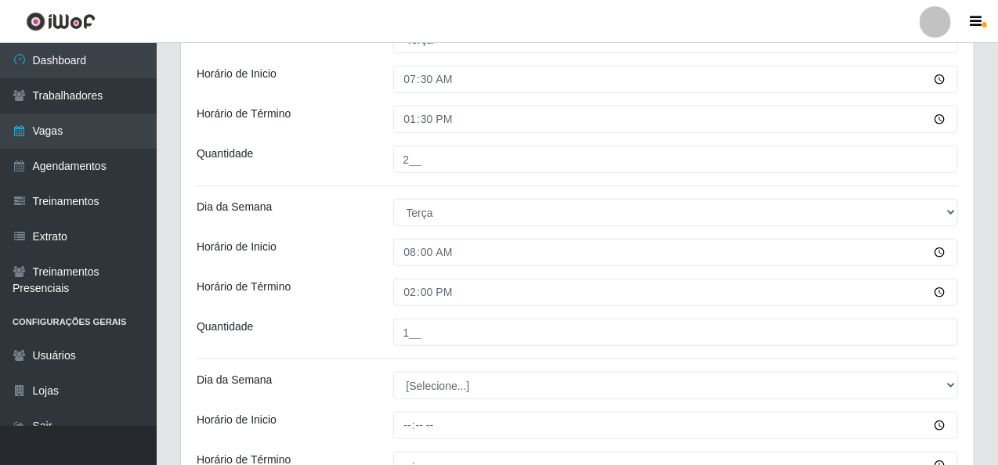
scroll to position [470, 0]
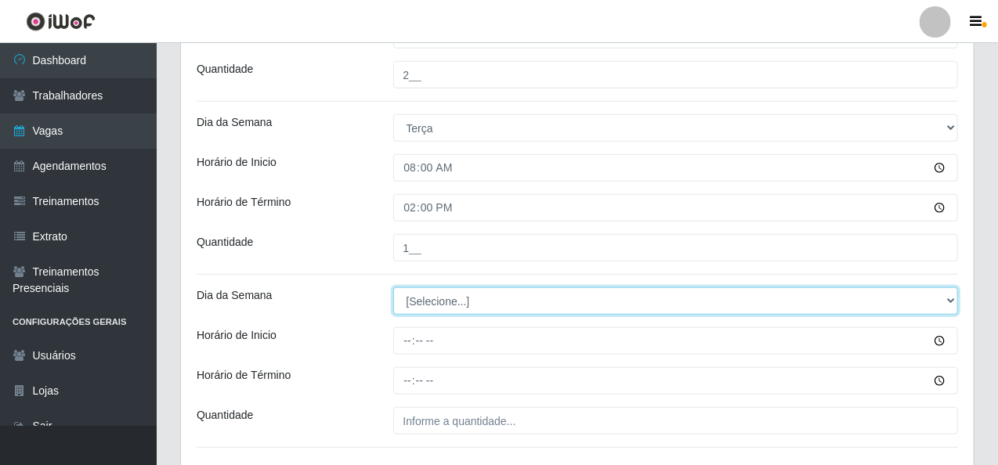
click at [455, 304] on select "[Selecione...] Segunda Terça Quarta Quinta Sexta Sábado Domingo" at bounding box center [676, 301] width 566 height 27
select select "2"
click at [393, 288] on select "[Selecione...] Segunda Terça Quarta Quinta Sexta Sábado Domingo" at bounding box center [676, 301] width 566 height 27
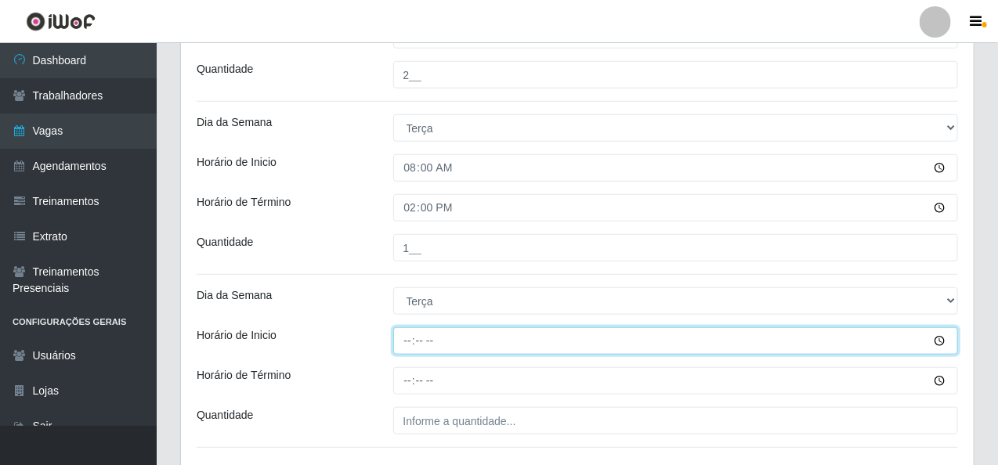
click at [403, 345] on input "Horário de Inicio" at bounding box center [676, 340] width 566 height 27
type input "14:00"
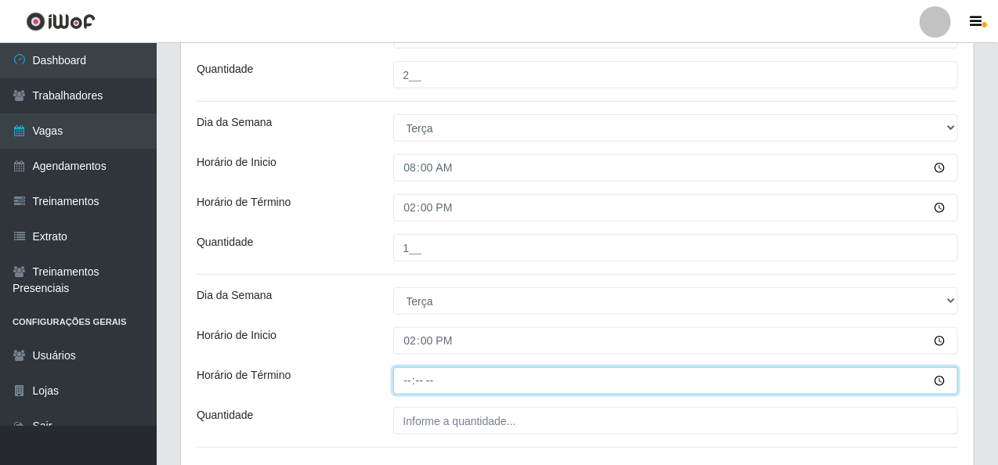
click at [396, 382] on input "Horário de Término" at bounding box center [676, 380] width 566 height 27
type input "20:00"
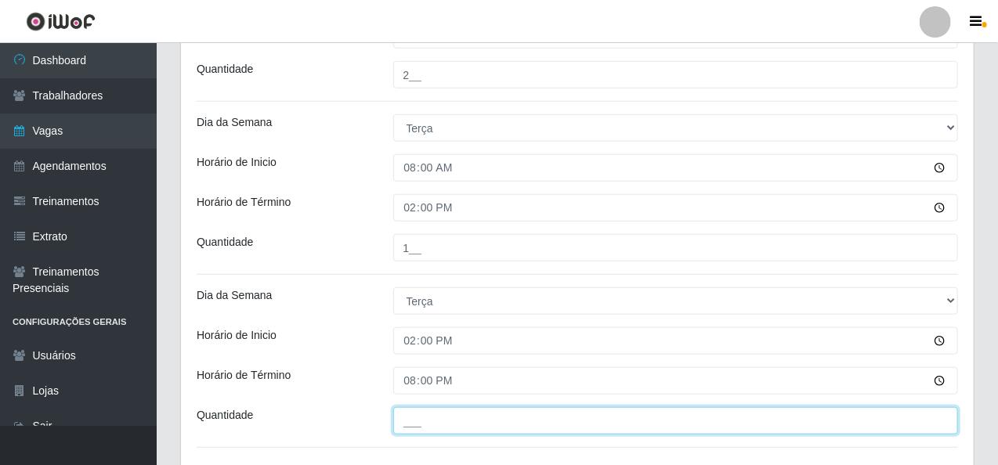
click at [414, 431] on input "___" at bounding box center [676, 420] width 566 height 27
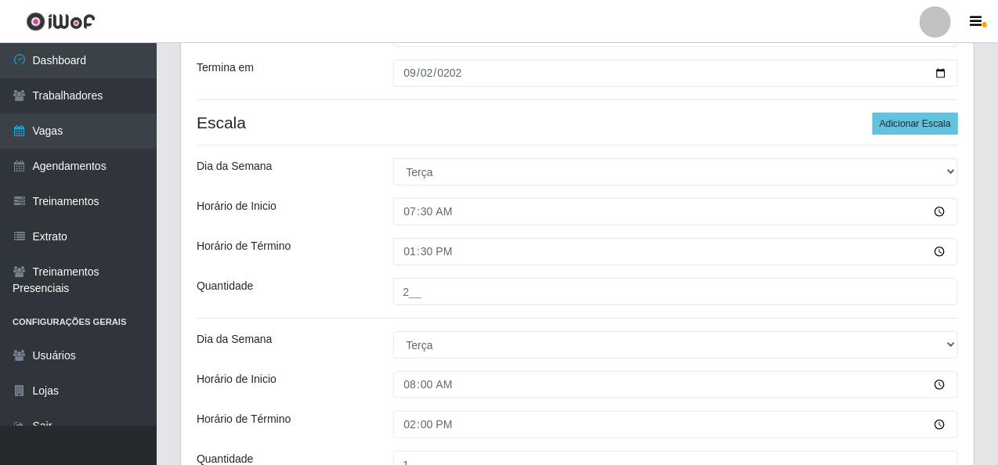
scroll to position [157, 0]
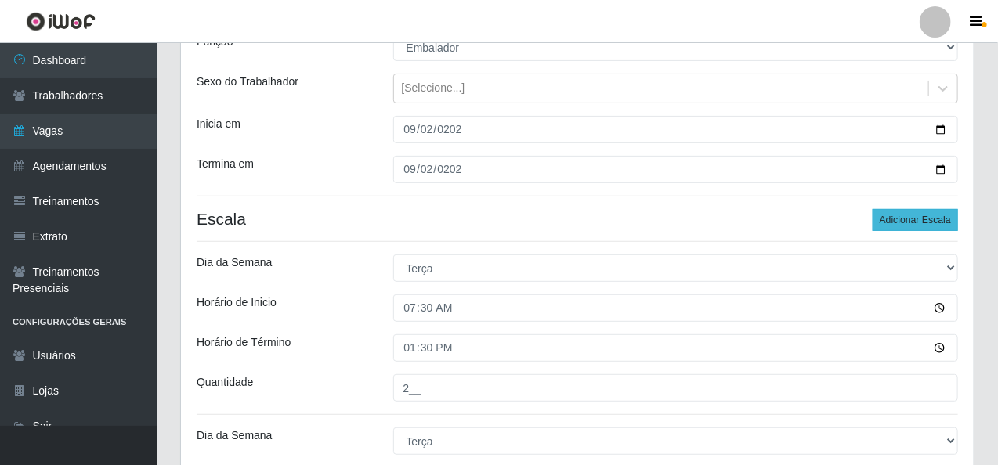
type input "2__"
click at [906, 223] on button "Adicionar Escala" at bounding box center [915, 220] width 85 height 22
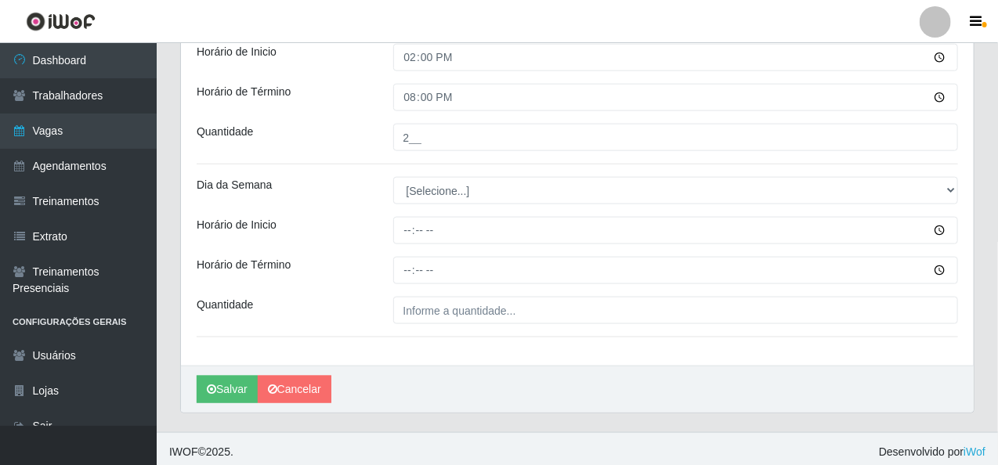
scroll to position [758, 0]
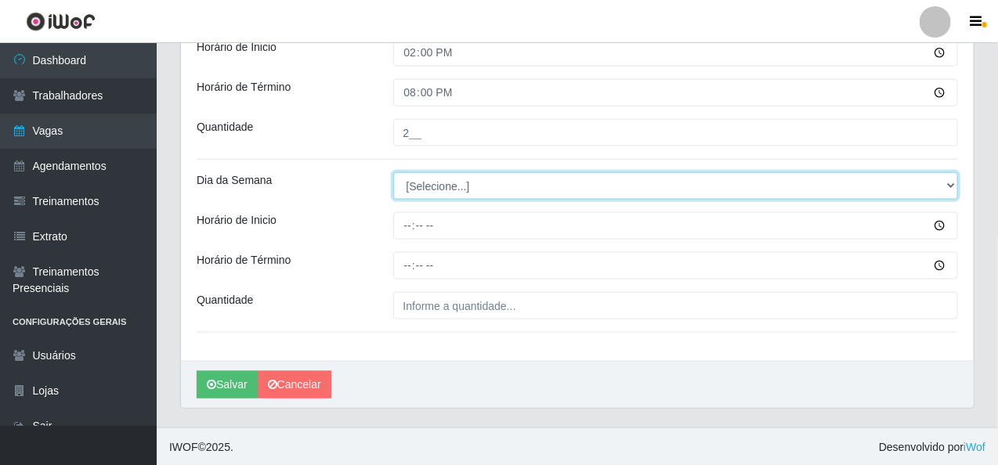
click at [417, 185] on select "[Selecione...] Segunda Terça Quarta Quinta Sexta Sábado Domingo" at bounding box center [676, 185] width 566 height 27
select select "2"
click at [393, 172] on select "[Selecione...] Segunda Terça Quarta Quinta Sexta Sábado Domingo" at bounding box center [676, 185] width 566 height 27
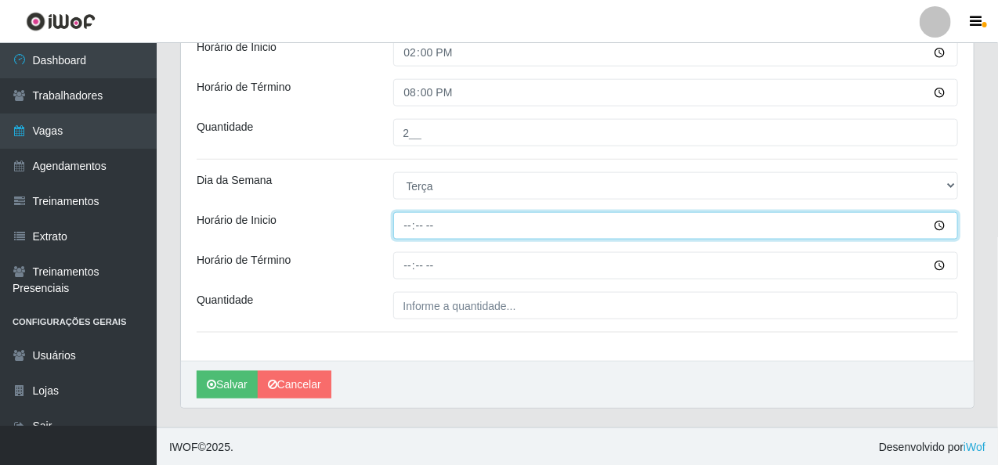
click at [404, 223] on input "Horário de Inicio" at bounding box center [676, 225] width 566 height 27
type input "15:00"
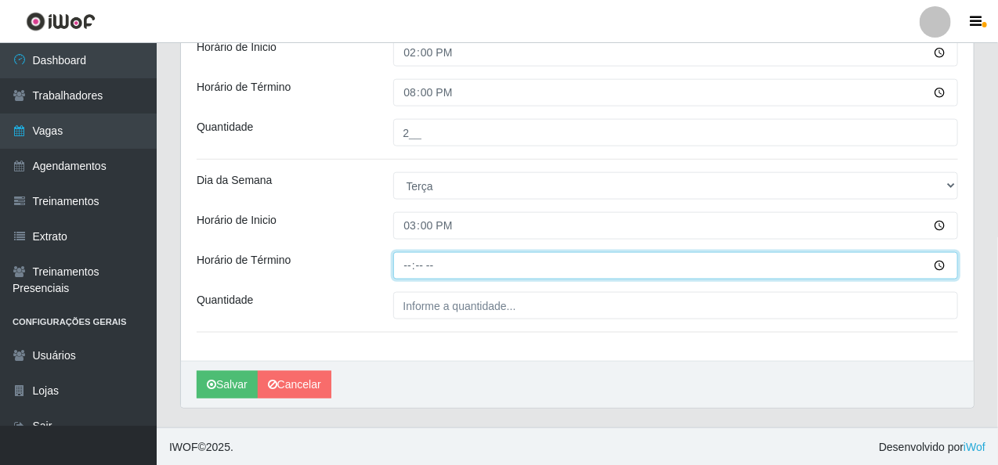
click at [410, 265] on input "Horário de Término" at bounding box center [676, 265] width 566 height 27
type input "20:00"
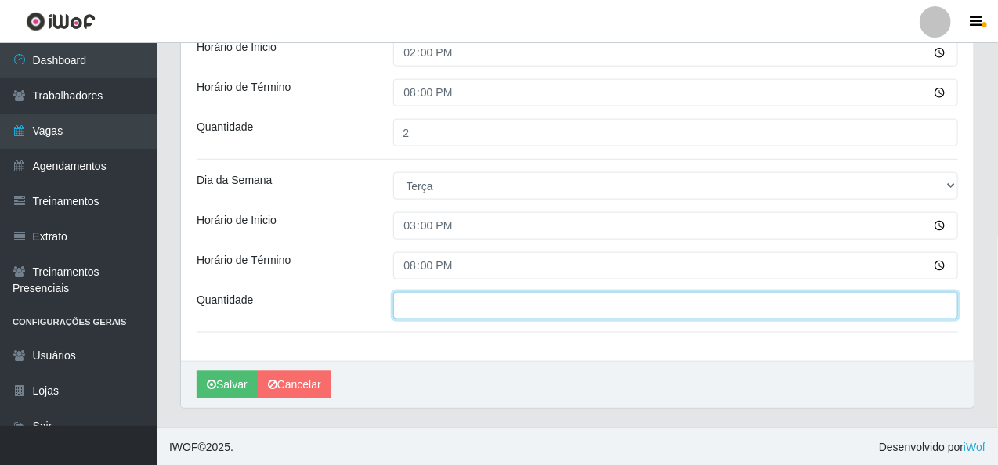
click at [411, 311] on input "___" at bounding box center [676, 305] width 566 height 27
type input "1__"
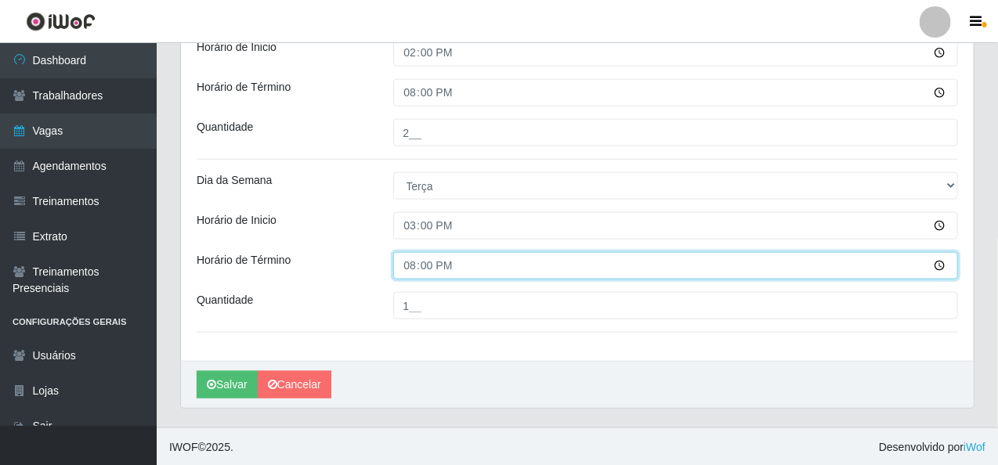
click at [438, 267] on input "20:00" at bounding box center [676, 265] width 566 height 27
type input "20:15"
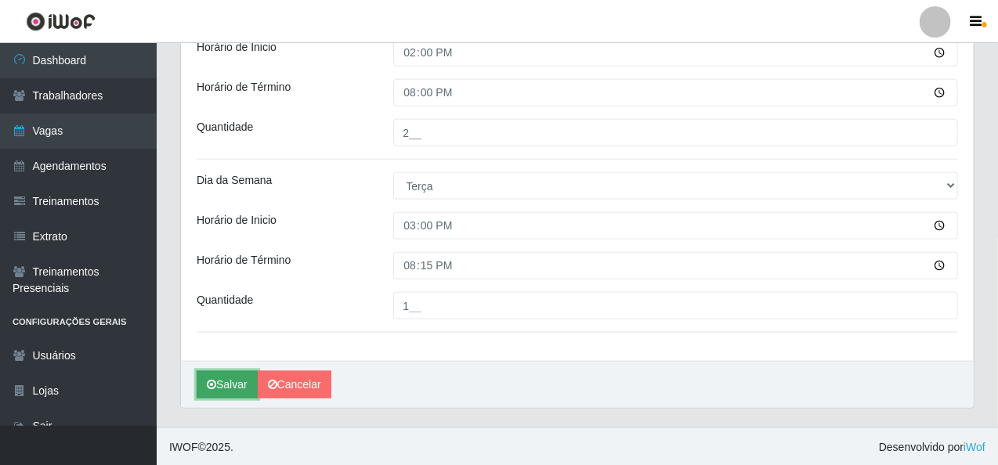
click at [235, 382] on button "Salvar" at bounding box center [227, 384] width 61 height 27
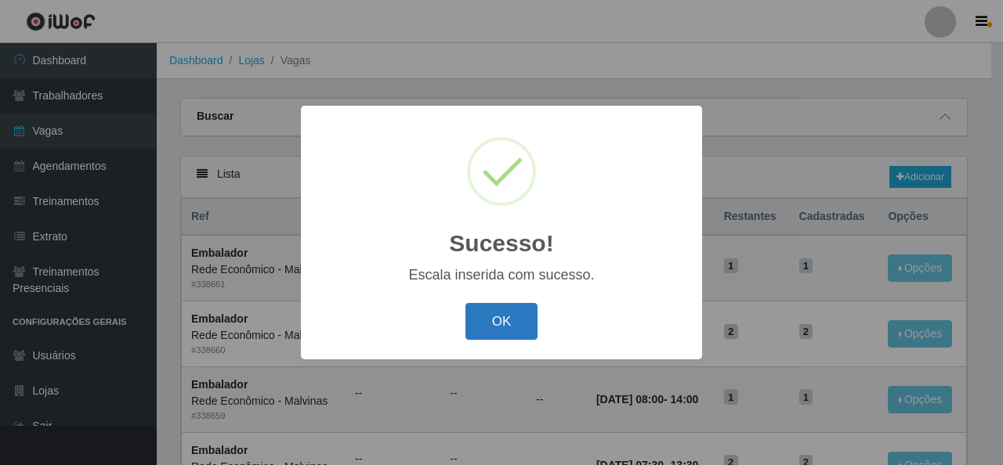
click at [492, 324] on button "OK" at bounding box center [501, 321] width 73 height 37
